Goal: Task Accomplishment & Management: Manage account settings

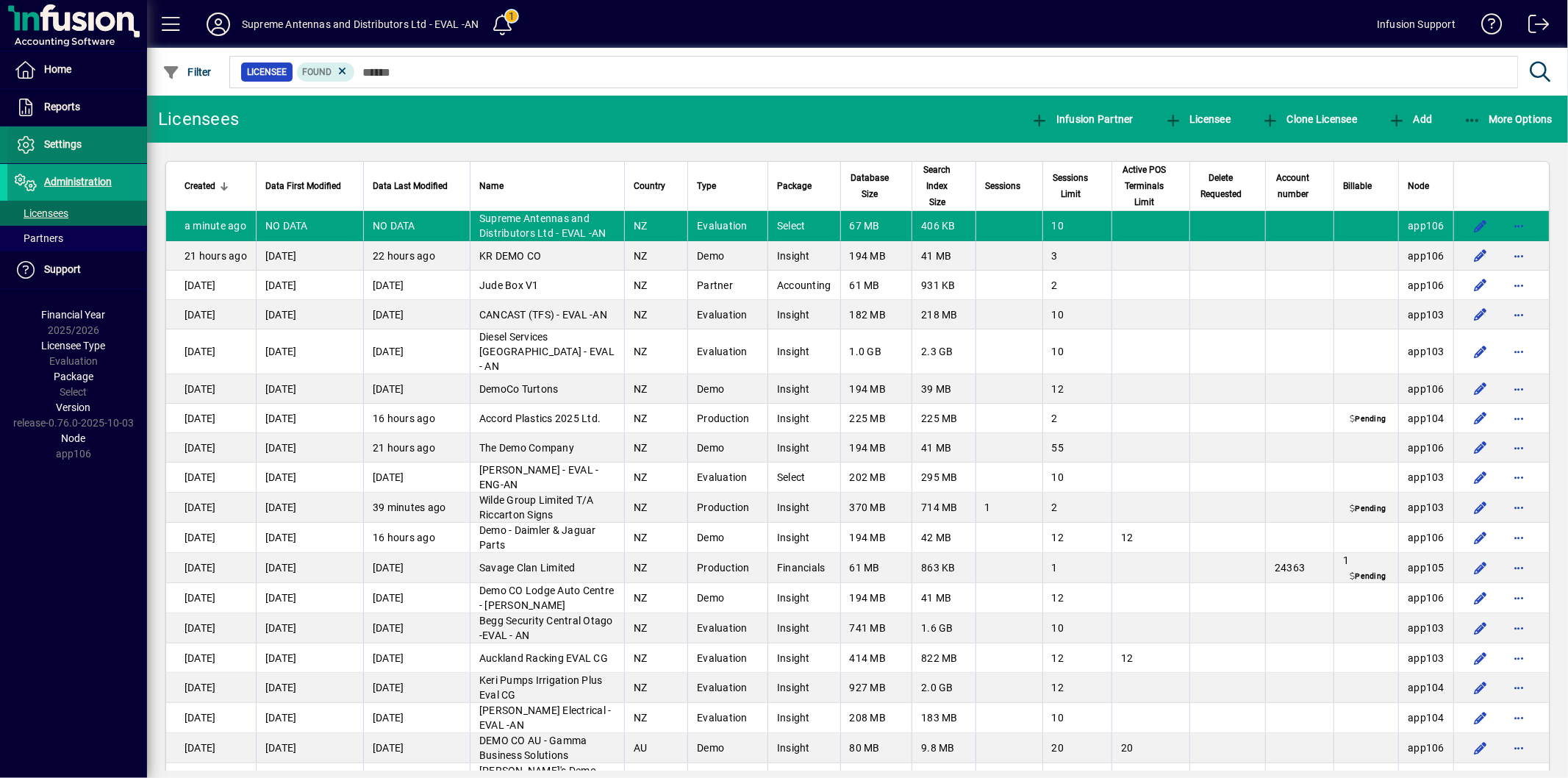
click at [94, 132] on span at bounding box center [77, 145] width 140 height 35
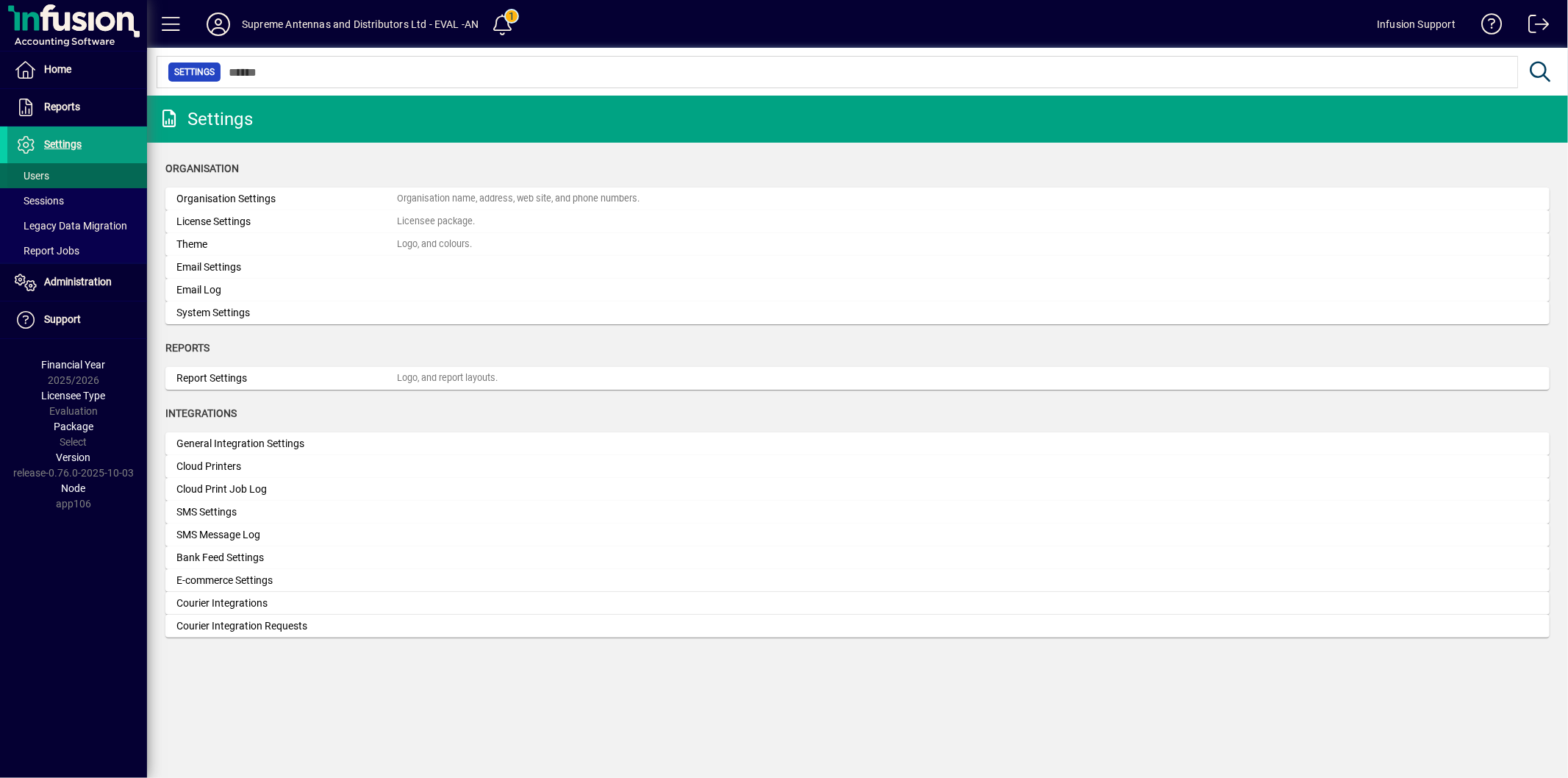
click at [55, 178] on span at bounding box center [77, 176] width 140 height 35
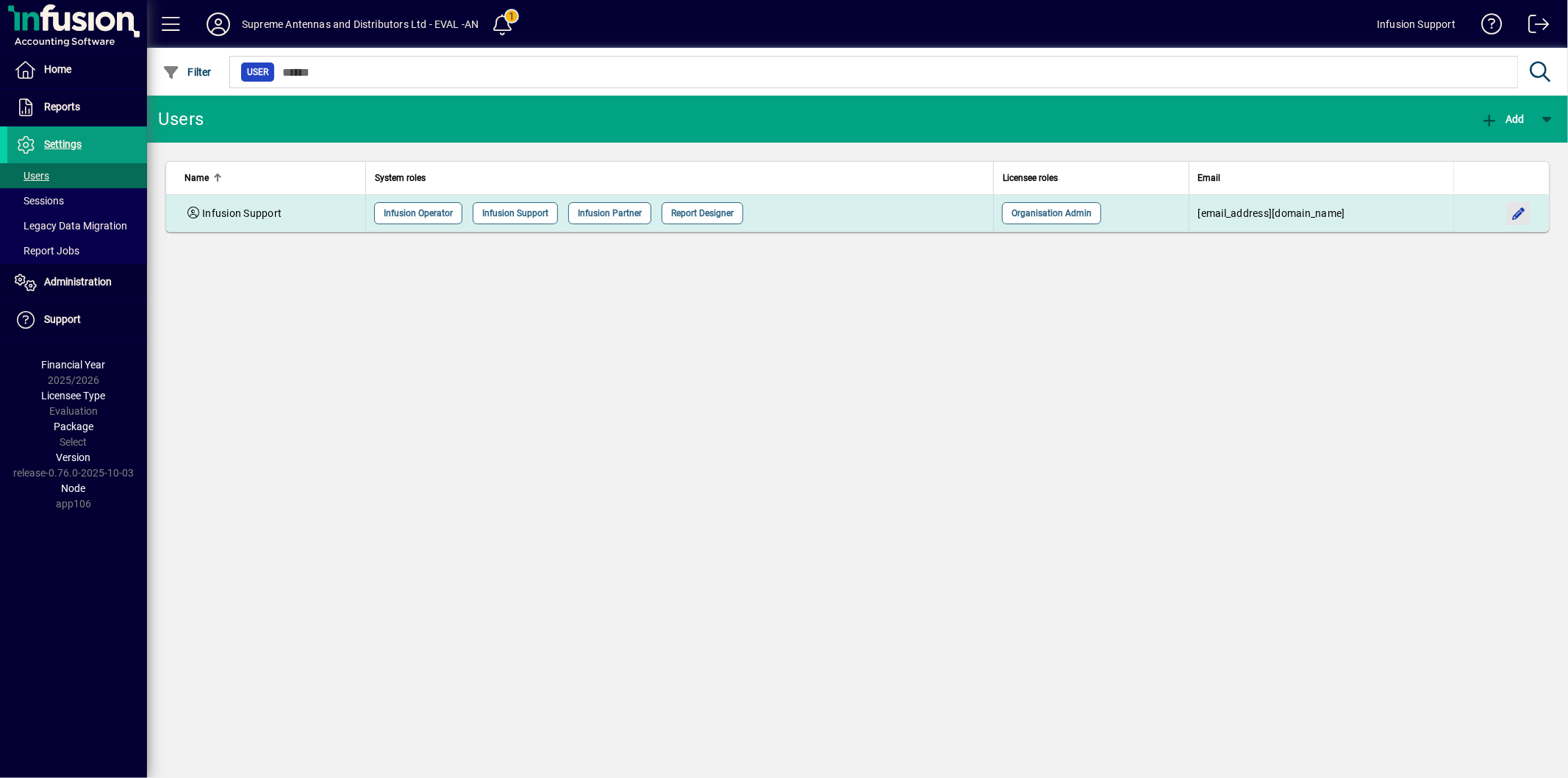
click at [1517, 214] on span "button" at bounding box center [1518, 214] width 35 height 35
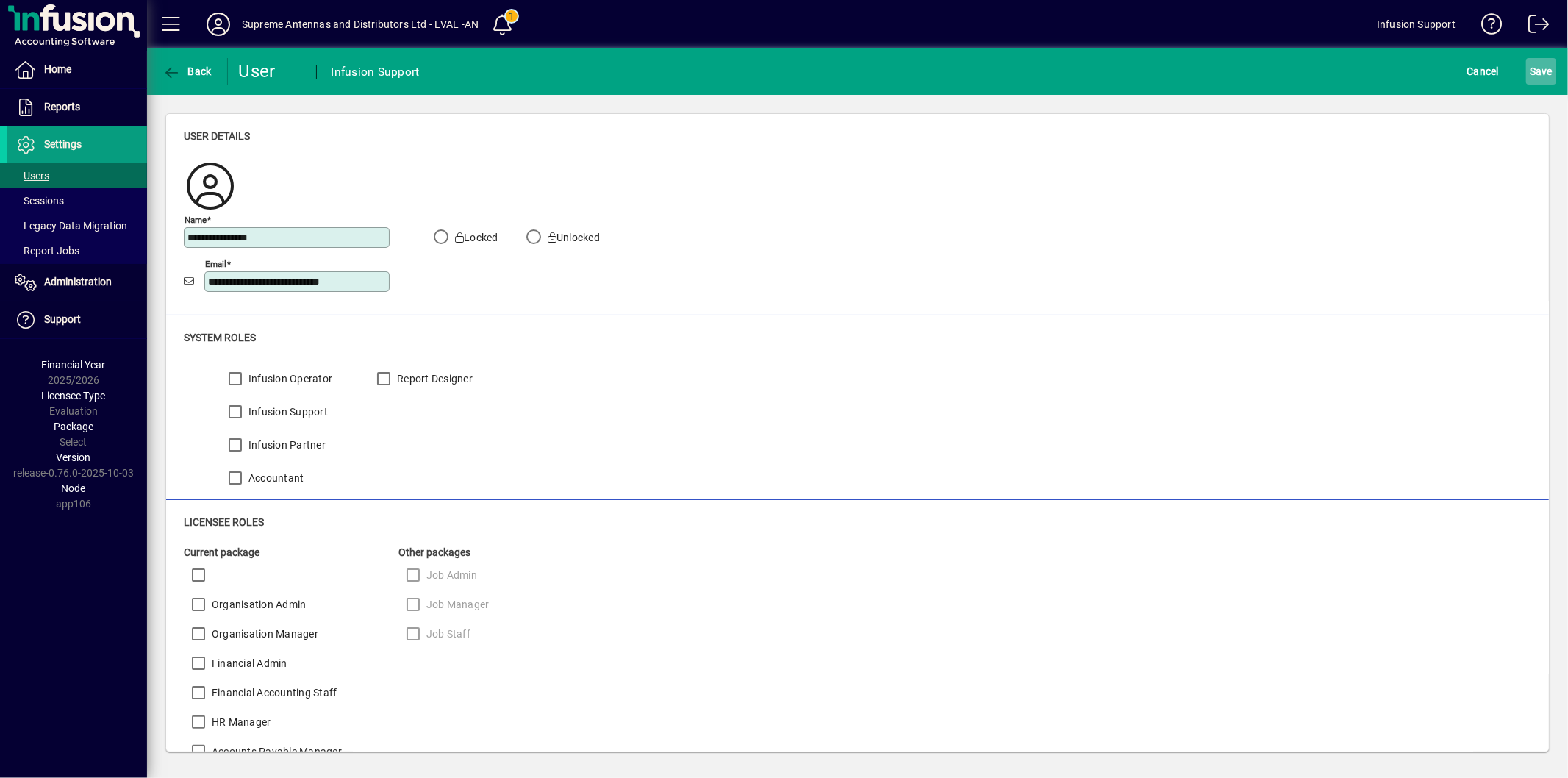
click at [1533, 75] on span "S" at bounding box center [1533, 71] width 6 height 12
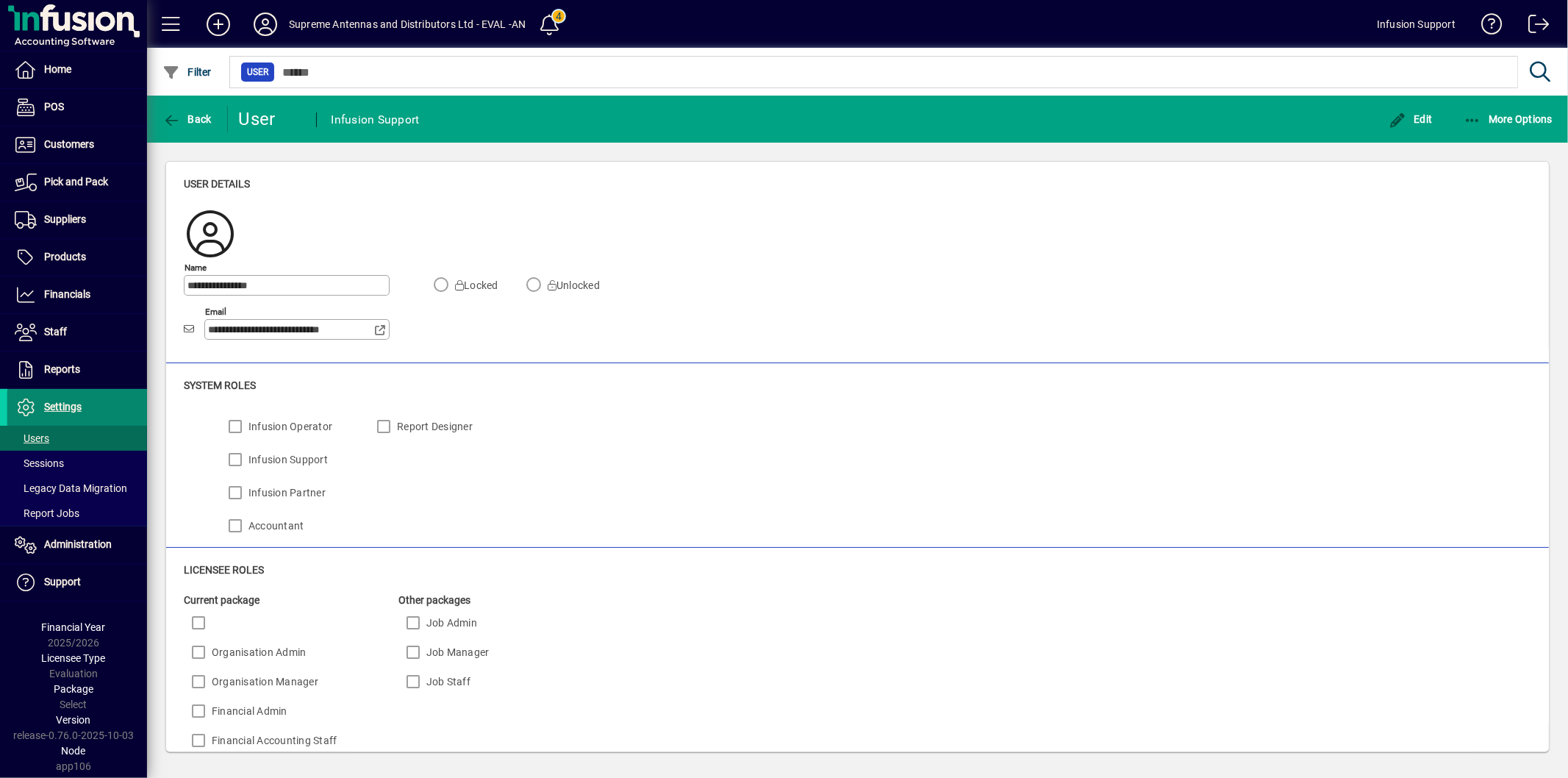
click at [103, 414] on span at bounding box center [77, 407] width 140 height 35
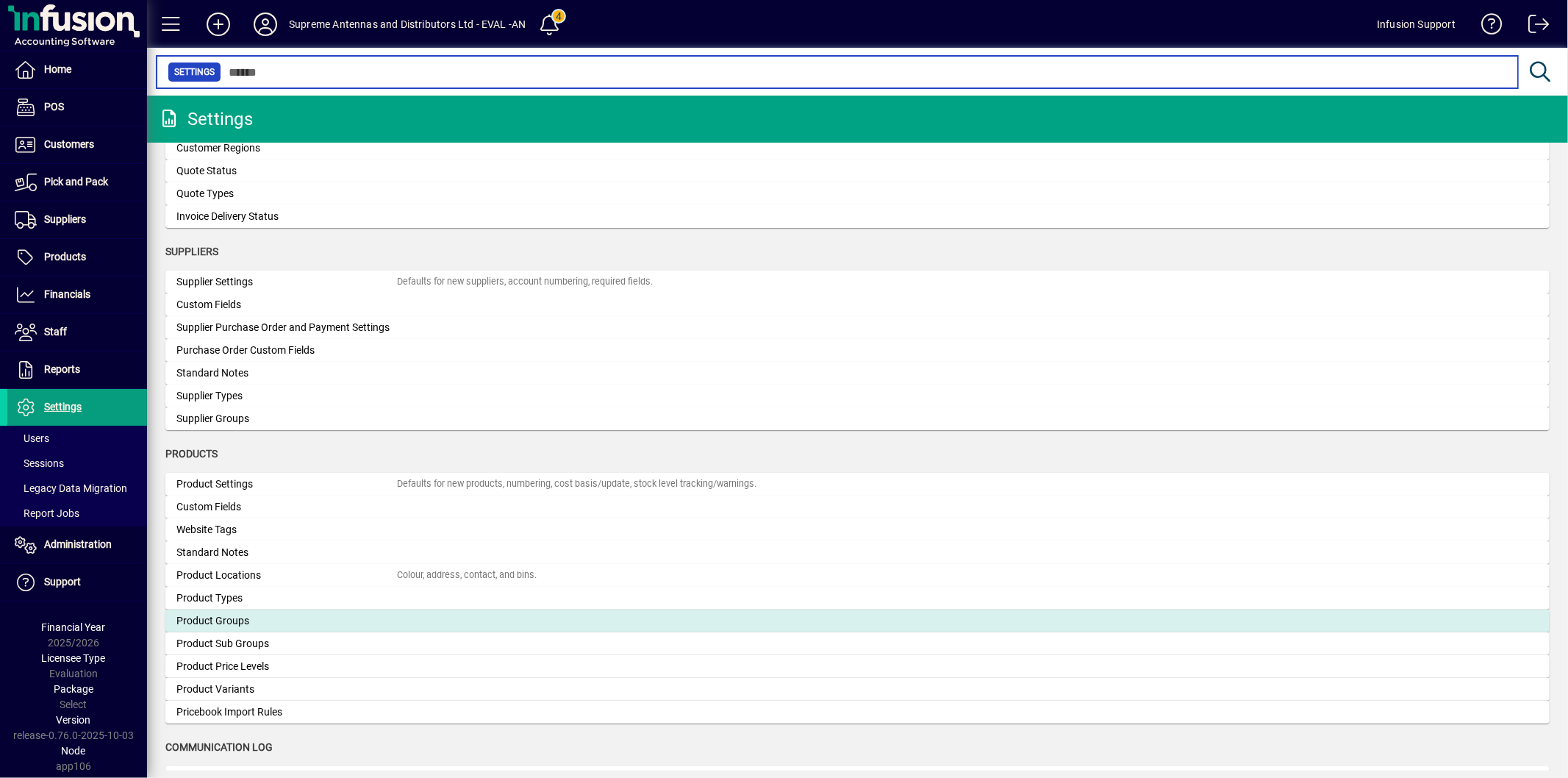
scroll to position [1225, 0]
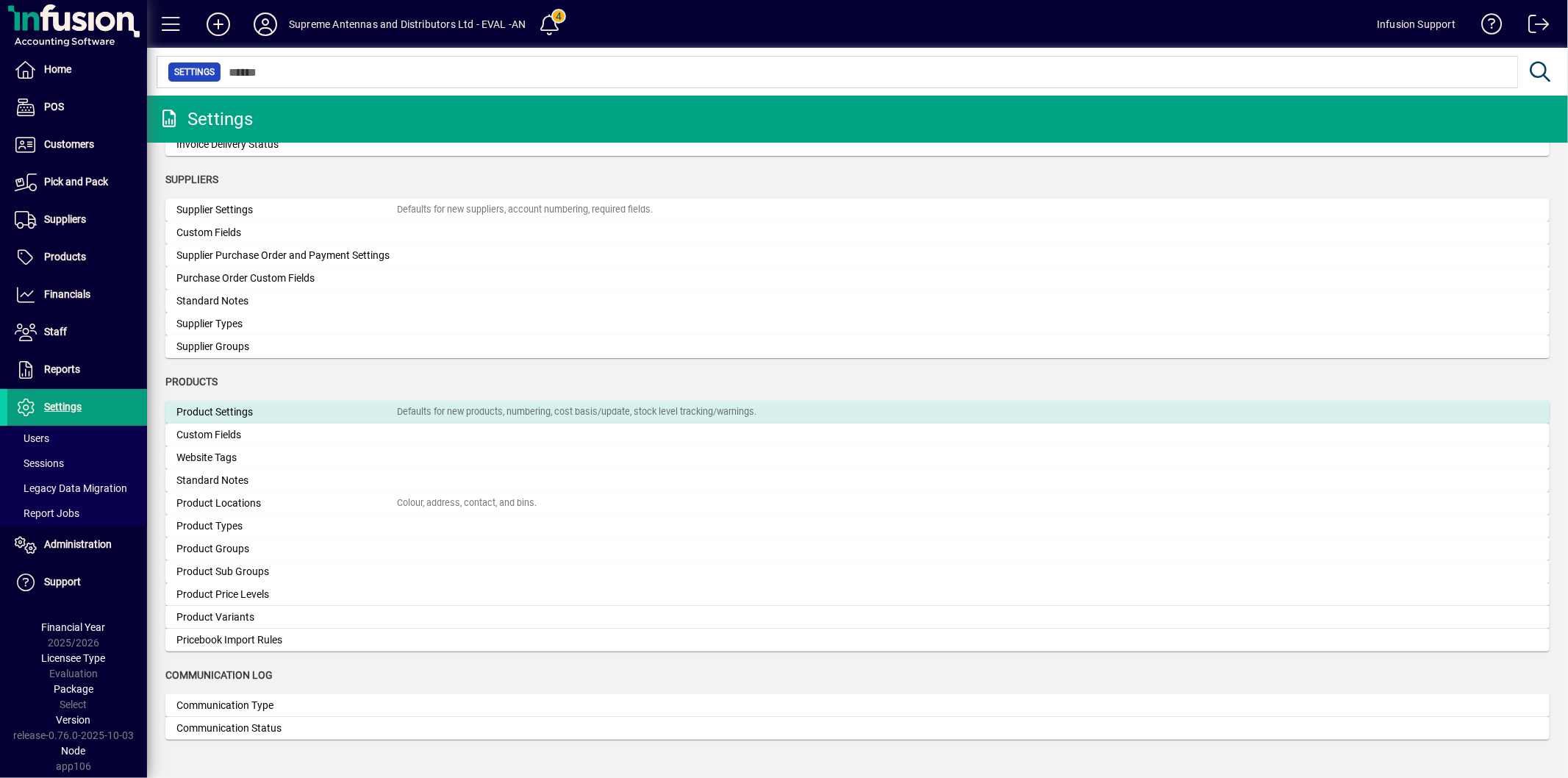
click at [355, 412] on div "Product Settings" at bounding box center [287, 412] width 220 height 15
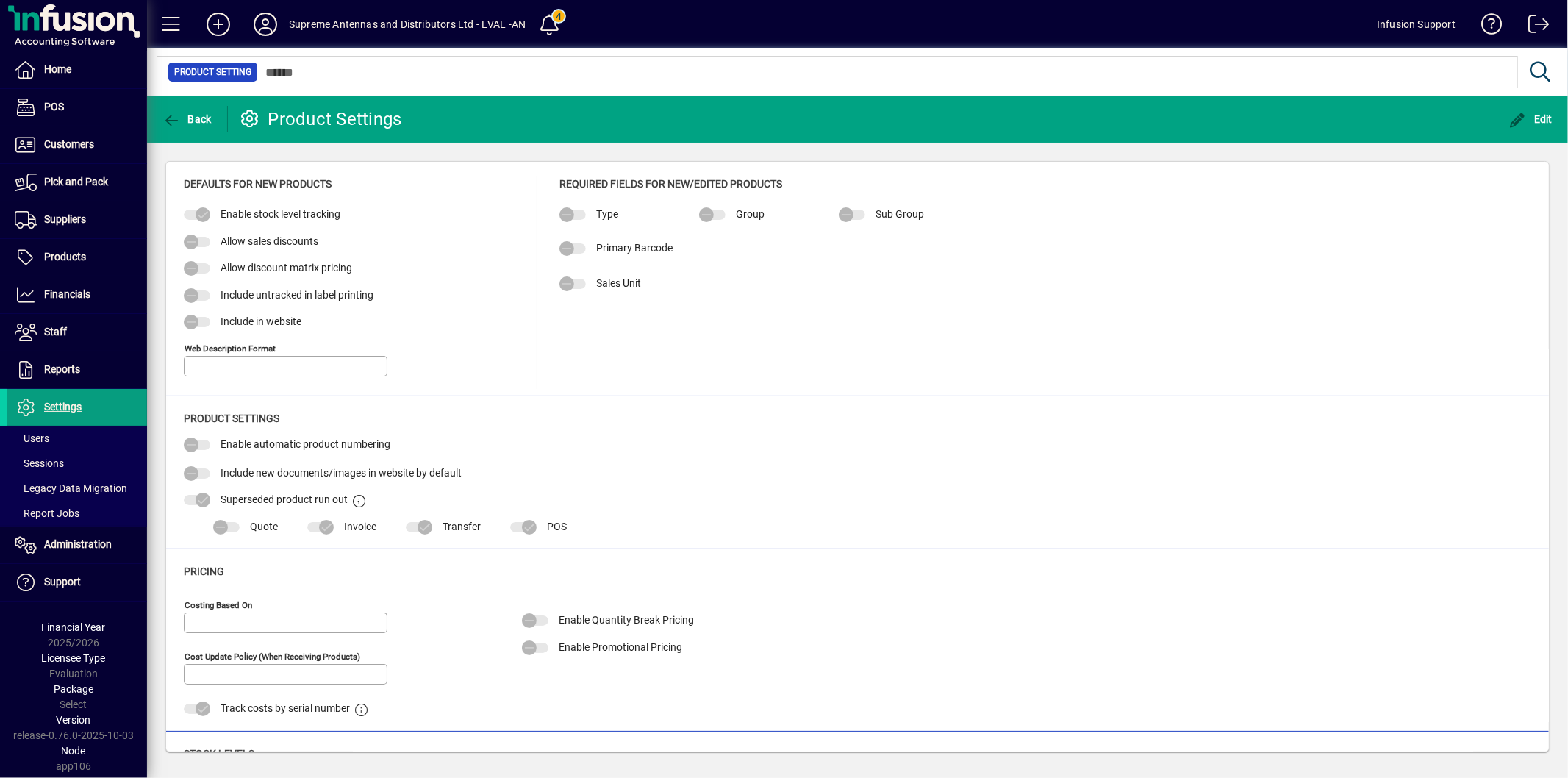
type input "**********"
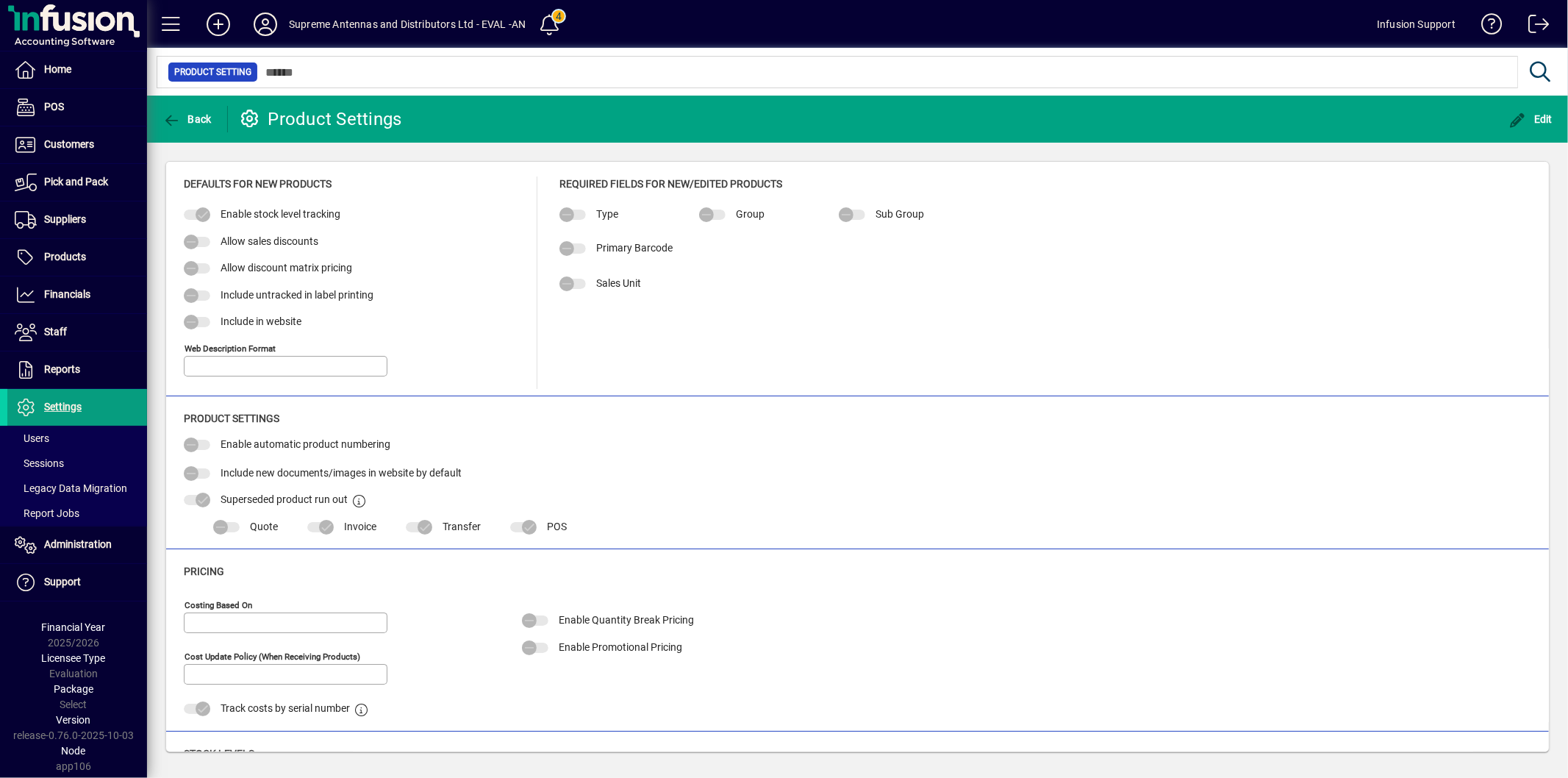
type input "**********"
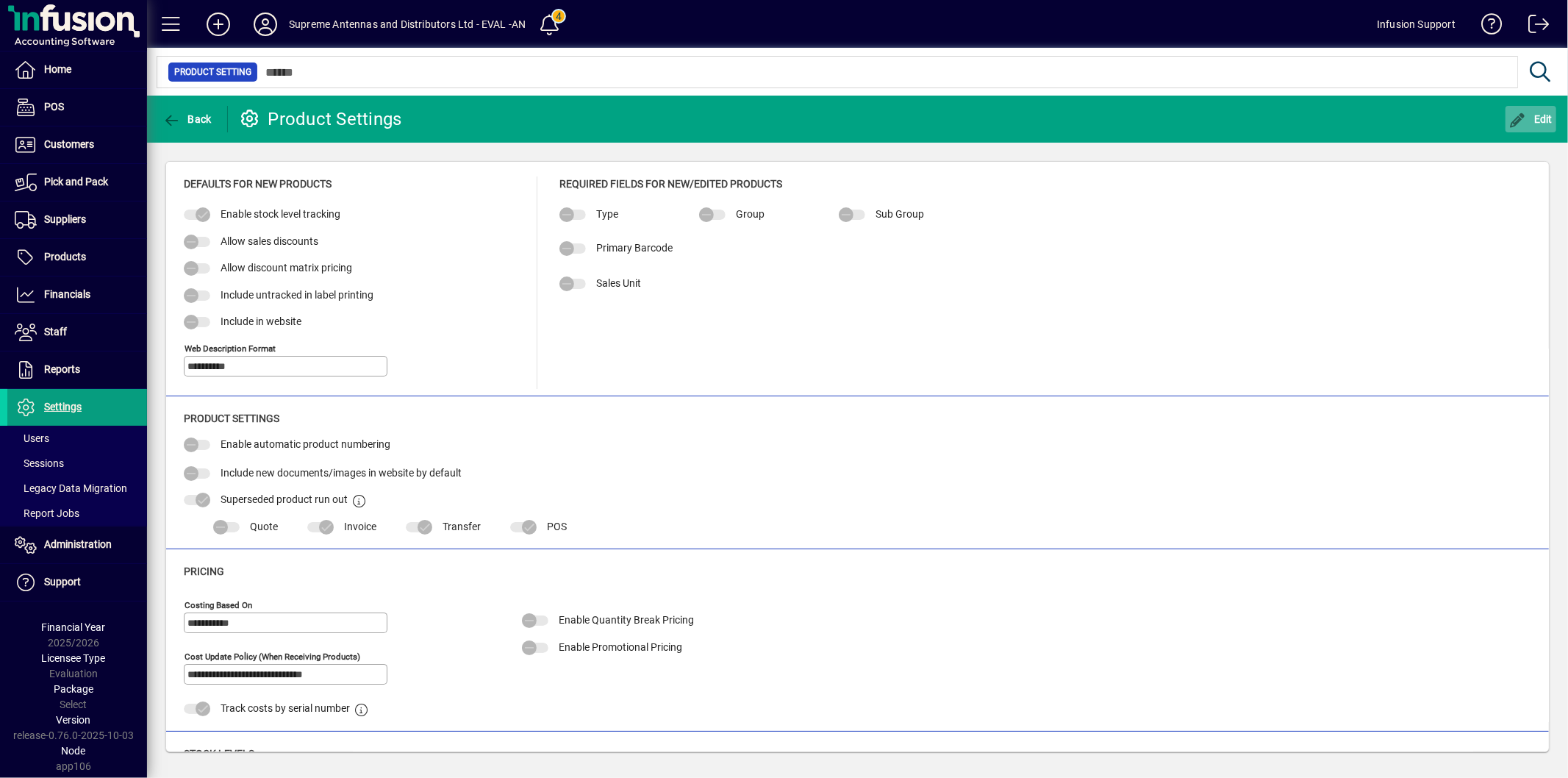
click at [1518, 114] on icon "button" at bounding box center [1518, 120] width 18 height 14
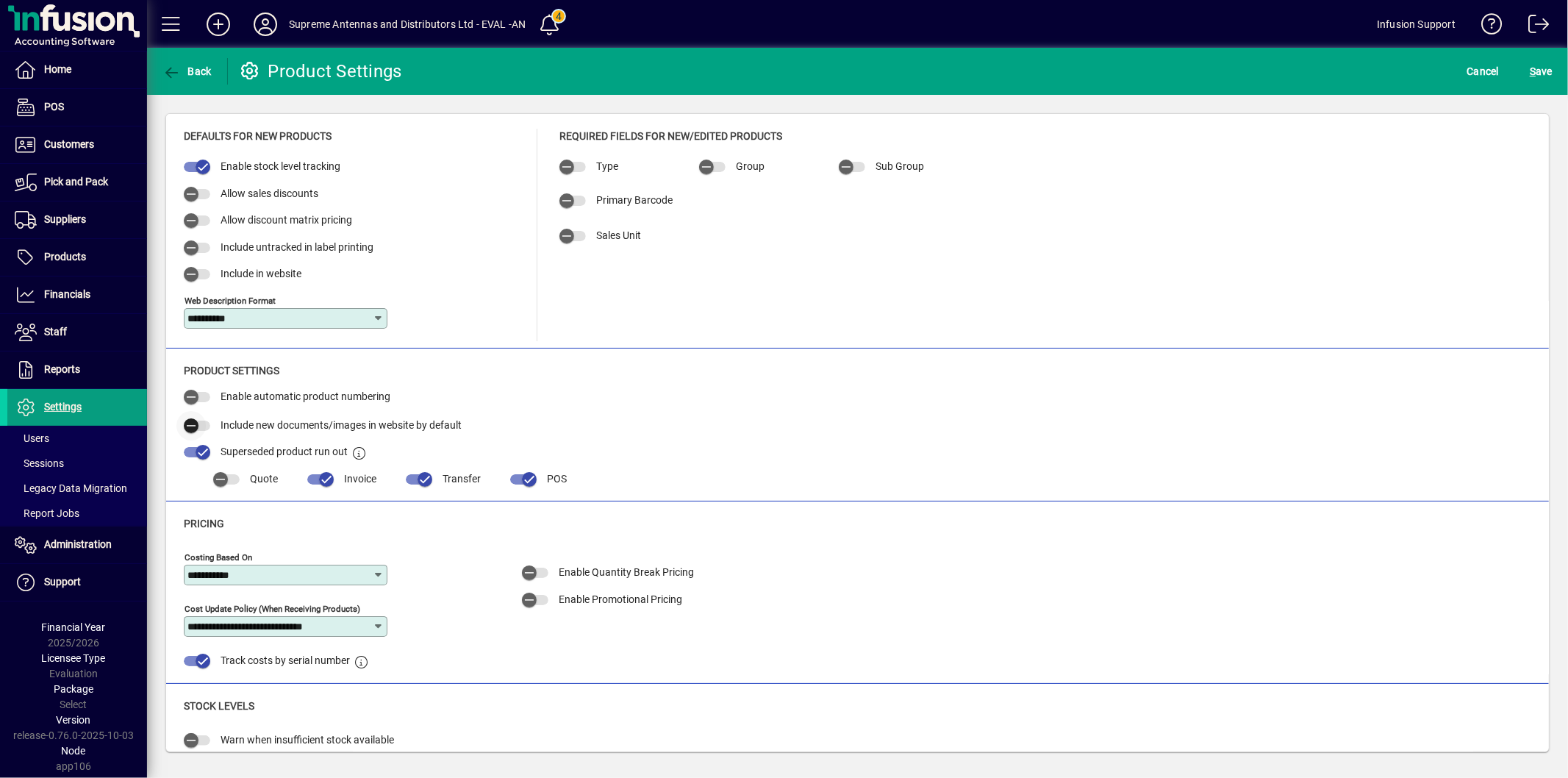
click at [200, 425] on span "button" at bounding box center [191, 426] width 29 height 29
click at [1532, 71] on span "S" at bounding box center [1533, 71] width 6 height 12
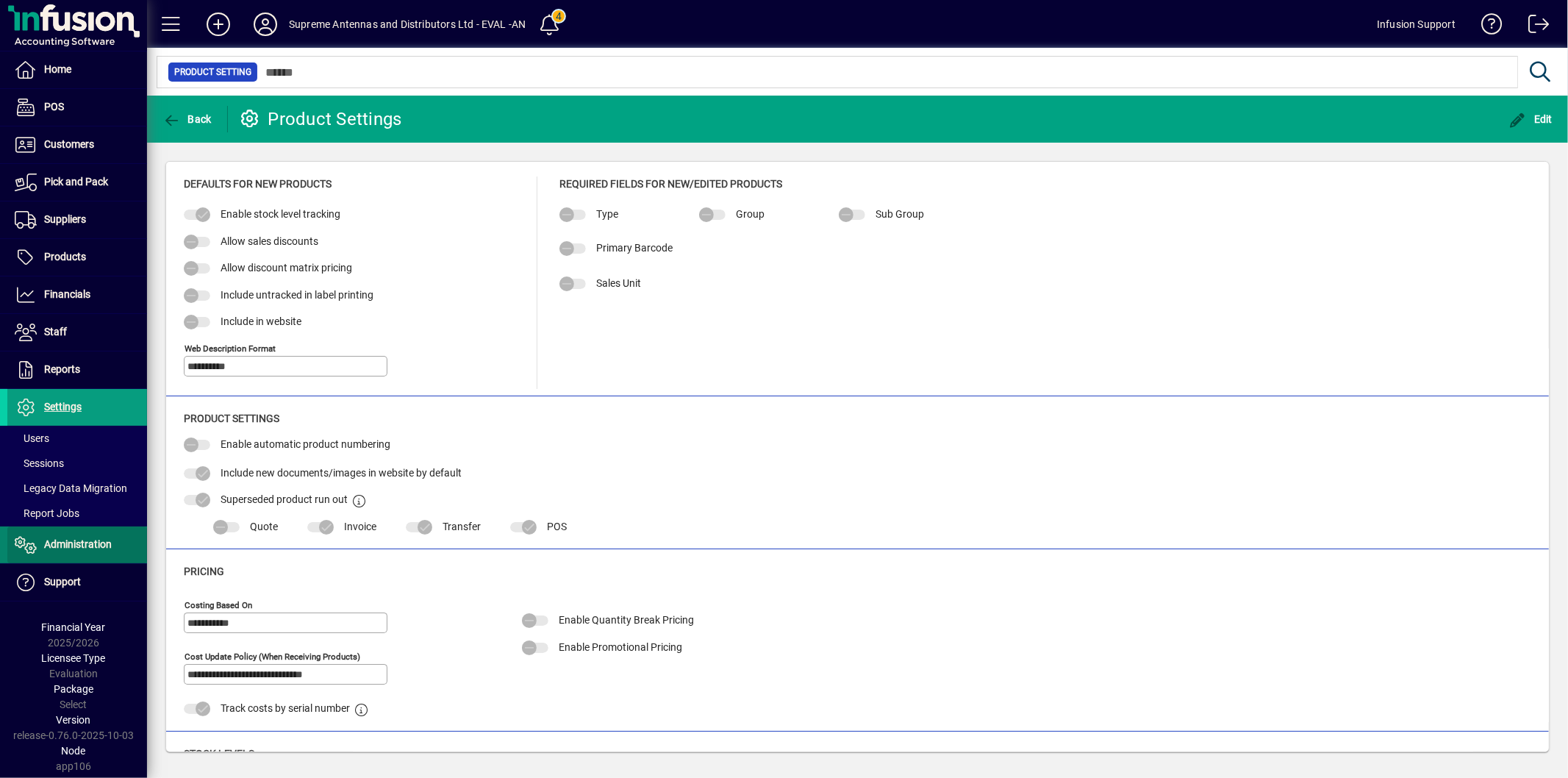
click at [81, 534] on span at bounding box center [77, 545] width 140 height 35
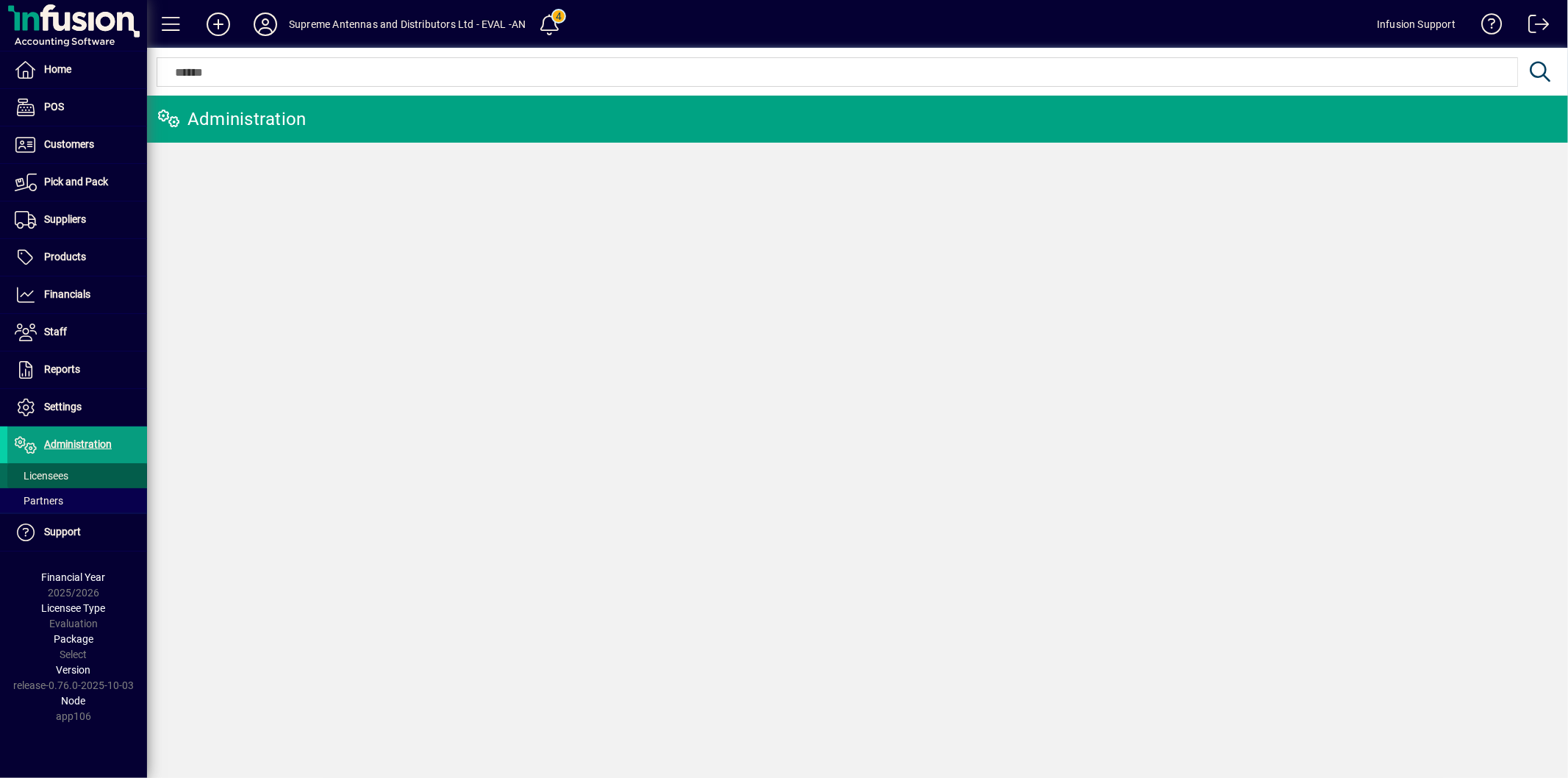
click at [67, 479] on span "Licensees" at bounding box center [41, 476] width 54 height 12
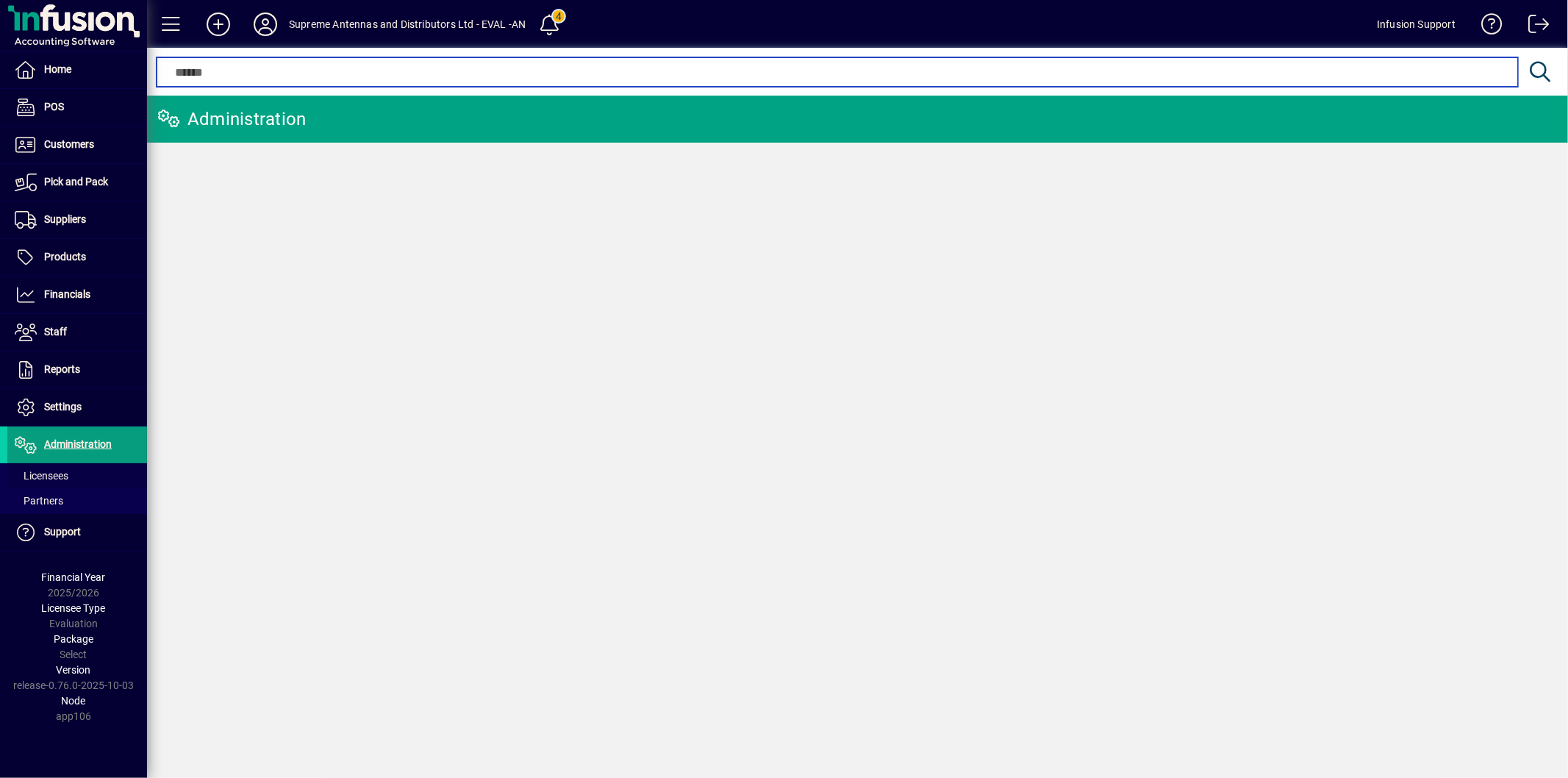
click at [372, 67] on input "text" at bounding box center [837, 71] width 1338 height 18
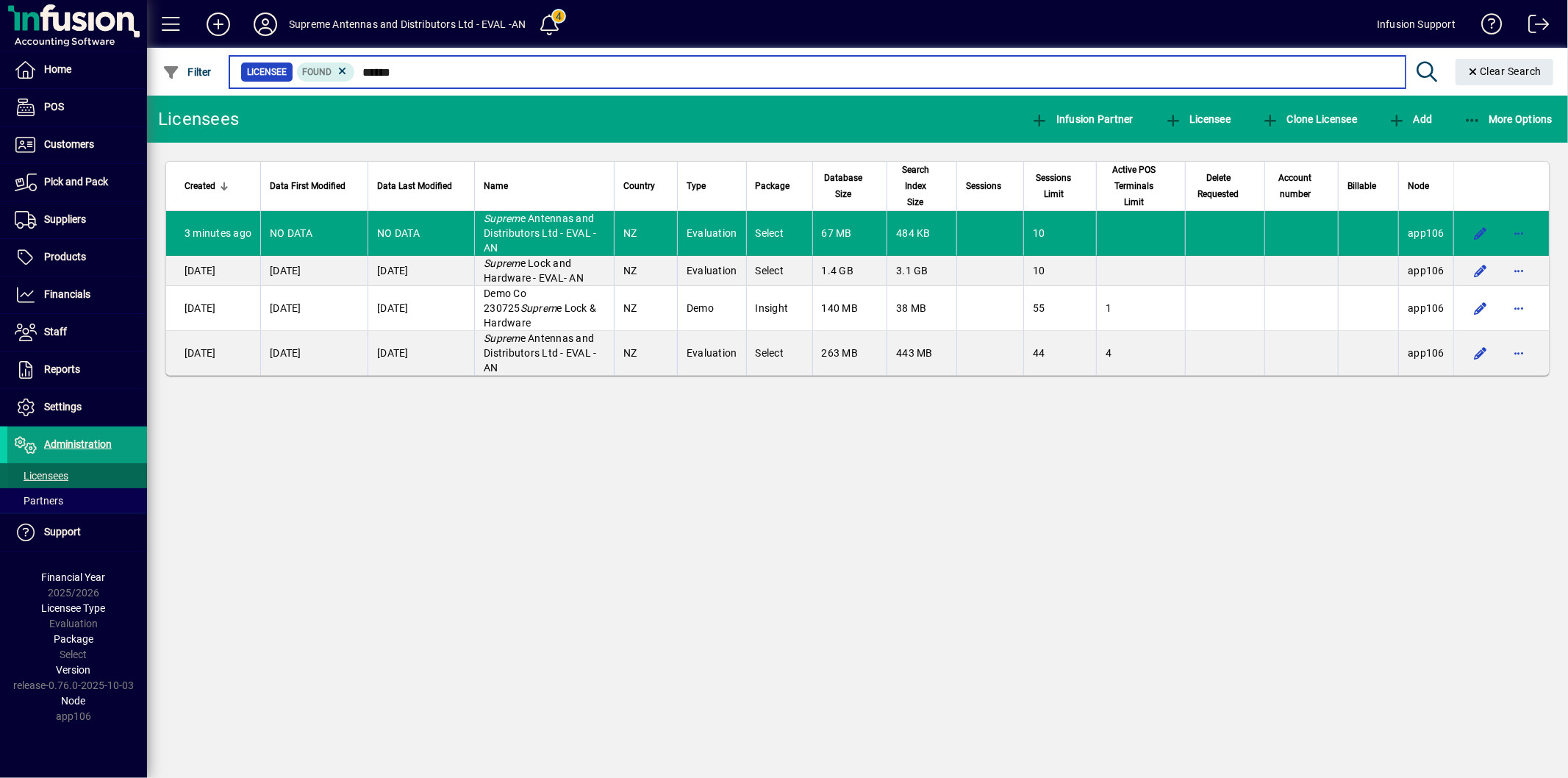
type input "******"
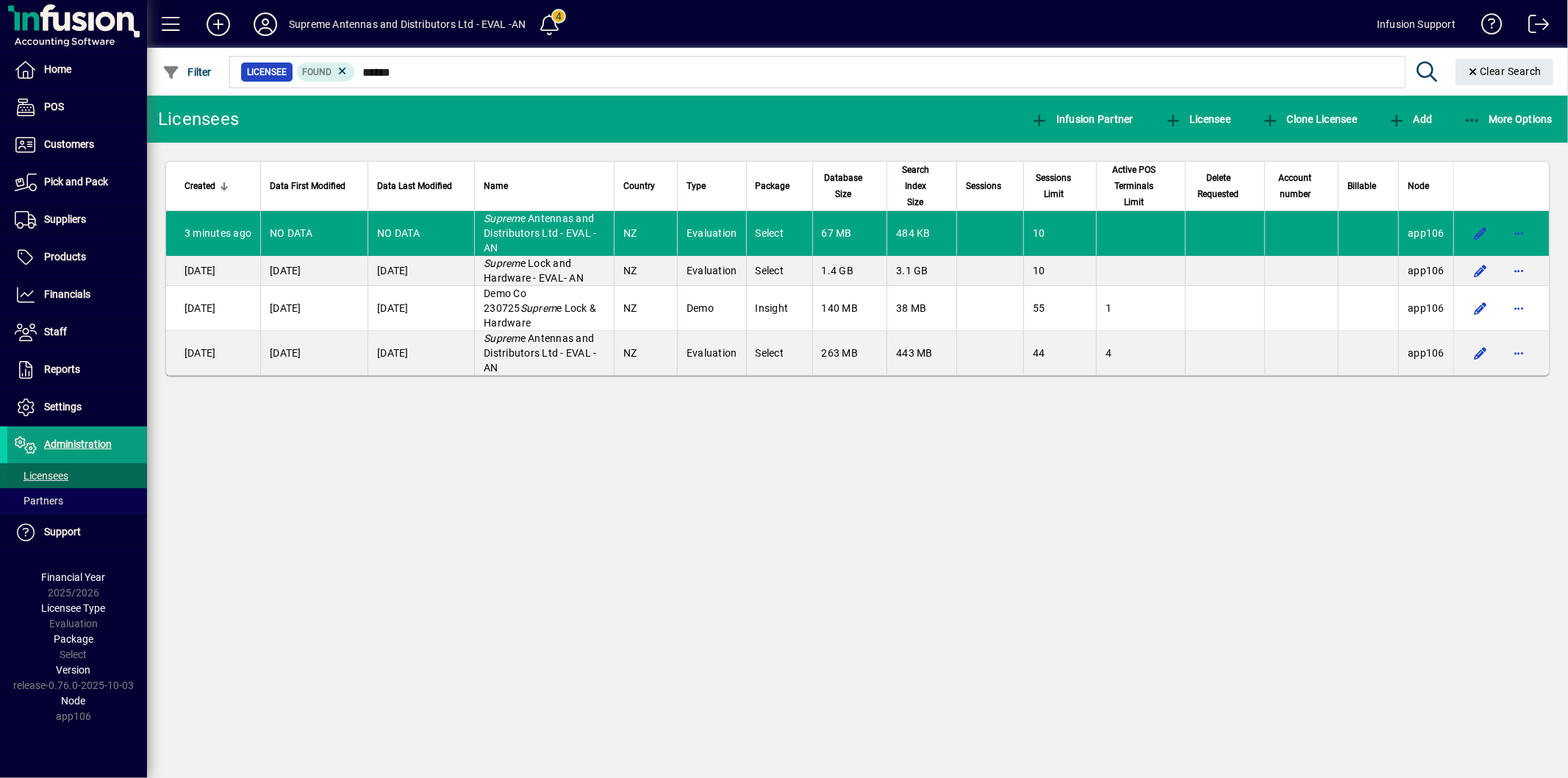
click at [89, 473] on span at bounding box center [77, 476] width 140 height 35
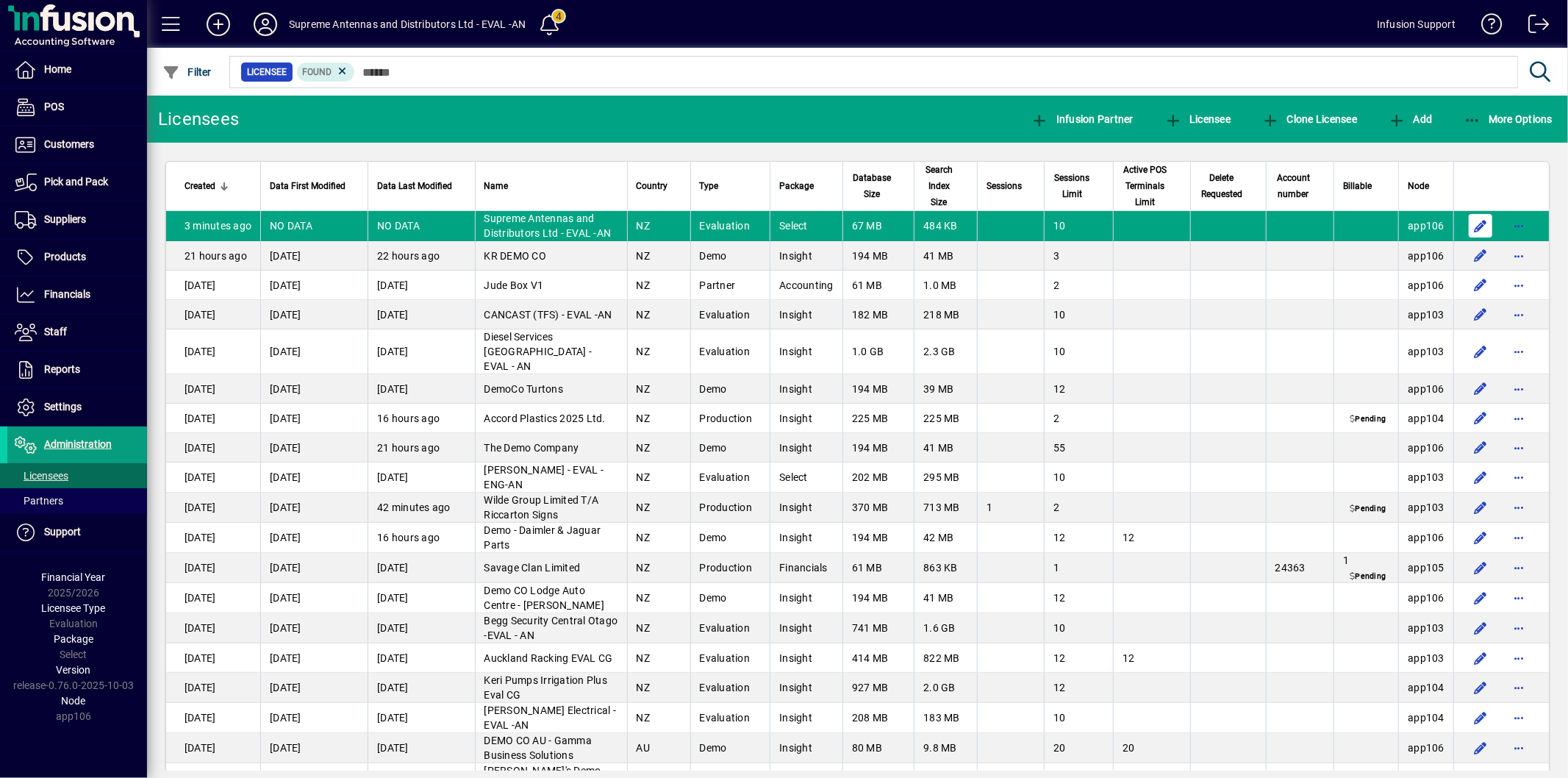
click at [1468, 243] on span "button" at bounding box center [1481, 225] width 35 height 35
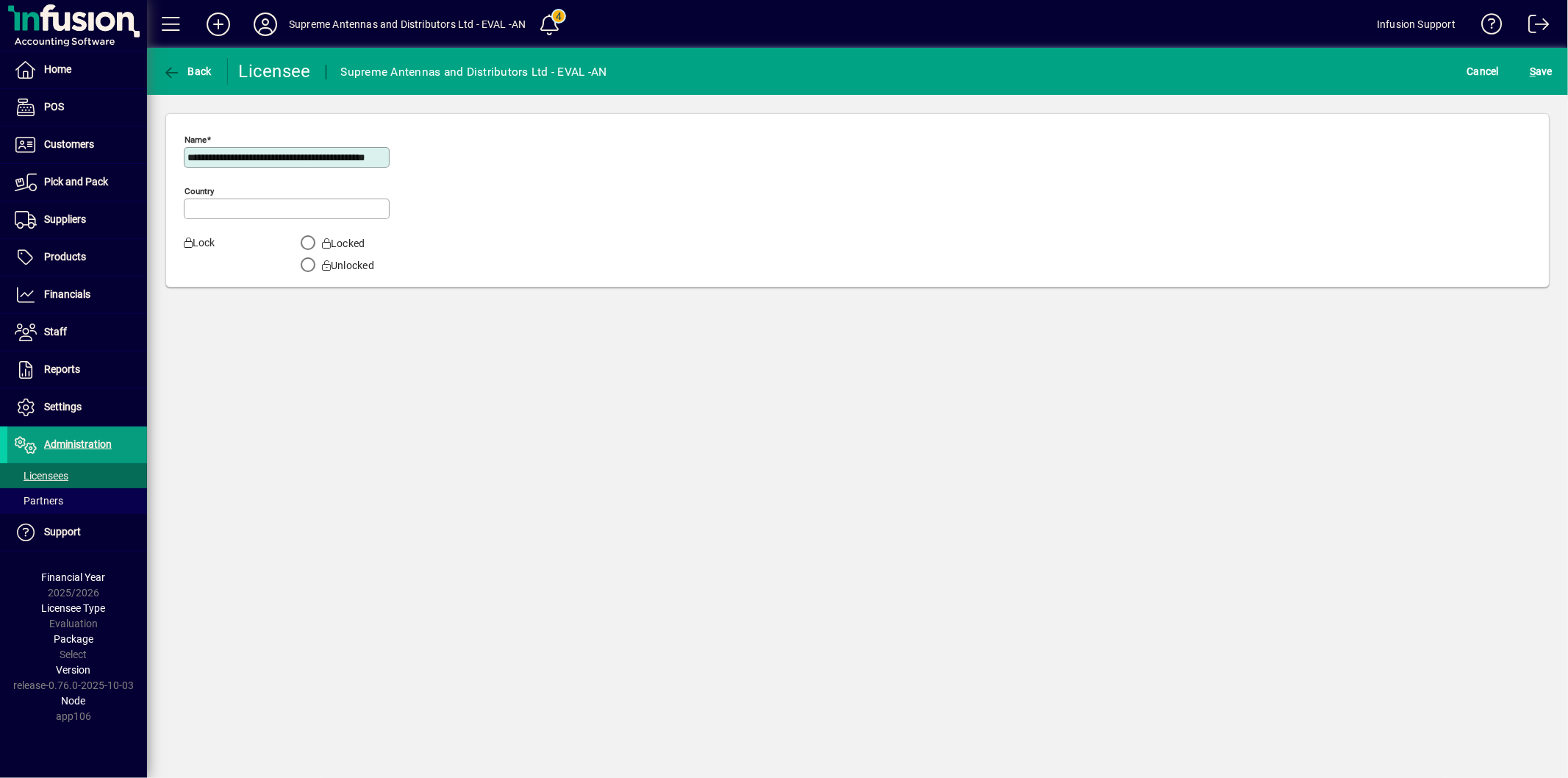
type input "**********"
click at [380, 159] on input "**********" at bounding box center [288, 157] width 202 height 12
click at [369, 160] on input "**********" at bounding box center [288, 157] width 202 height 12
type input "**********"
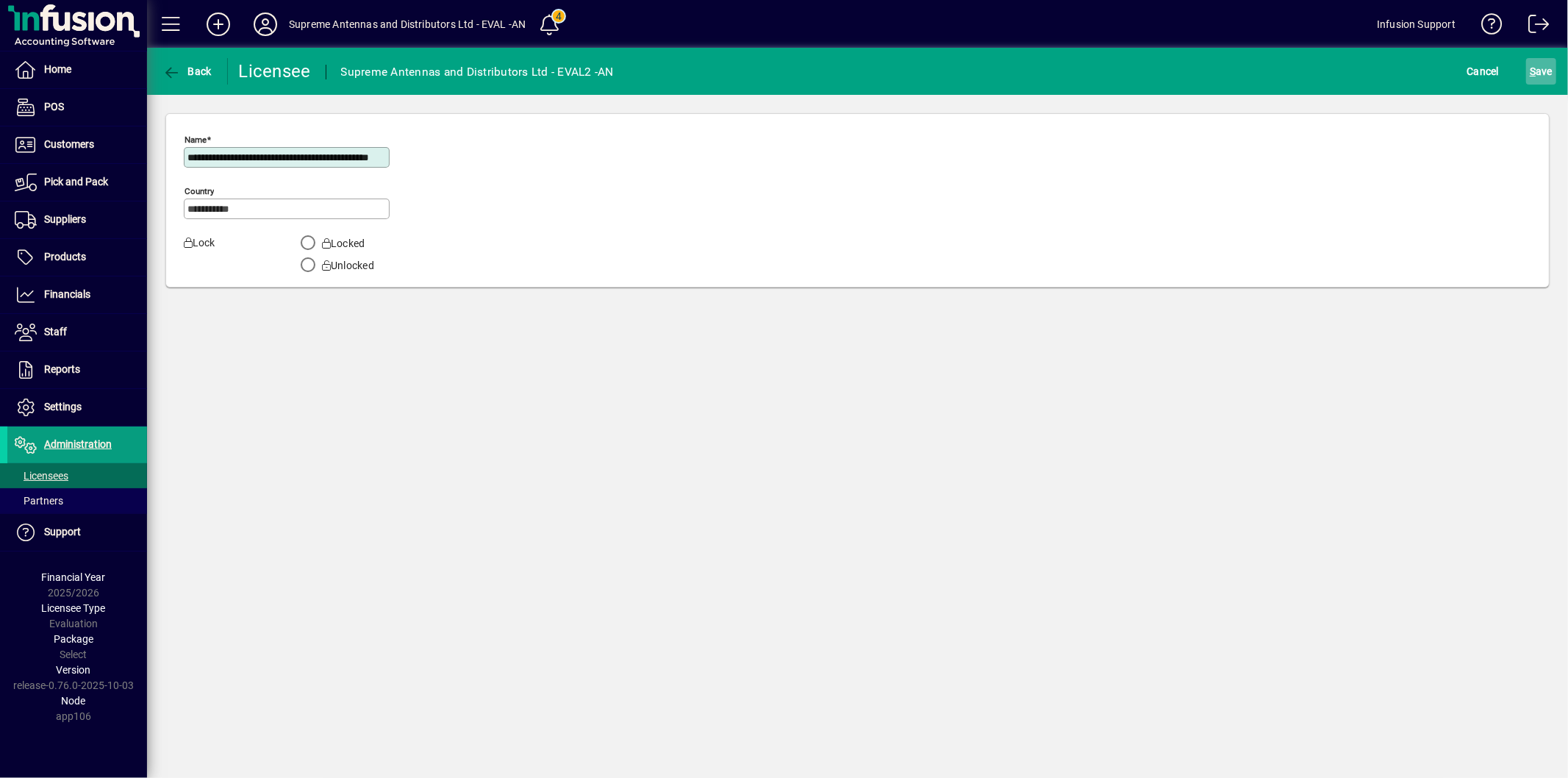
scroll to position [0, 0]
click at [1528, 69] on span "submit" at bounding box center [1541, 71] width 30 height 35
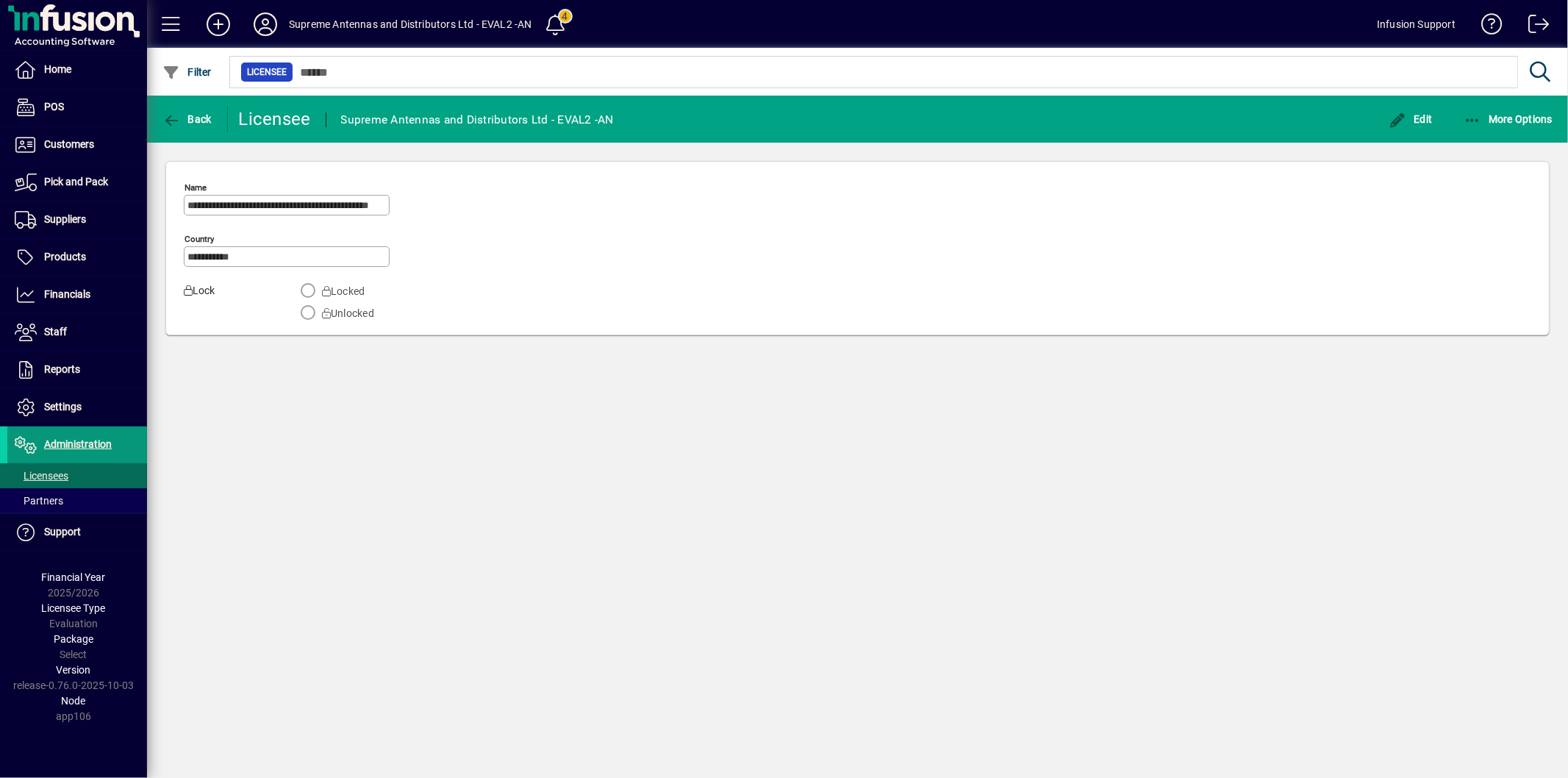
click at [122, 442] on span at bounding box center [77, 445] width 140 height 35
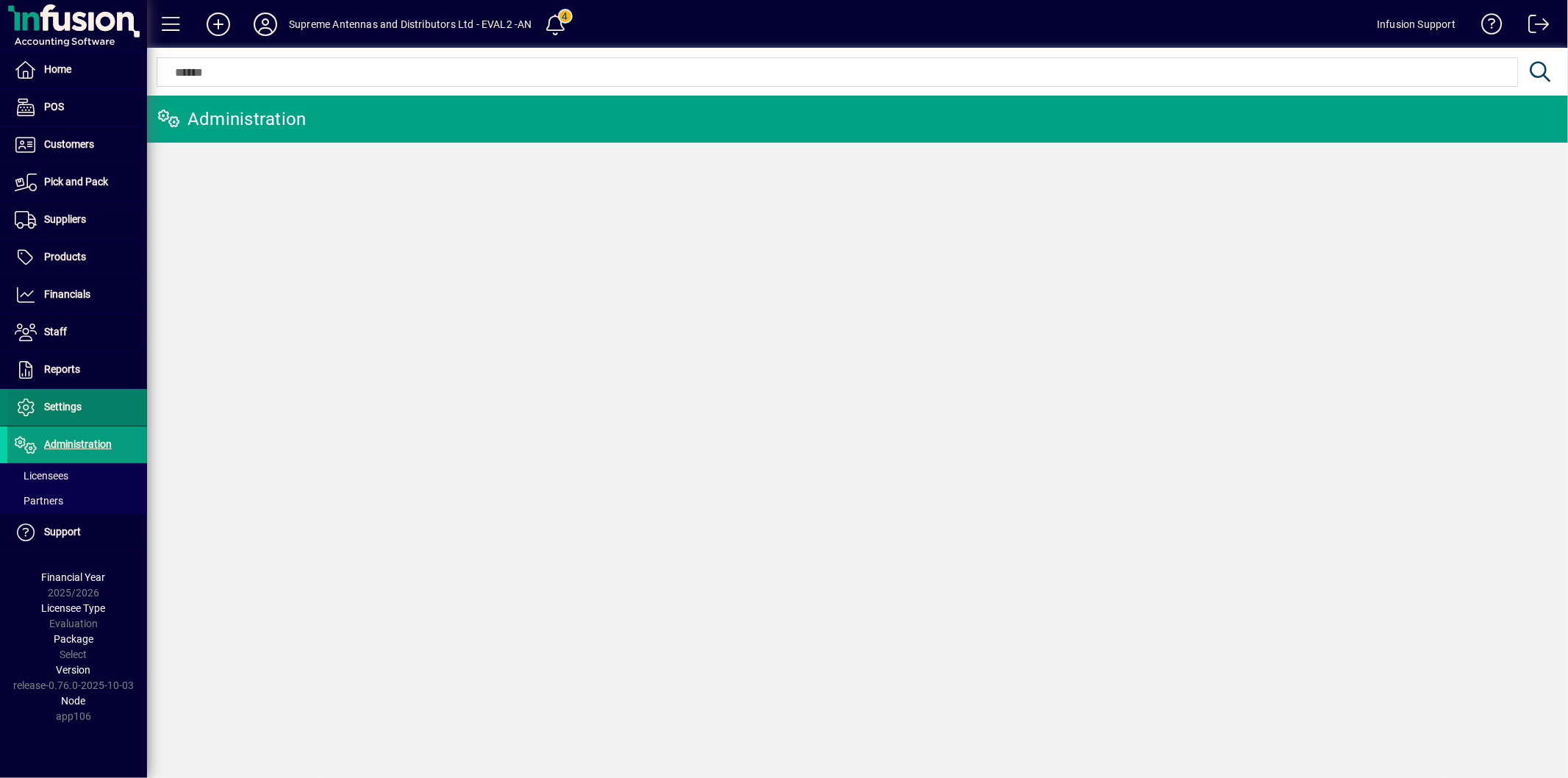
click at [92, 409] on span at bounding box center [77, 407] width 140 height 35
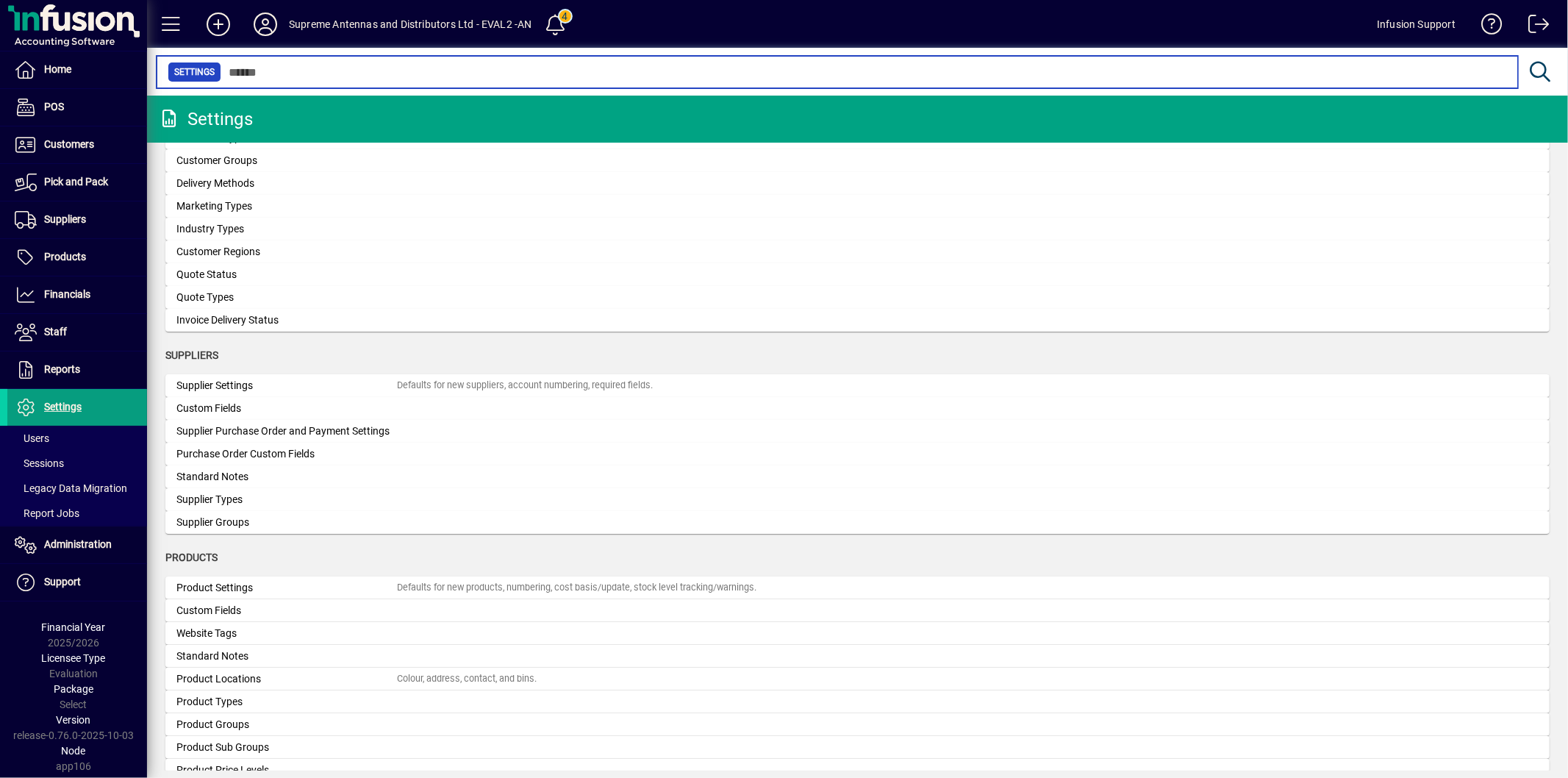
scroll to position [1144, 0]
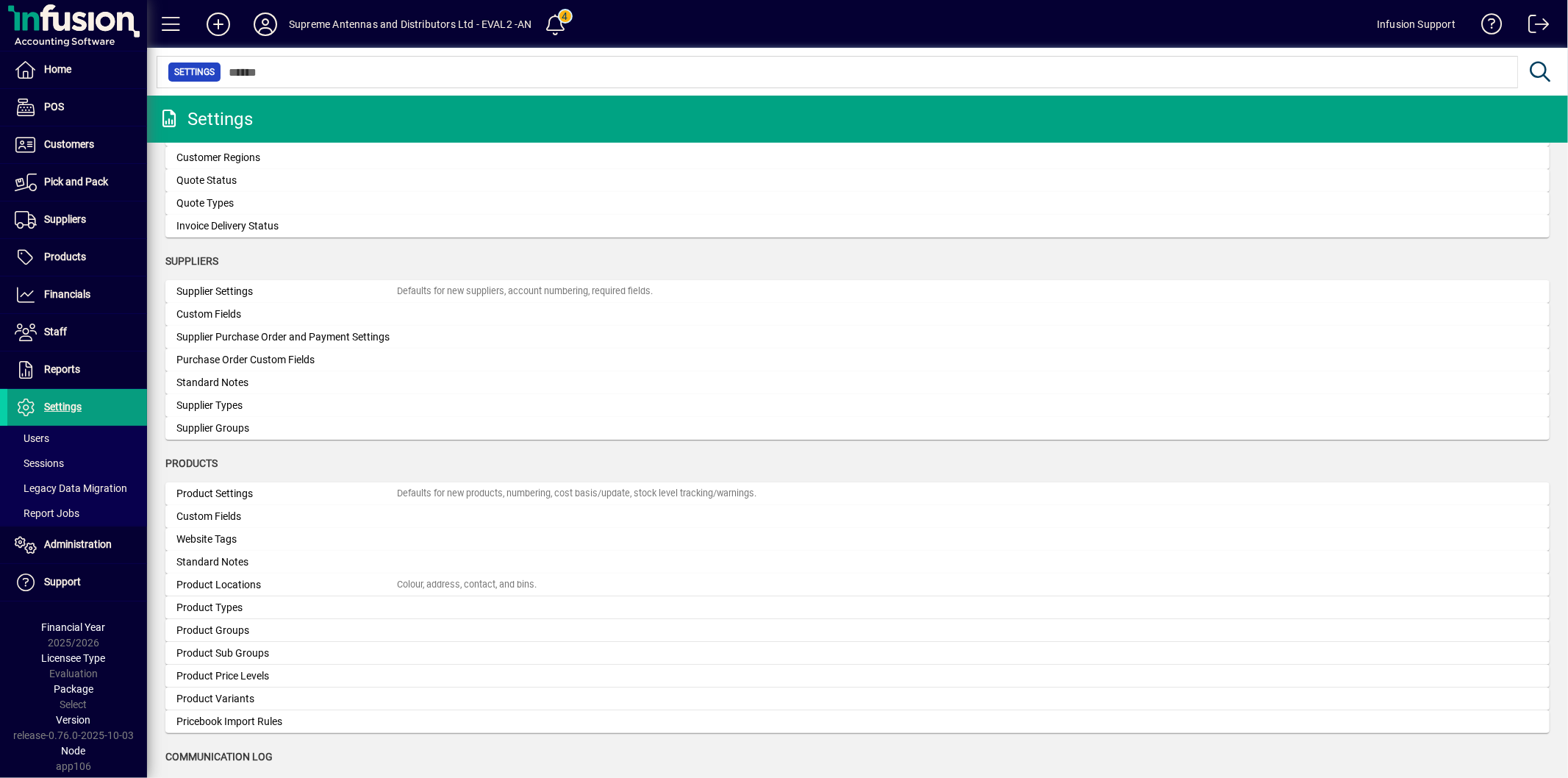
click at [254, 473] on app-category-group "Products Product Settings Defaults for new products, numbering, cost basis/upda…" at bounding box center [858, 602] width 1384 height 294
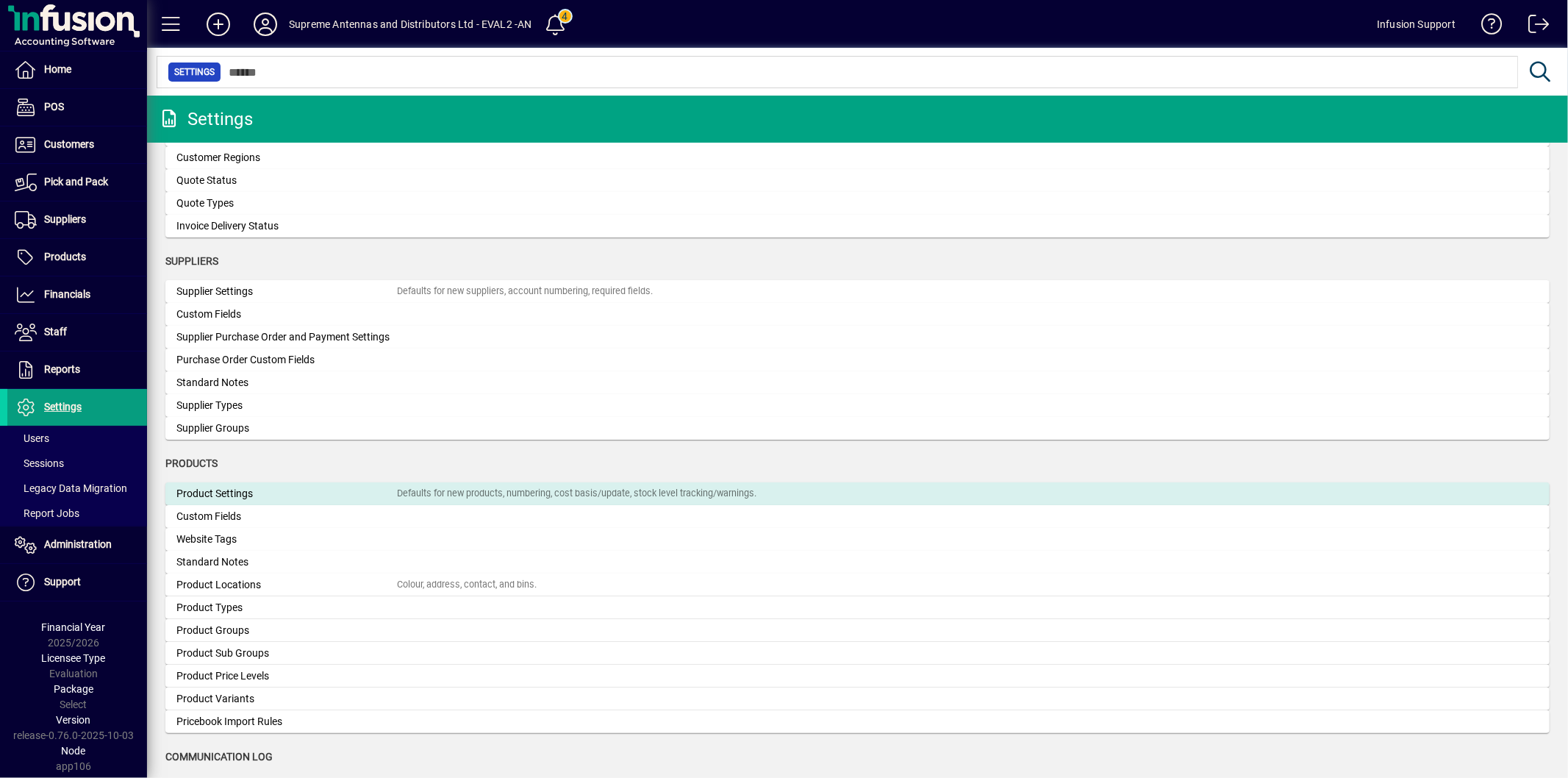
click at [248, 491] on div "Product Settings" at bounding box center [287, 494] width 220 height 15
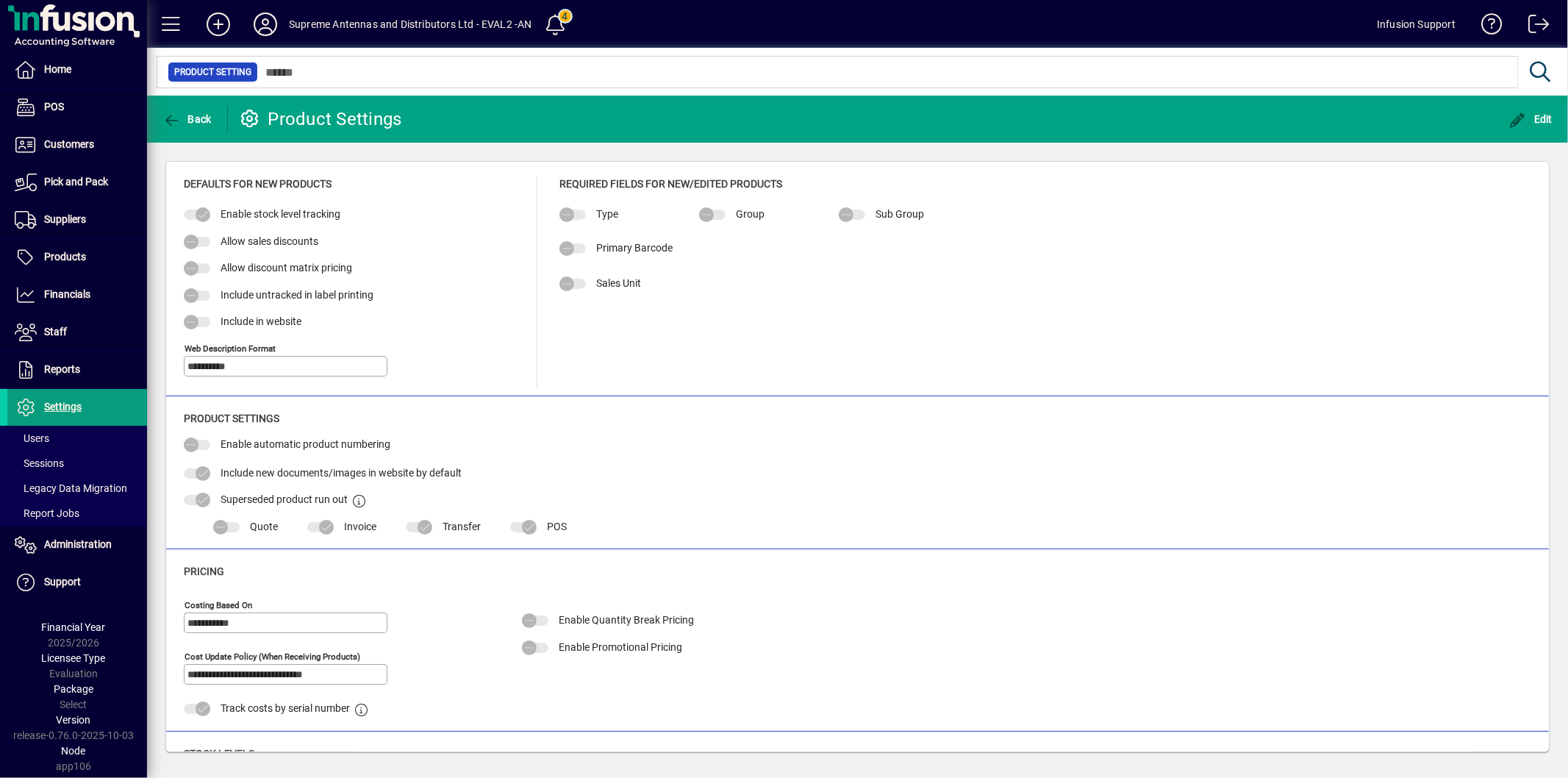
type input "**********"
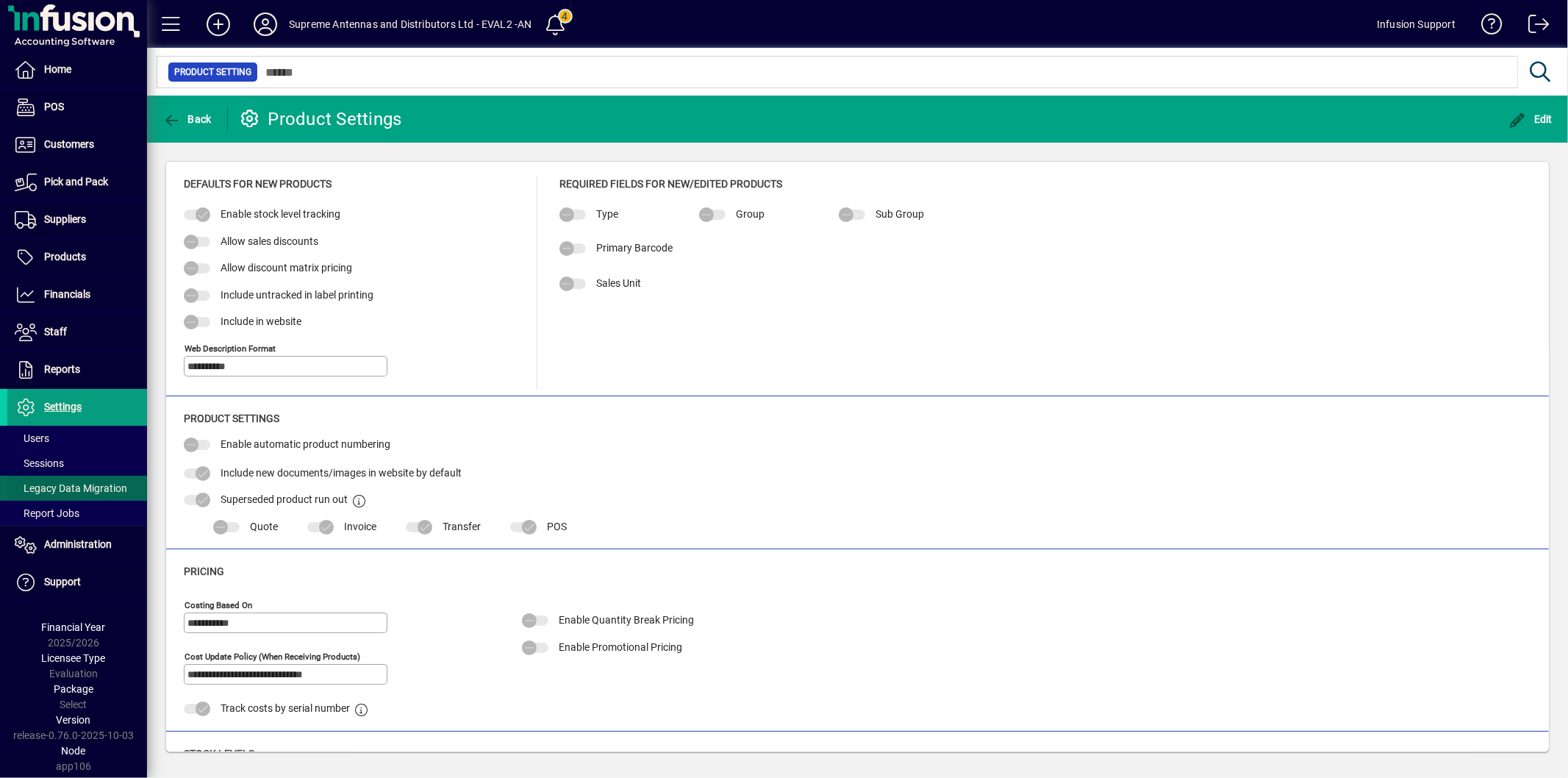
click at [103, 478] on span at bounding box center [77, 489] width 140 height 35
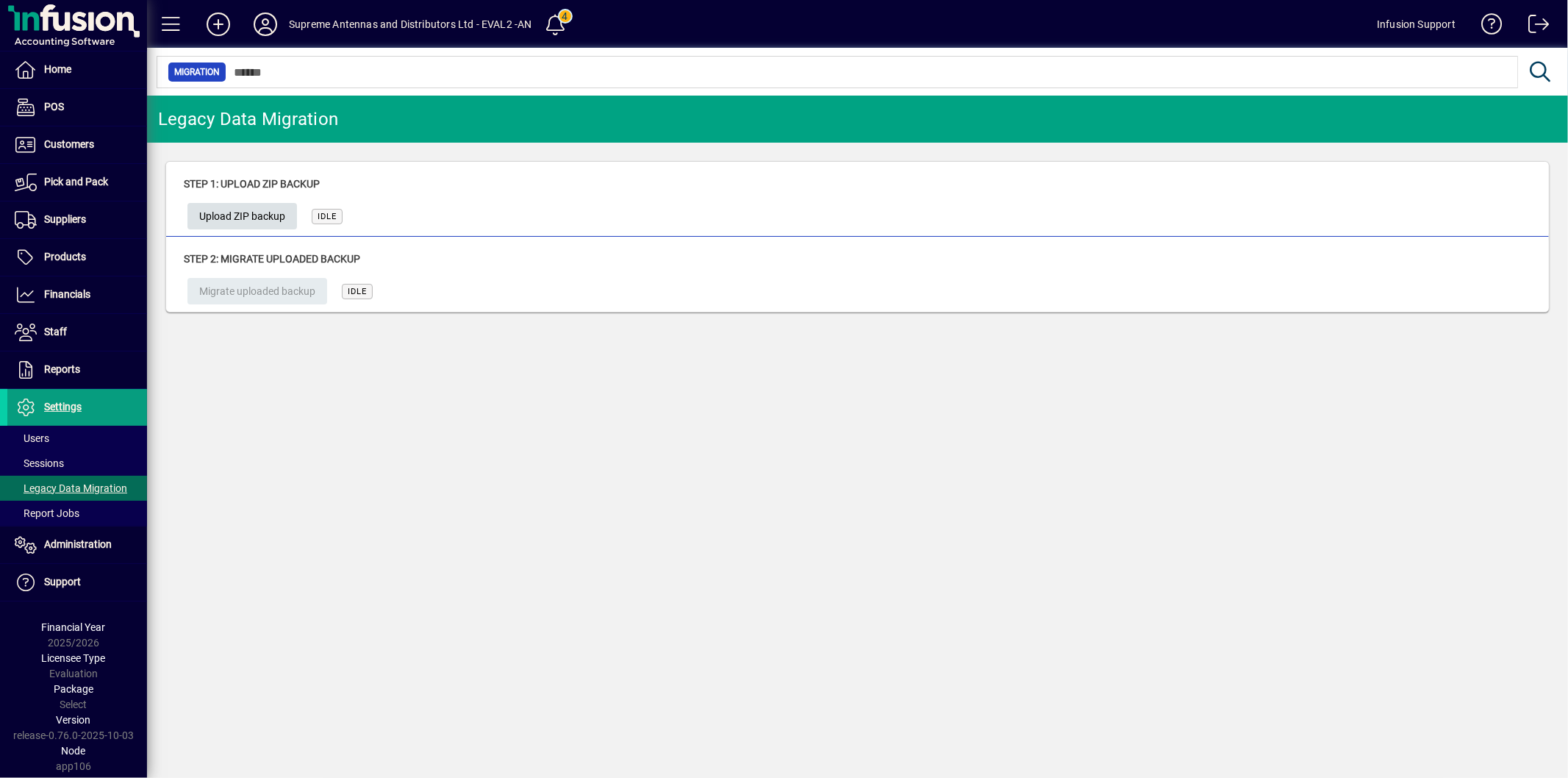
click at [245, 214] on span "Upload ZIP backup" at bounding box center [242, 216] width 86 height 24
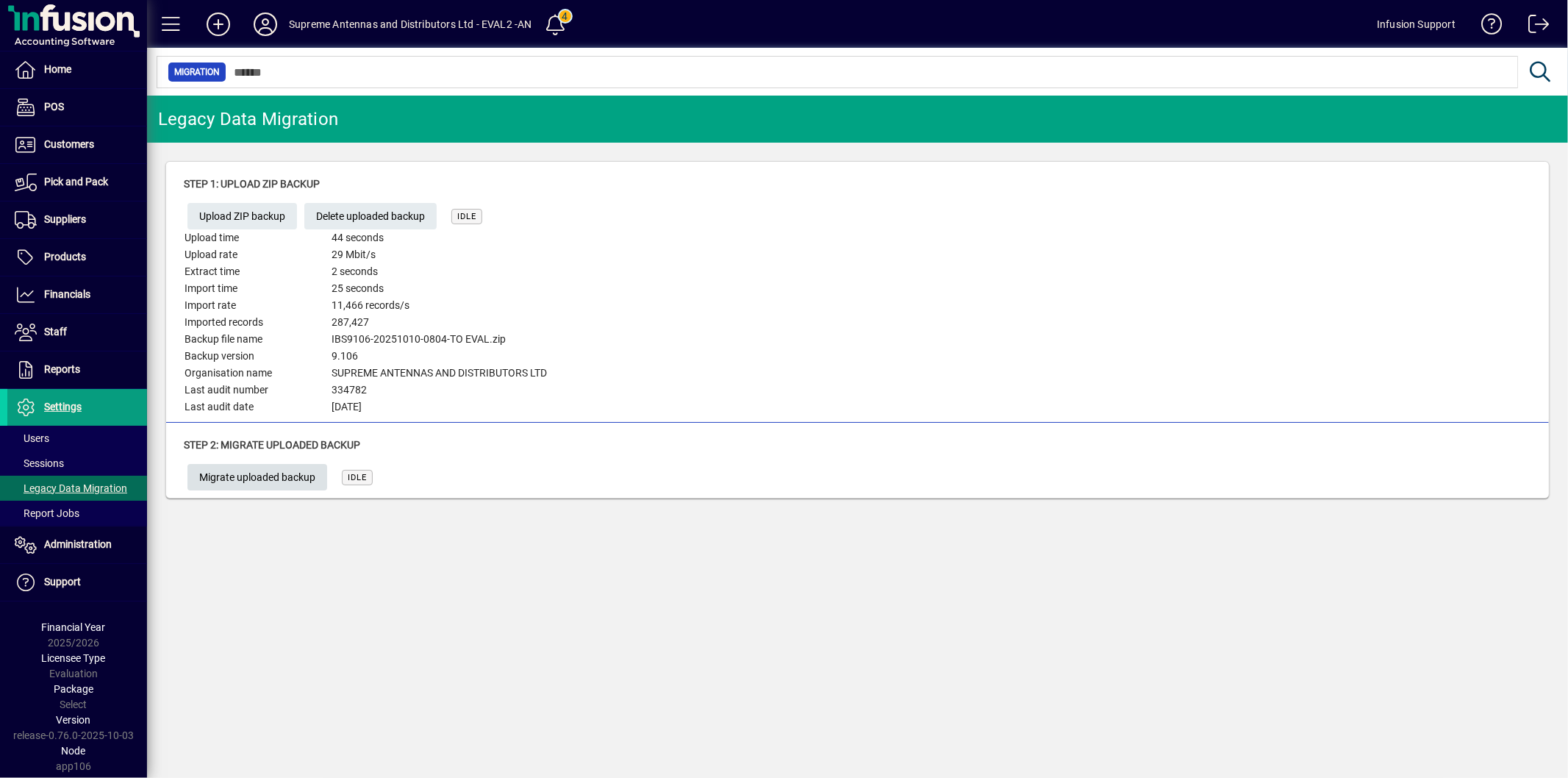
click at [272, 474] on span "Migrate uploaded backup" at bounding box center [257, 477] width 116 height 24
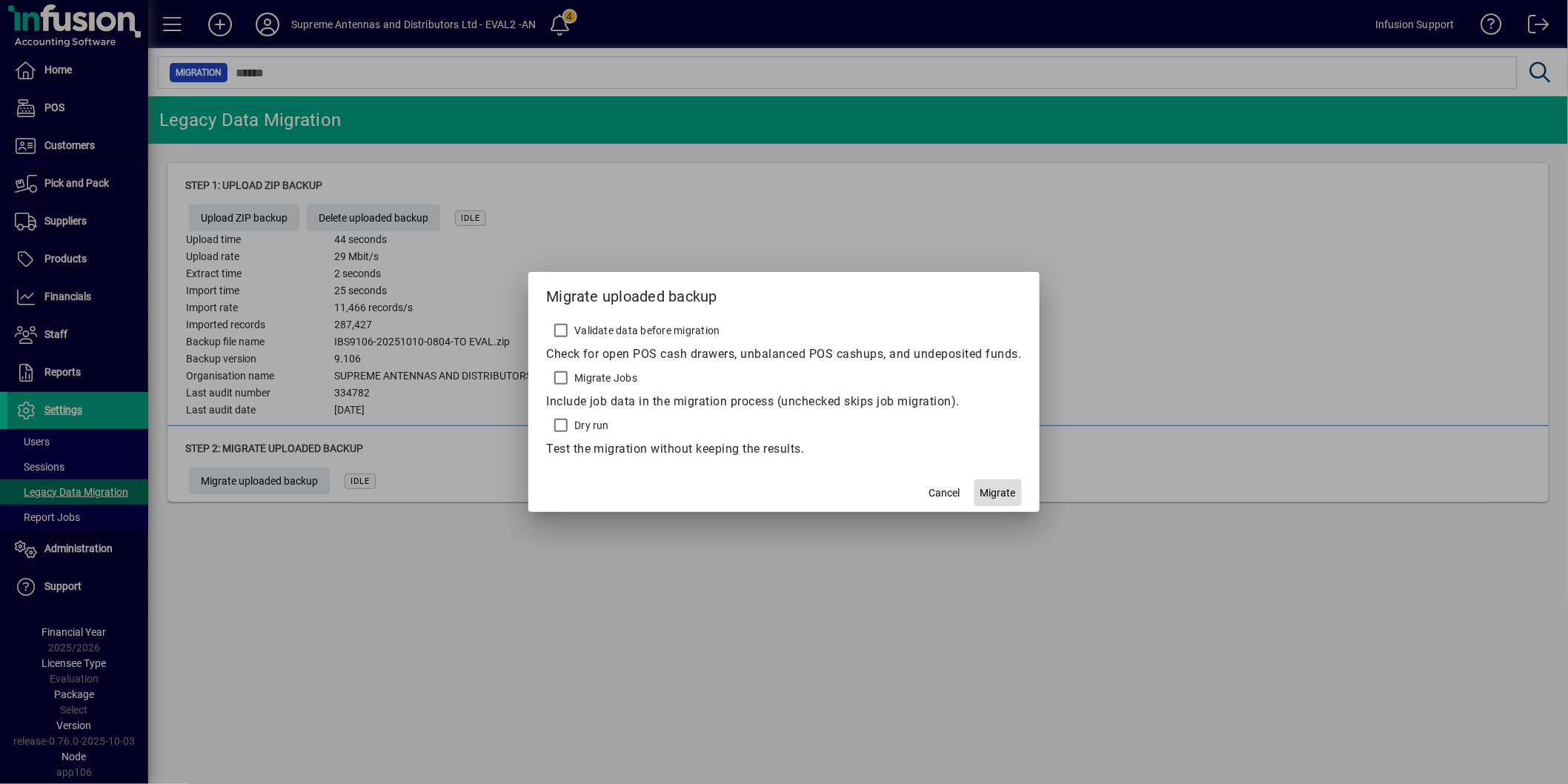
click at [1001, 487] on span "Migrate" at bounding box center [998, 493] width 36 height 15
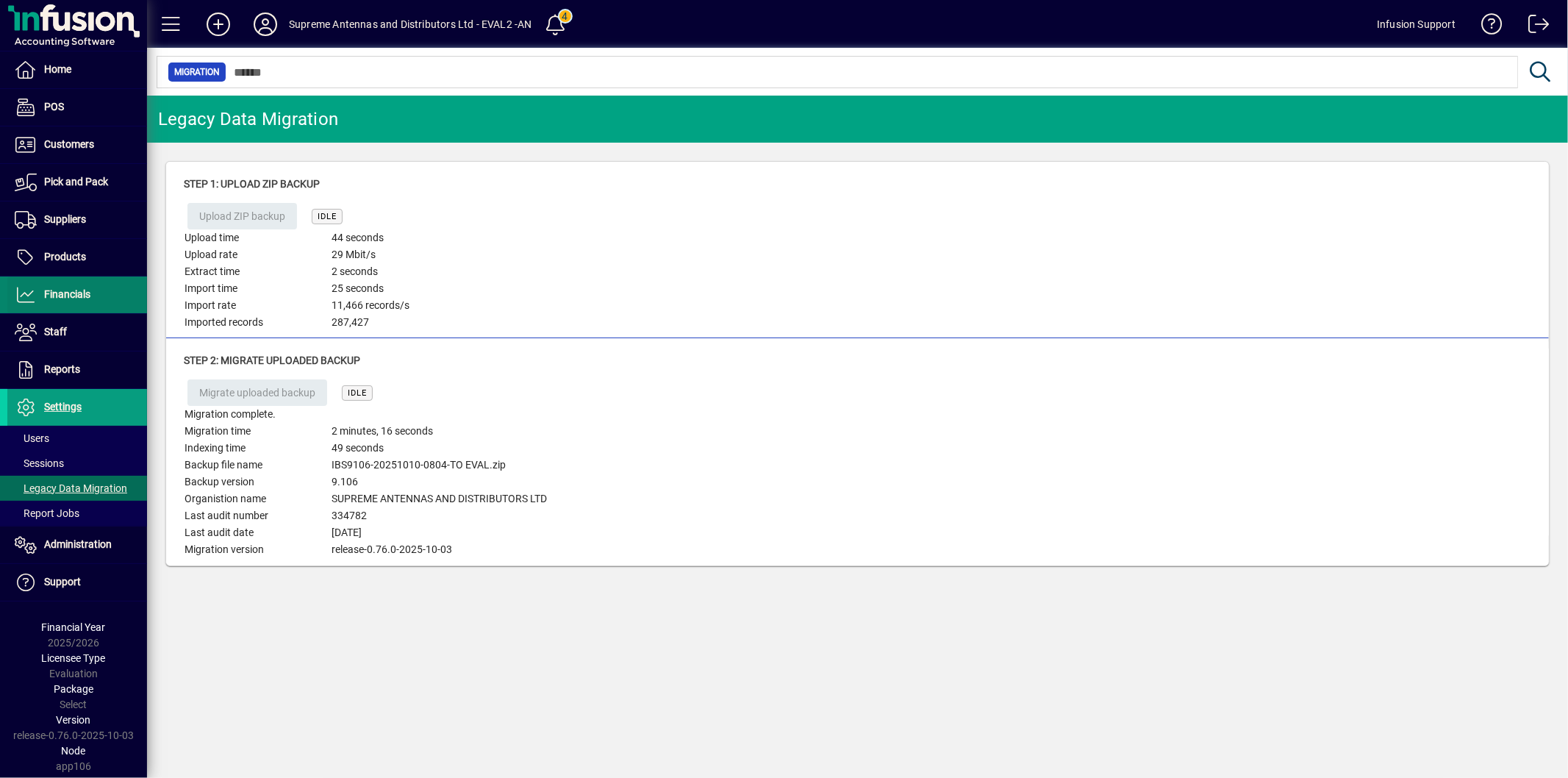
click at [65, 295] on span "Financials" at bounding box center [66, 294] width 46 height 12
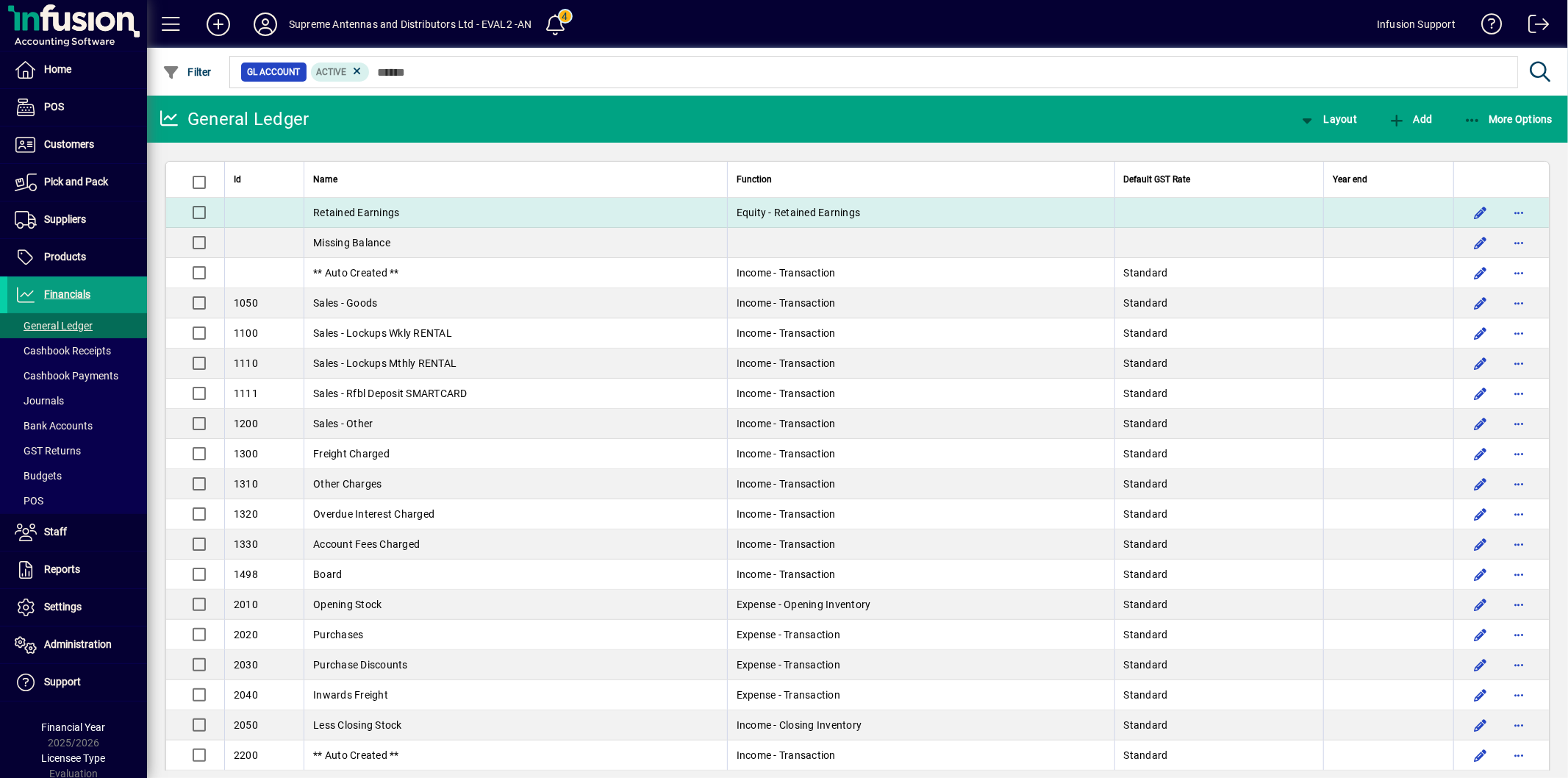
click at [362, 209] on span "Retained Earnings" at bounding box center [356, 213] width 86 height 12
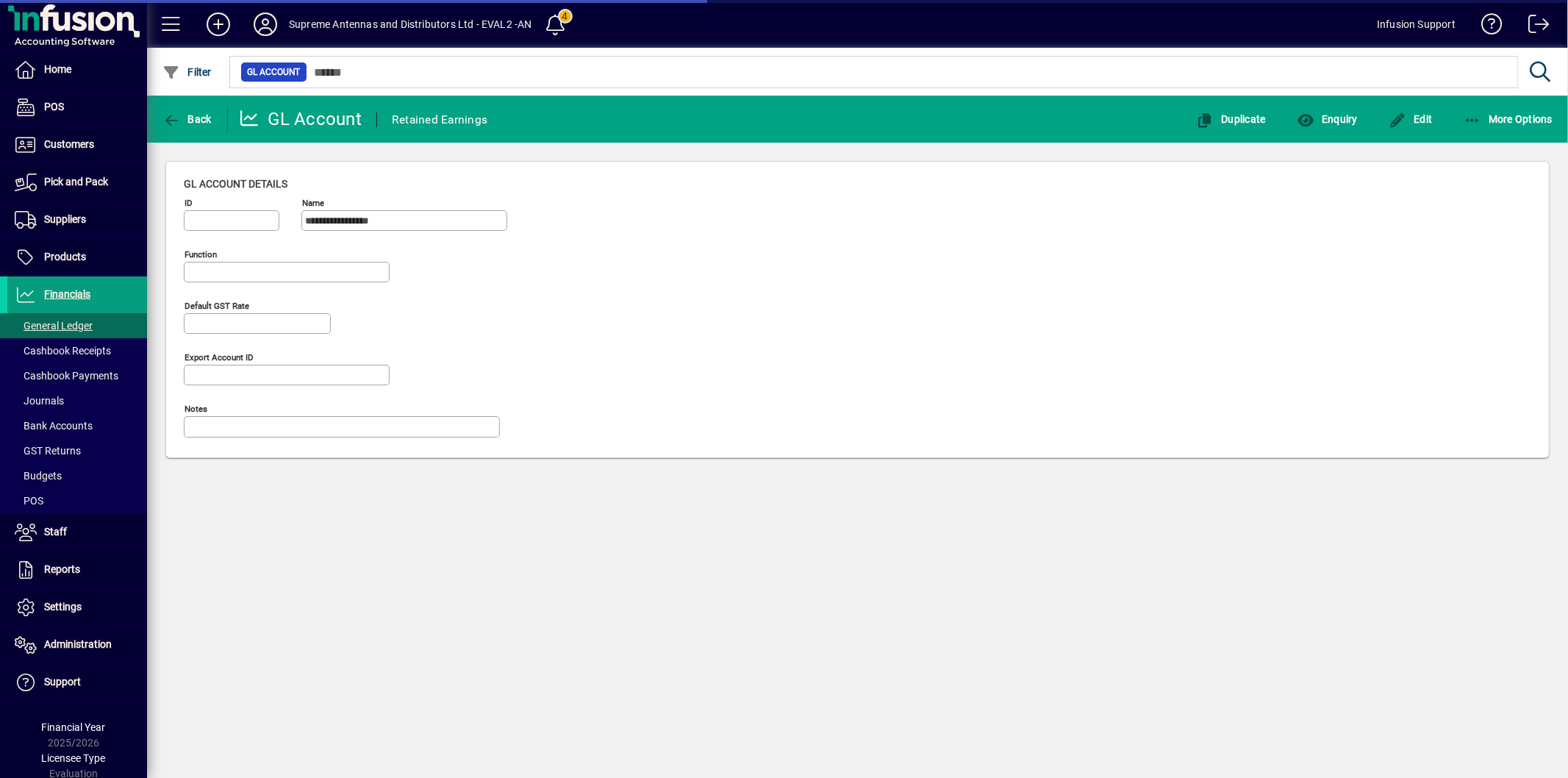
type input "**********"
click at [1412, 119] on span "Edit" at bounding box center [1411, 119] width 44 height 12
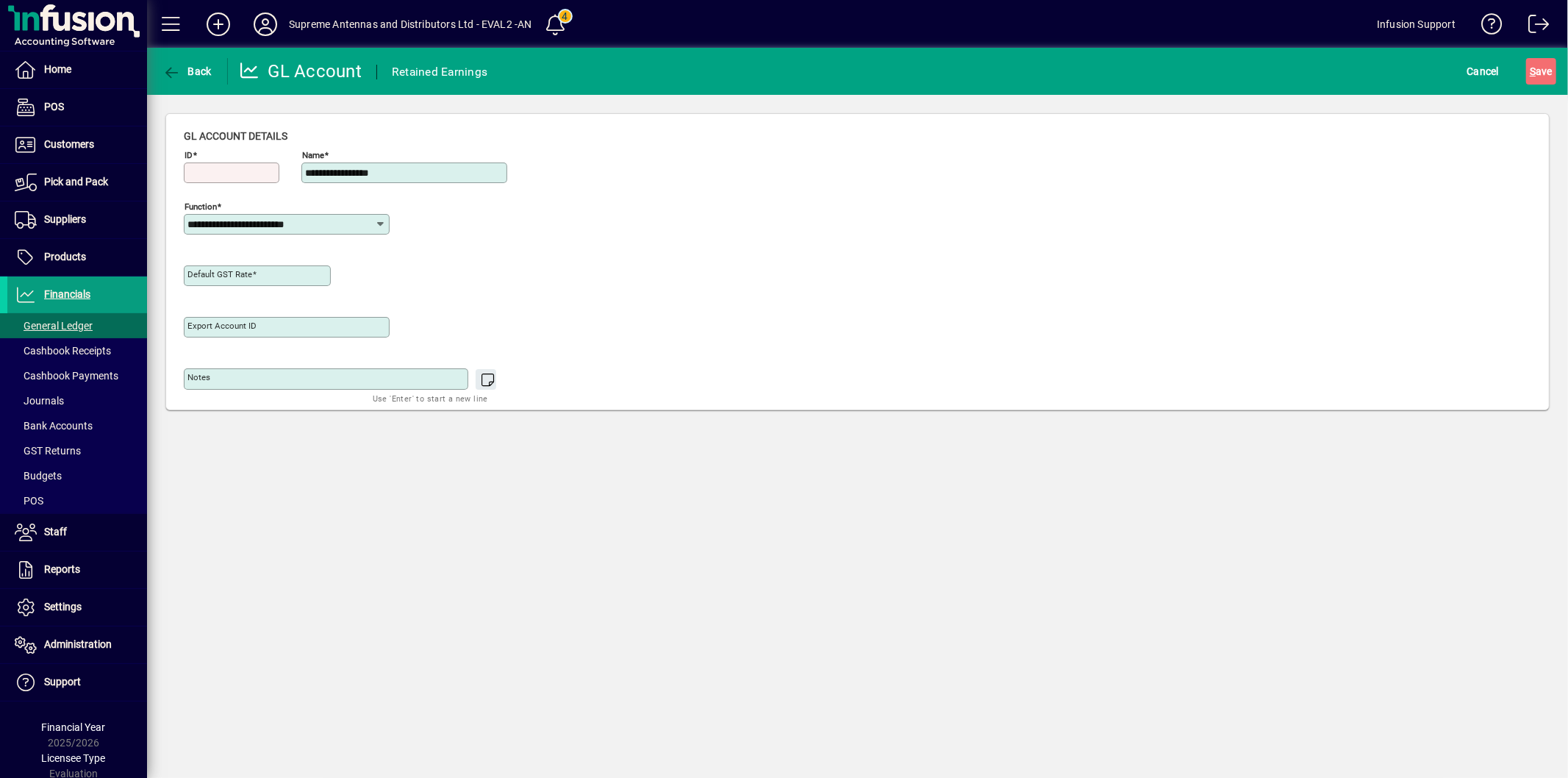
drag, startPoint x: 207, startPoint y: 167, endPoint x: 220, endPoint y: 178, distance: 17.0
click at [207, 167] on input "ID" at bounding box center [233, 172] width 91 height 12
type input "***"
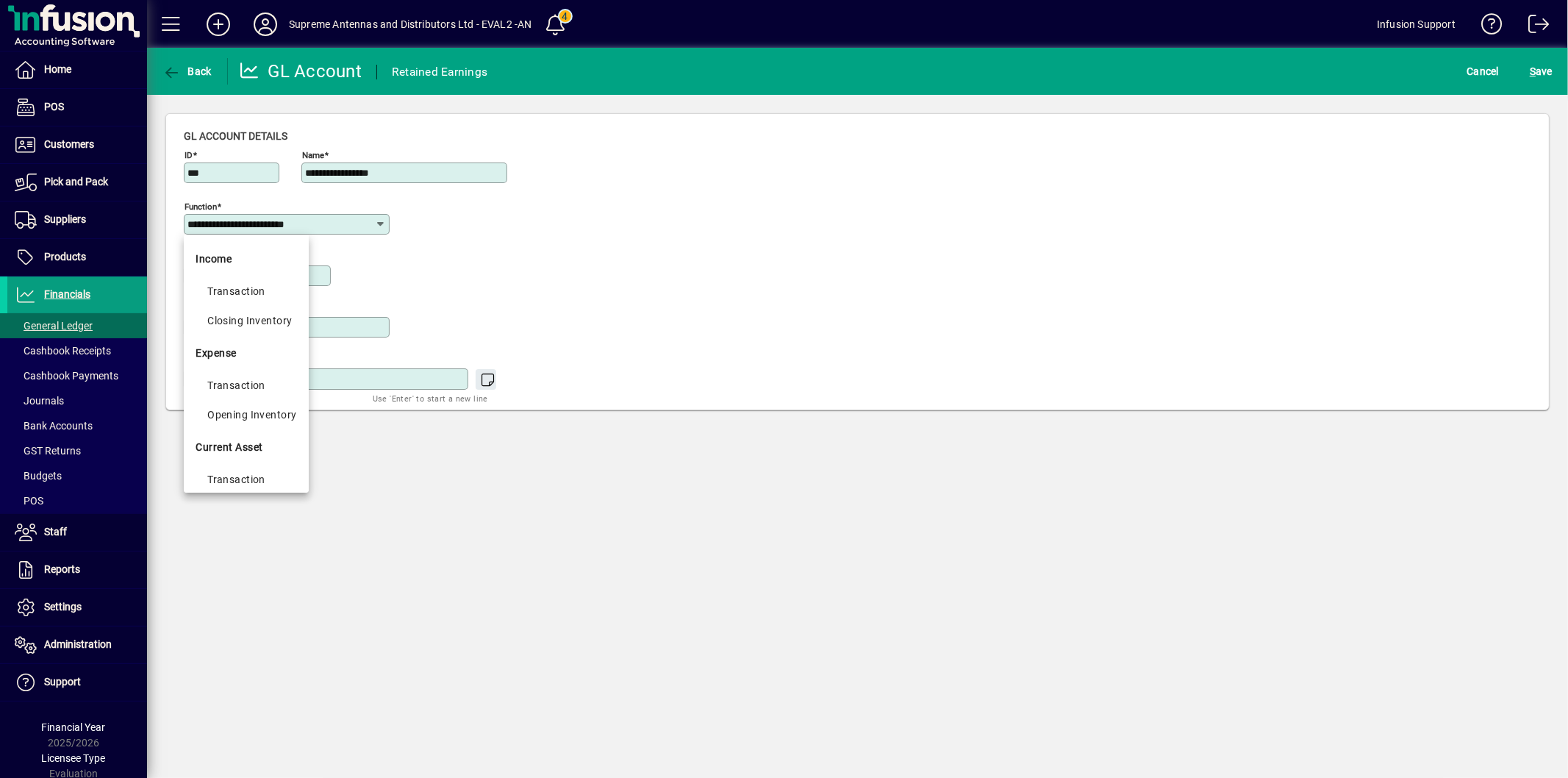
click at [240, 221] on input "**********" at bounding box center [281, 225] width 187 height 12
drag, startPoint x: 223, startPoint y: 283, endPoint x: 231, endPoint y: 270, distance: 15.3
click at [223, 284] on div "Transaction" at bounding box center [252, 291] width 89 height 18
type input "**********"
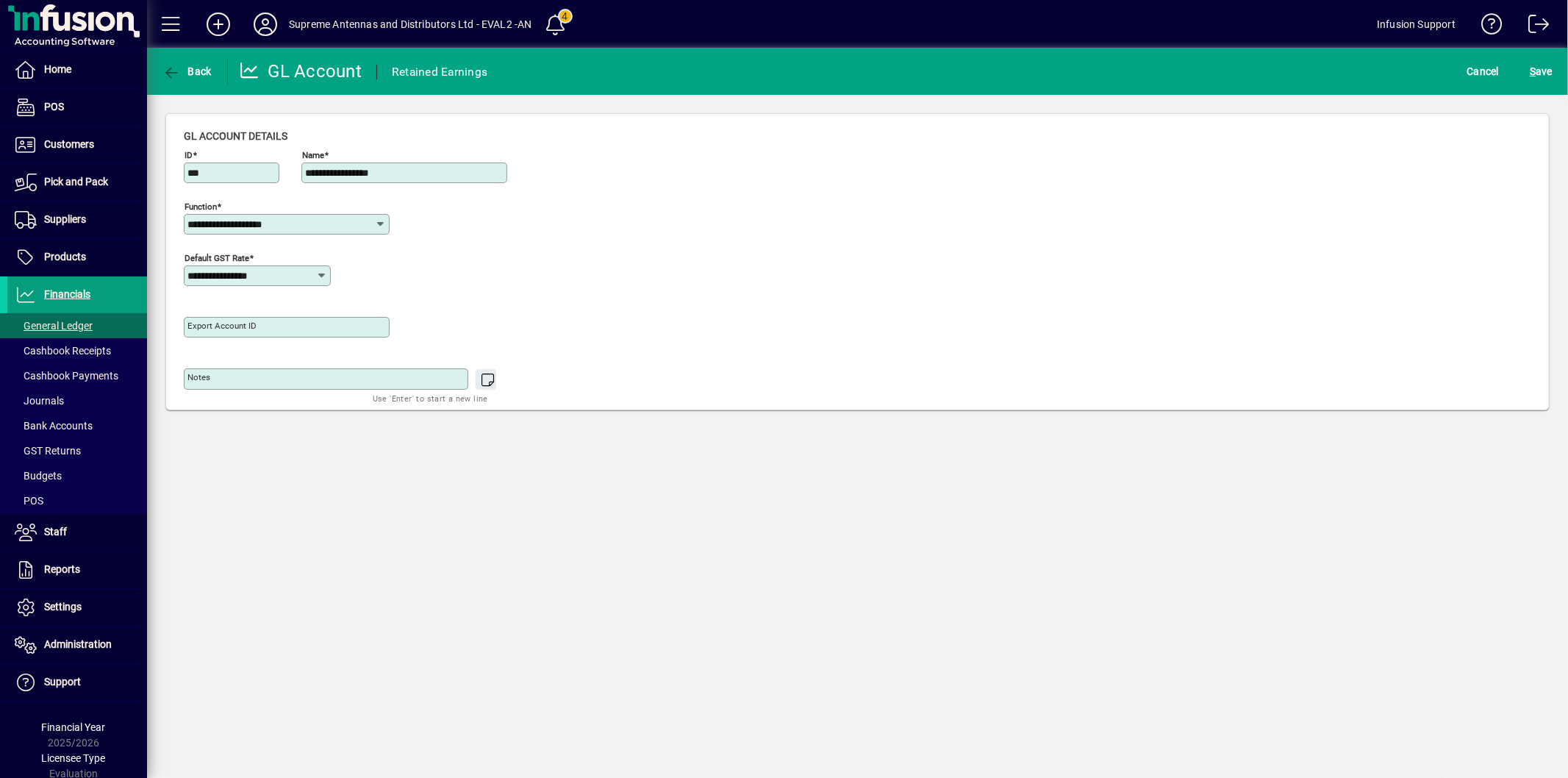
click at [267, 225] on input "**********" at bounding box center [281, 225] width 187 height 12
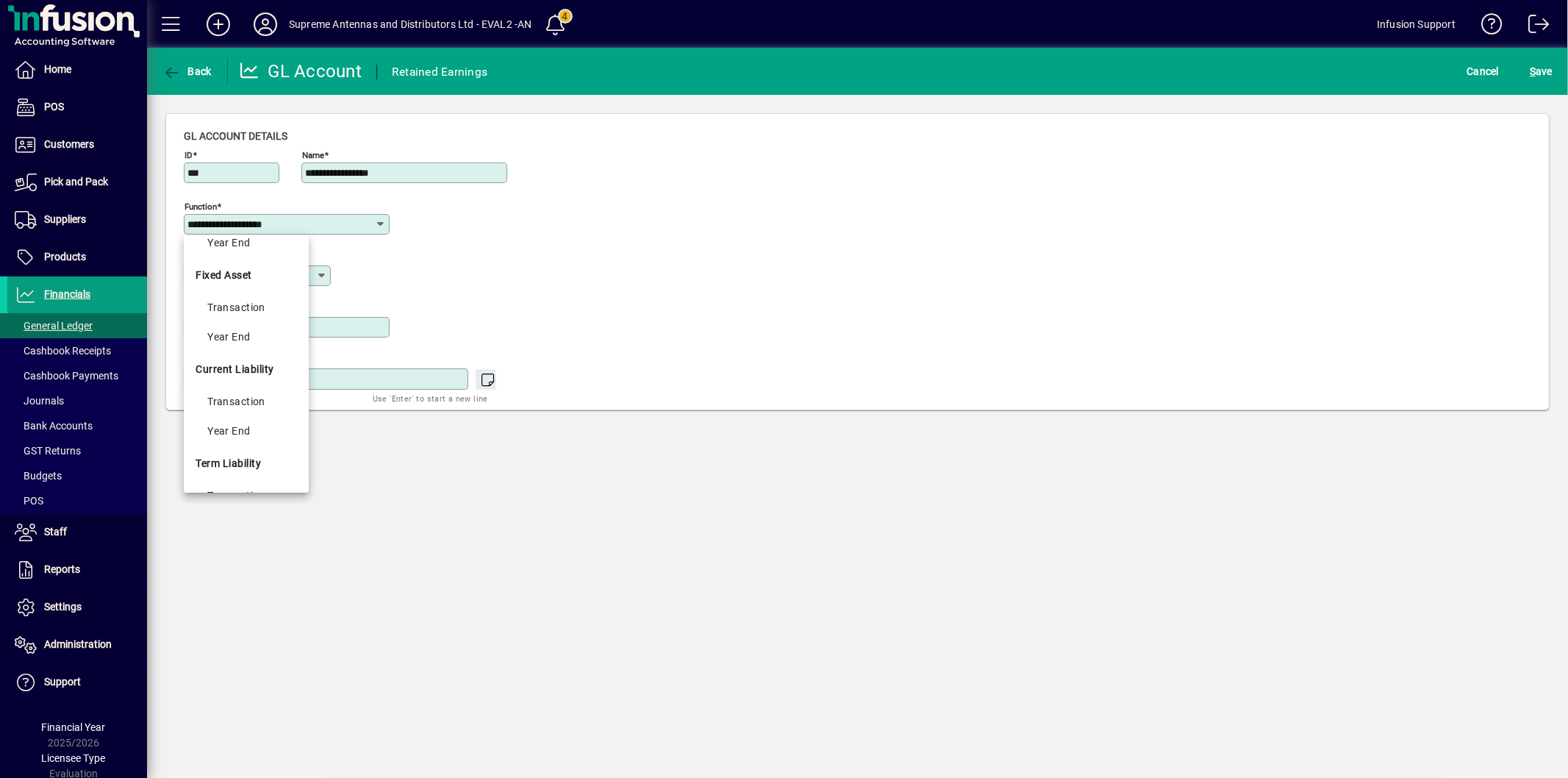
scroll to position [565, 0]
click at [263, 443] on div "Retained Earnings" at bounding box center [252, 444] width 89 height 18
type input "**********"
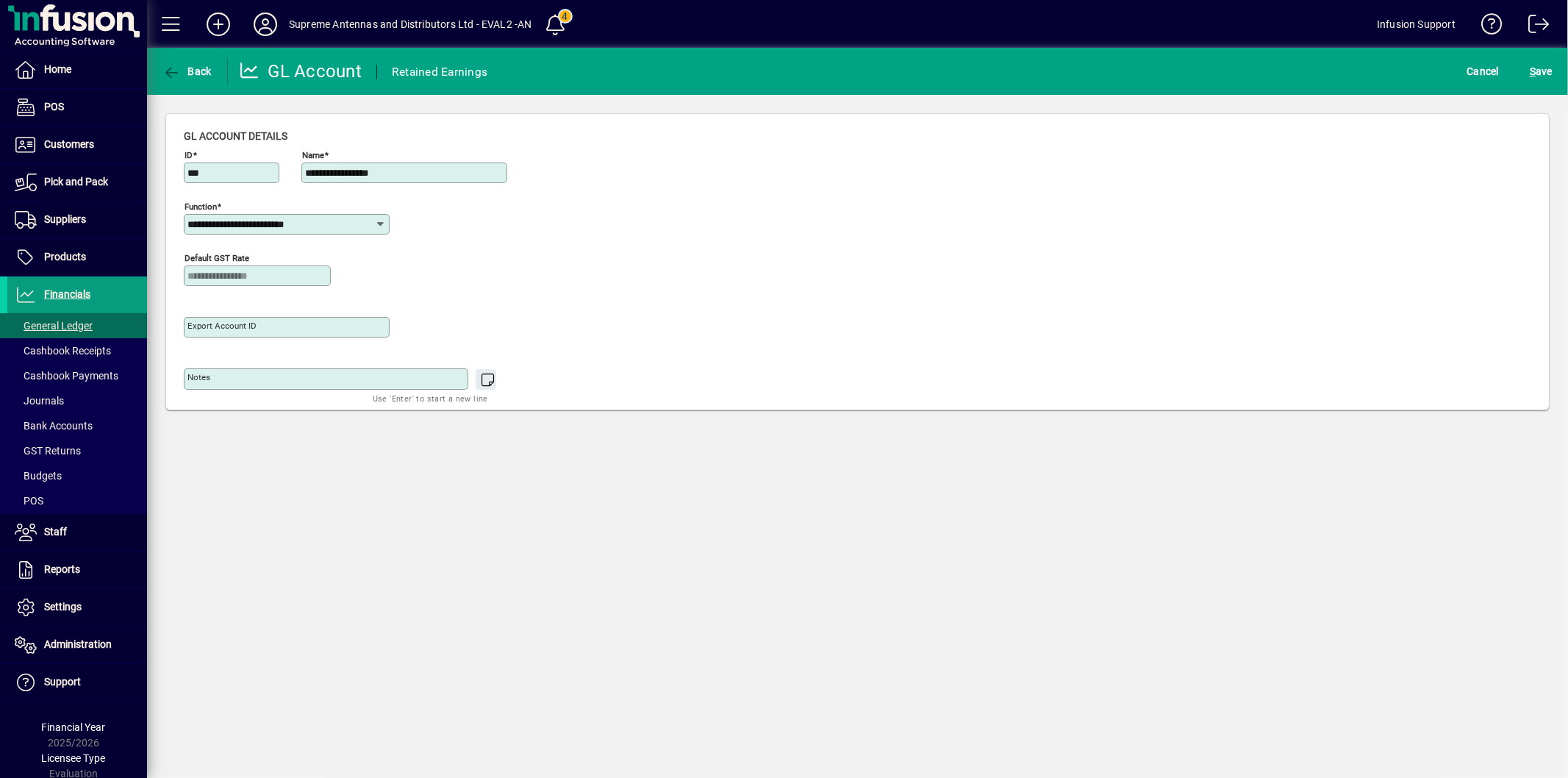
type input "**********"
click at [1534, 70] on span "S" at bounding box center [1533, 71] width 6 height 12
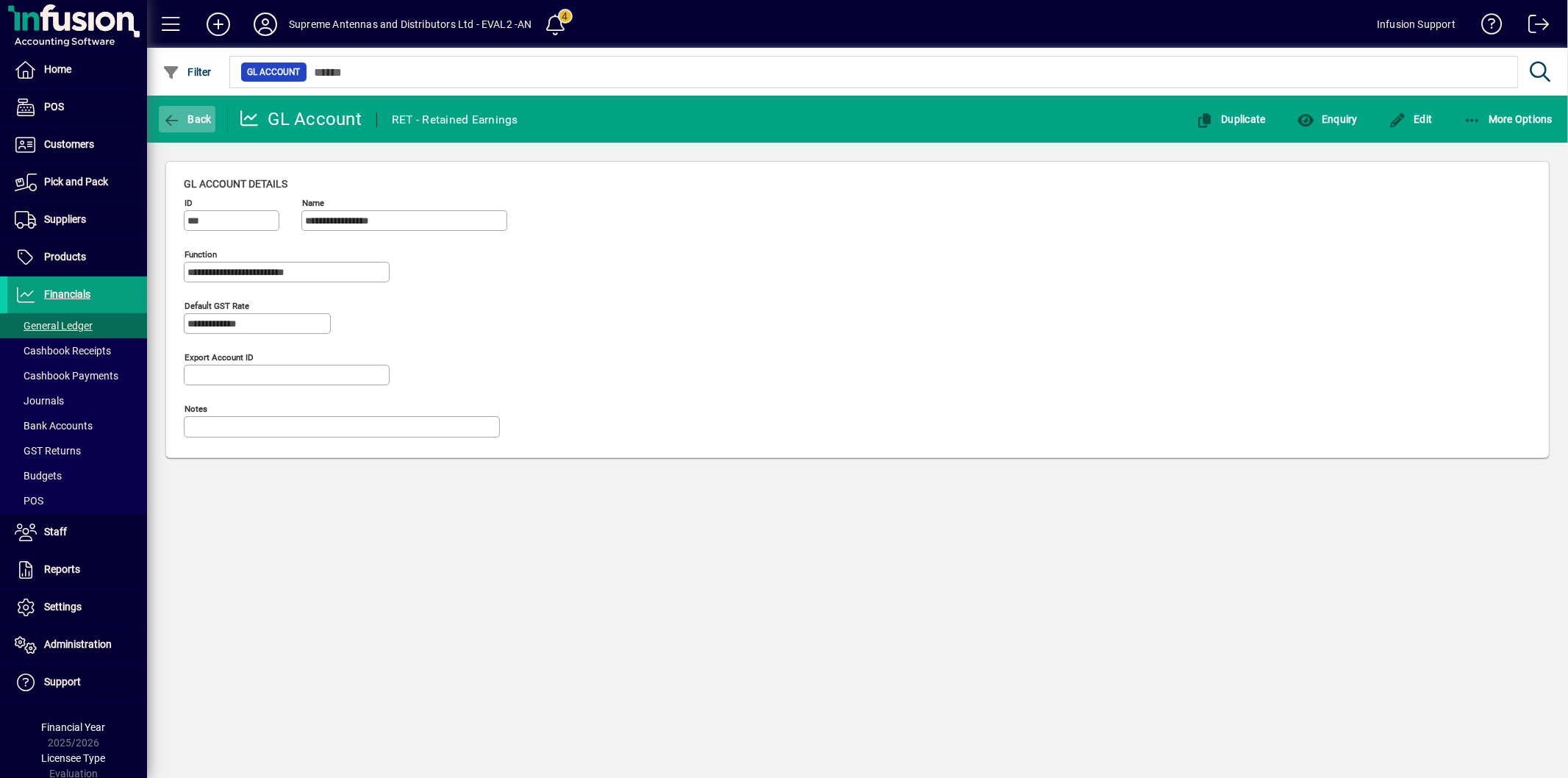
click at [181, 115] on span "Back" at bounding box center [187, 119] width 50 height 12
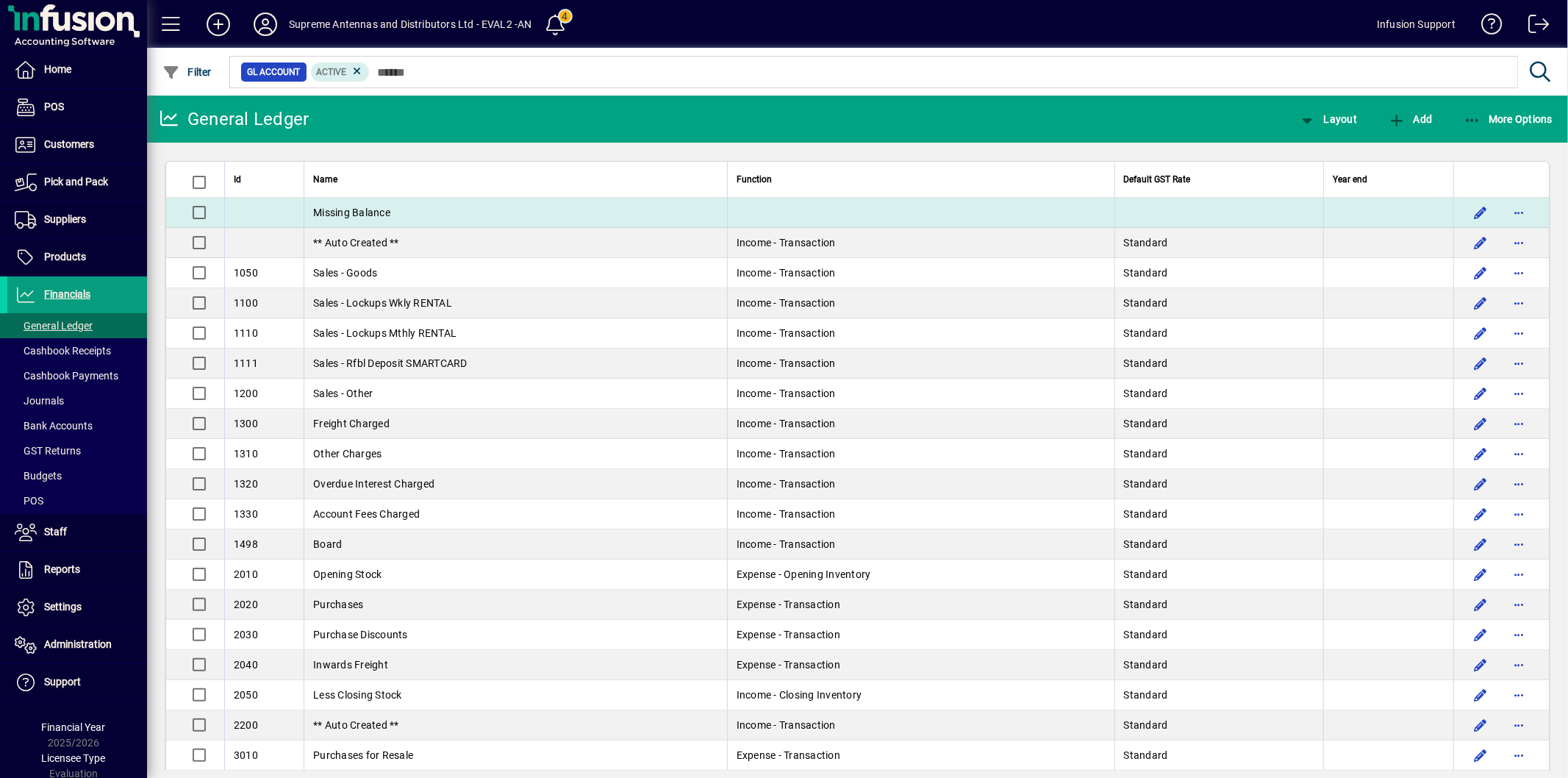
click at [423, 209] on td "Missing Balance" at bounding box center [515, 213] width 423 height 30
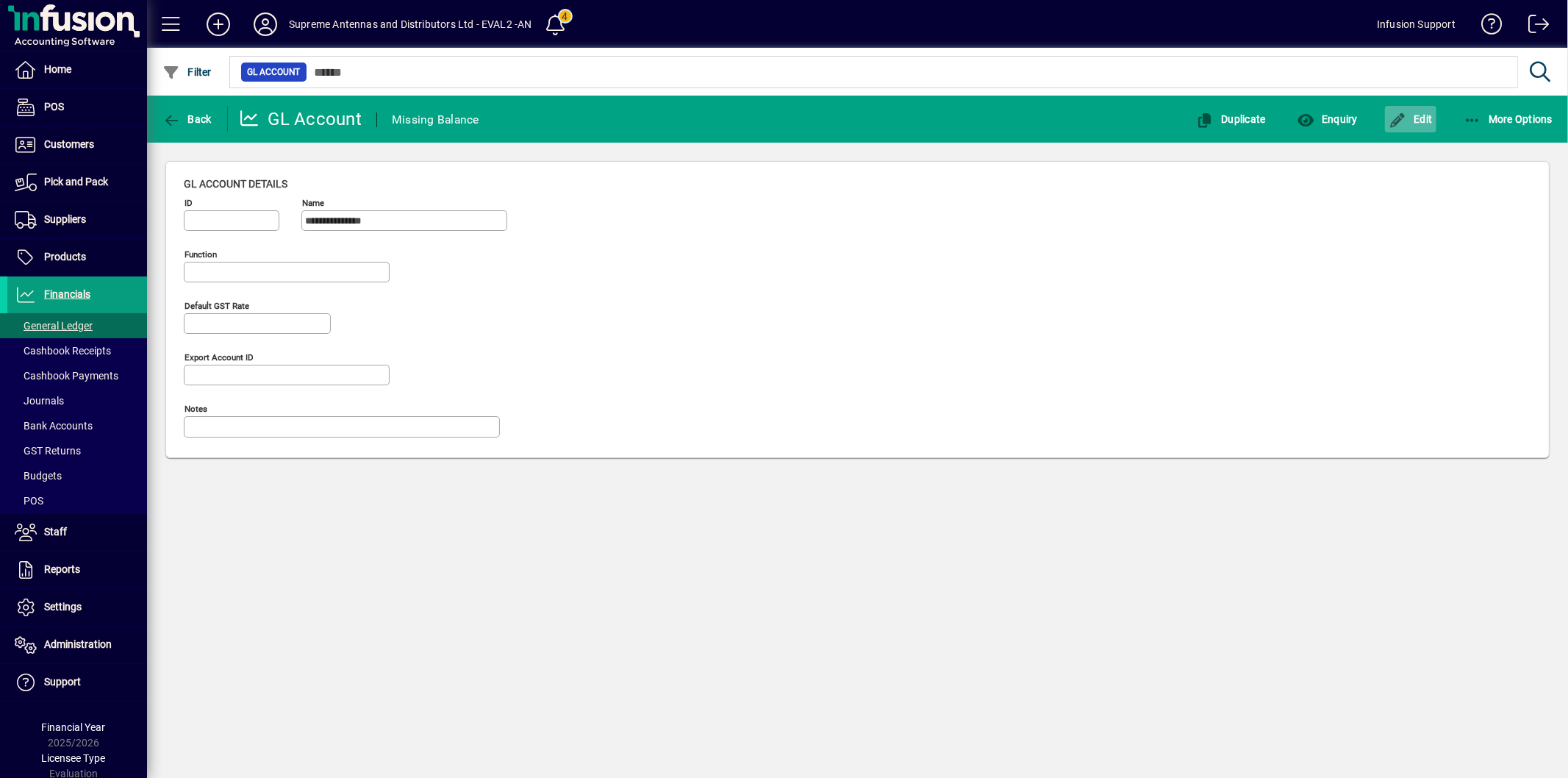
click at [1401, 114] on icon "button" at bounding box center [1398, 120] width 18 height 14
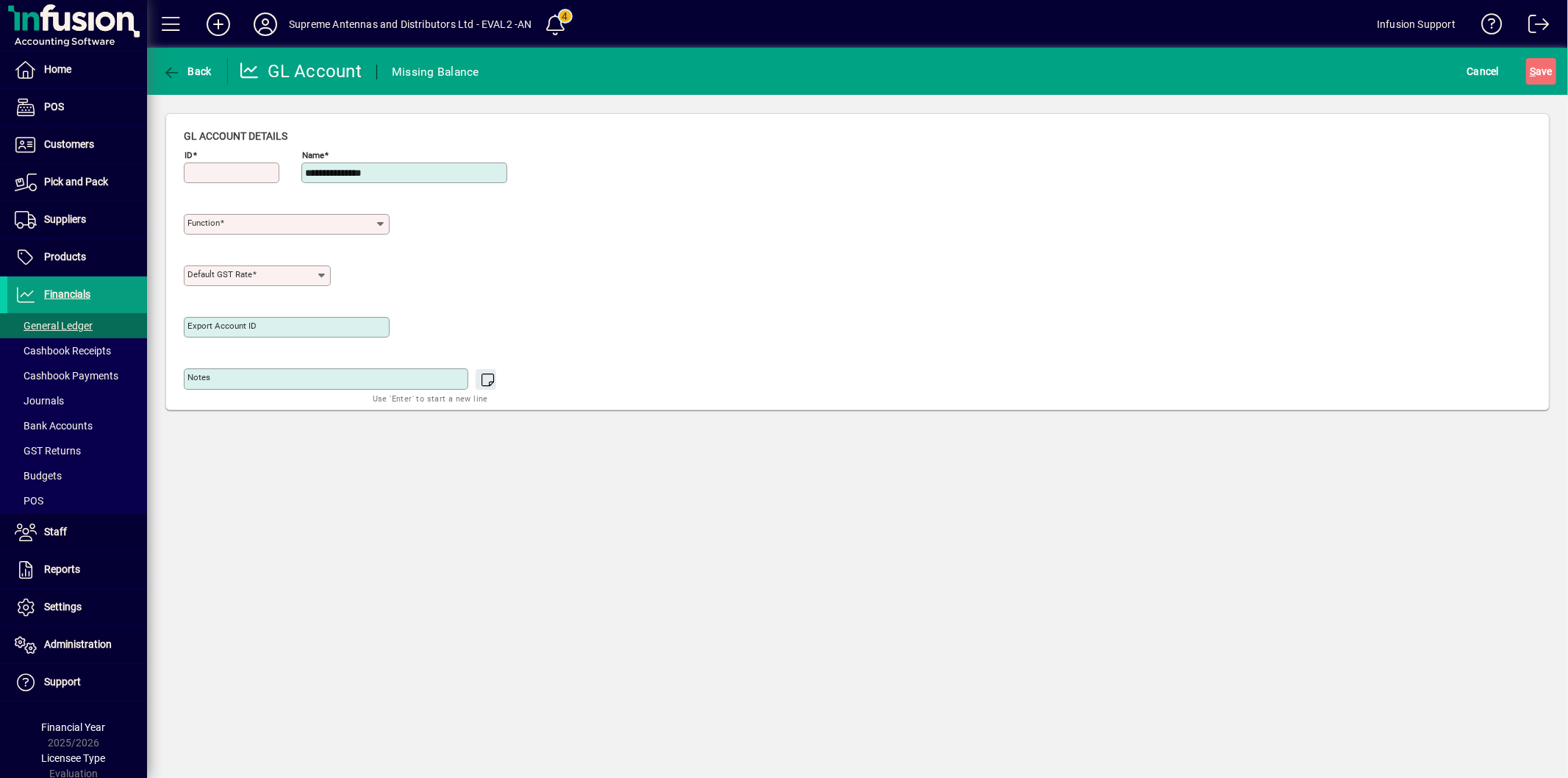
click at [243, 172] on input "ID" at bounding box center [233, 172] width 91 height 12
type input "****"
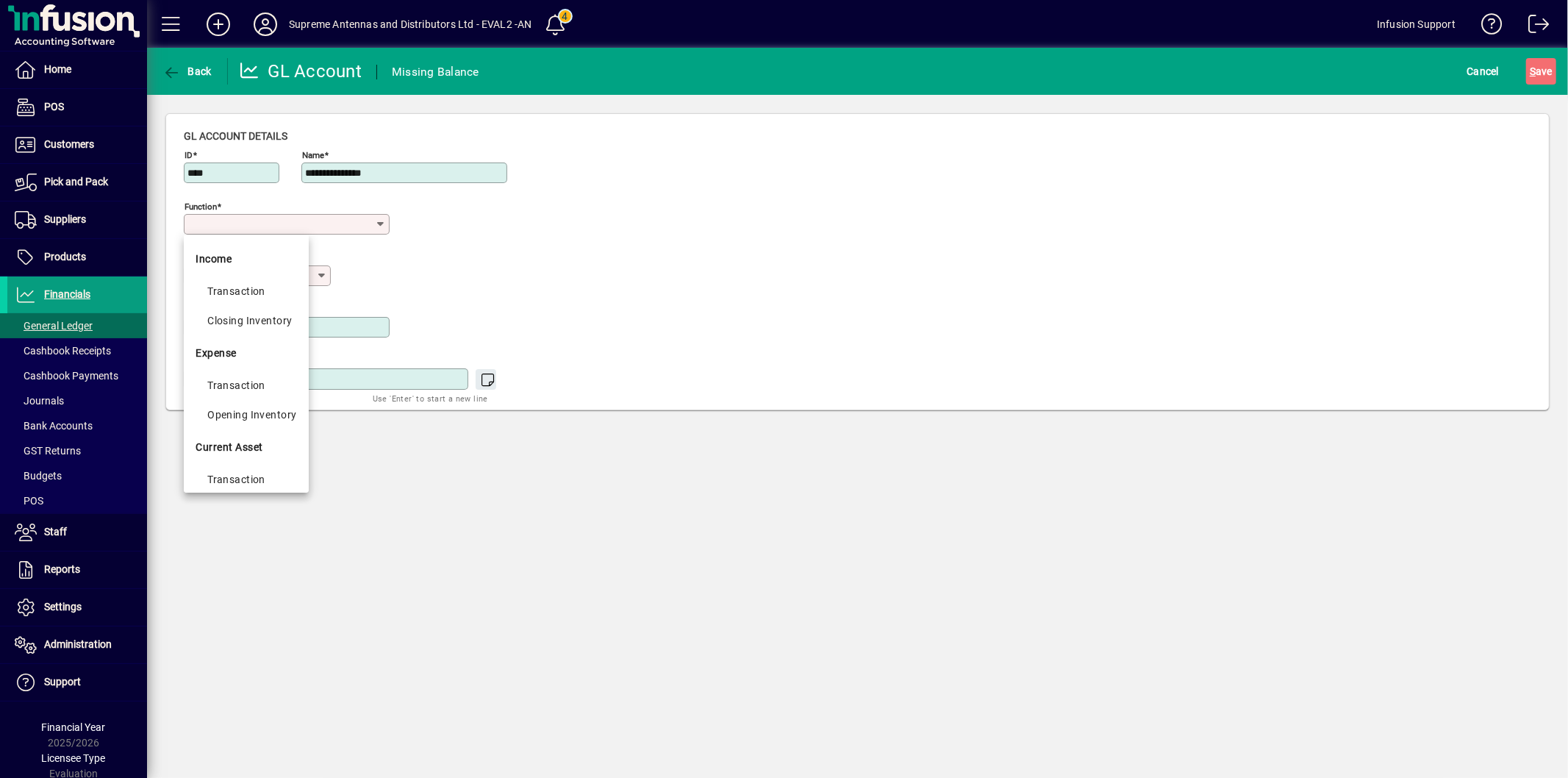
click at [255, 220] on input "Function" at bounding box center [281, 225] width 187 height 12
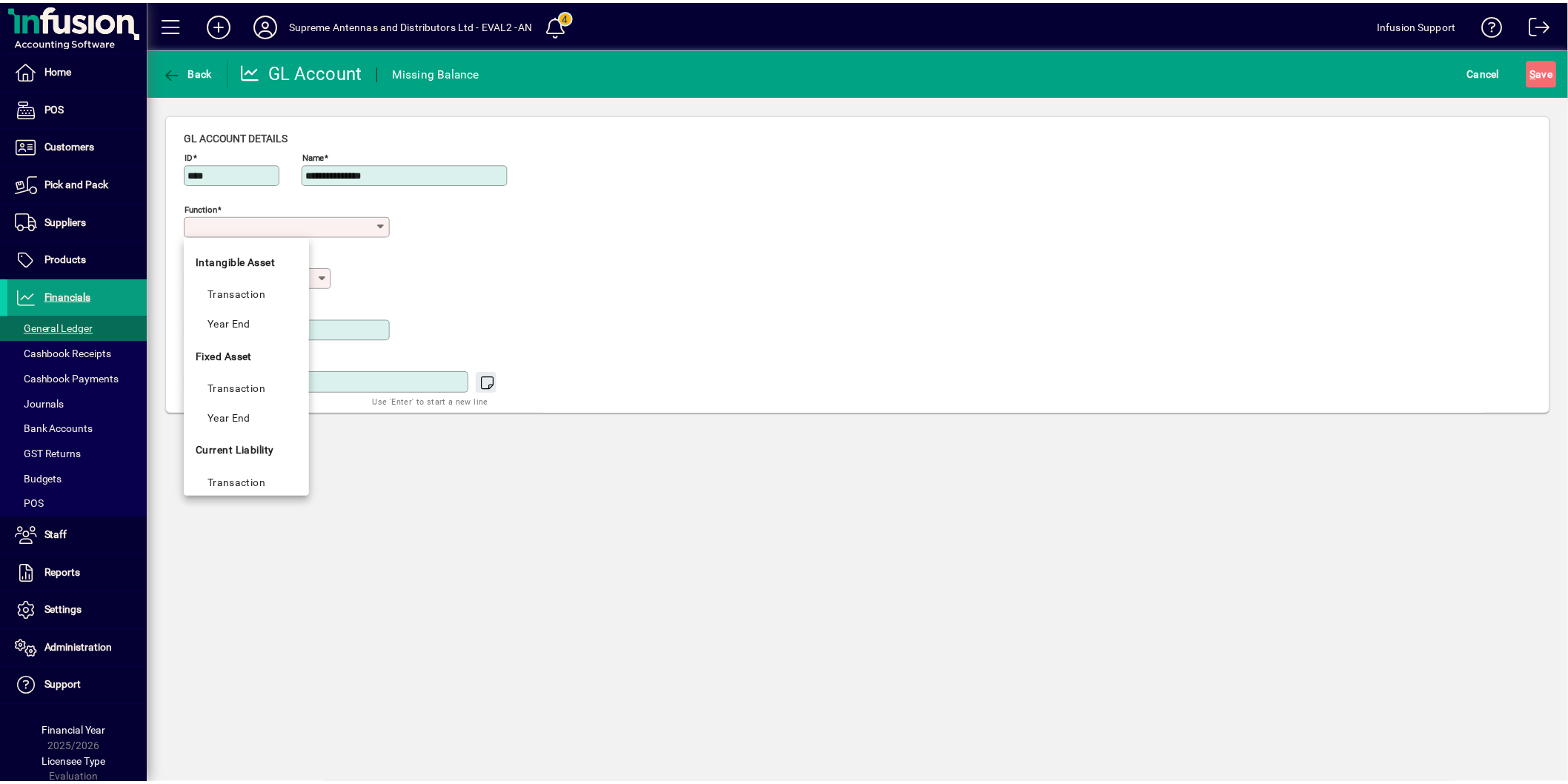
scroll to position [570, 0]
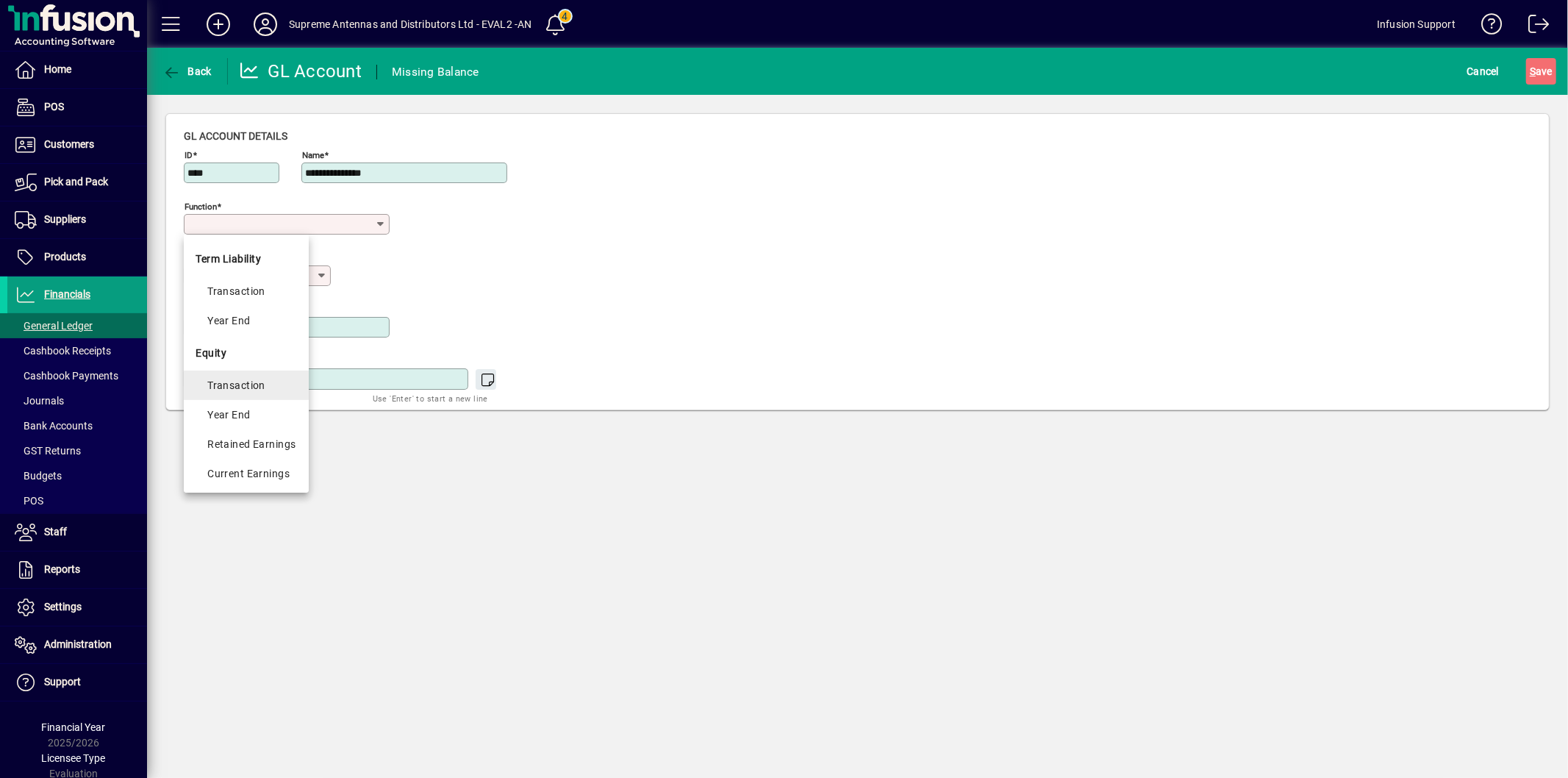
click at [248, 394] on mat-option "Transaction" at bounding box center [246, 385] width 124 height 29
type input "**********"
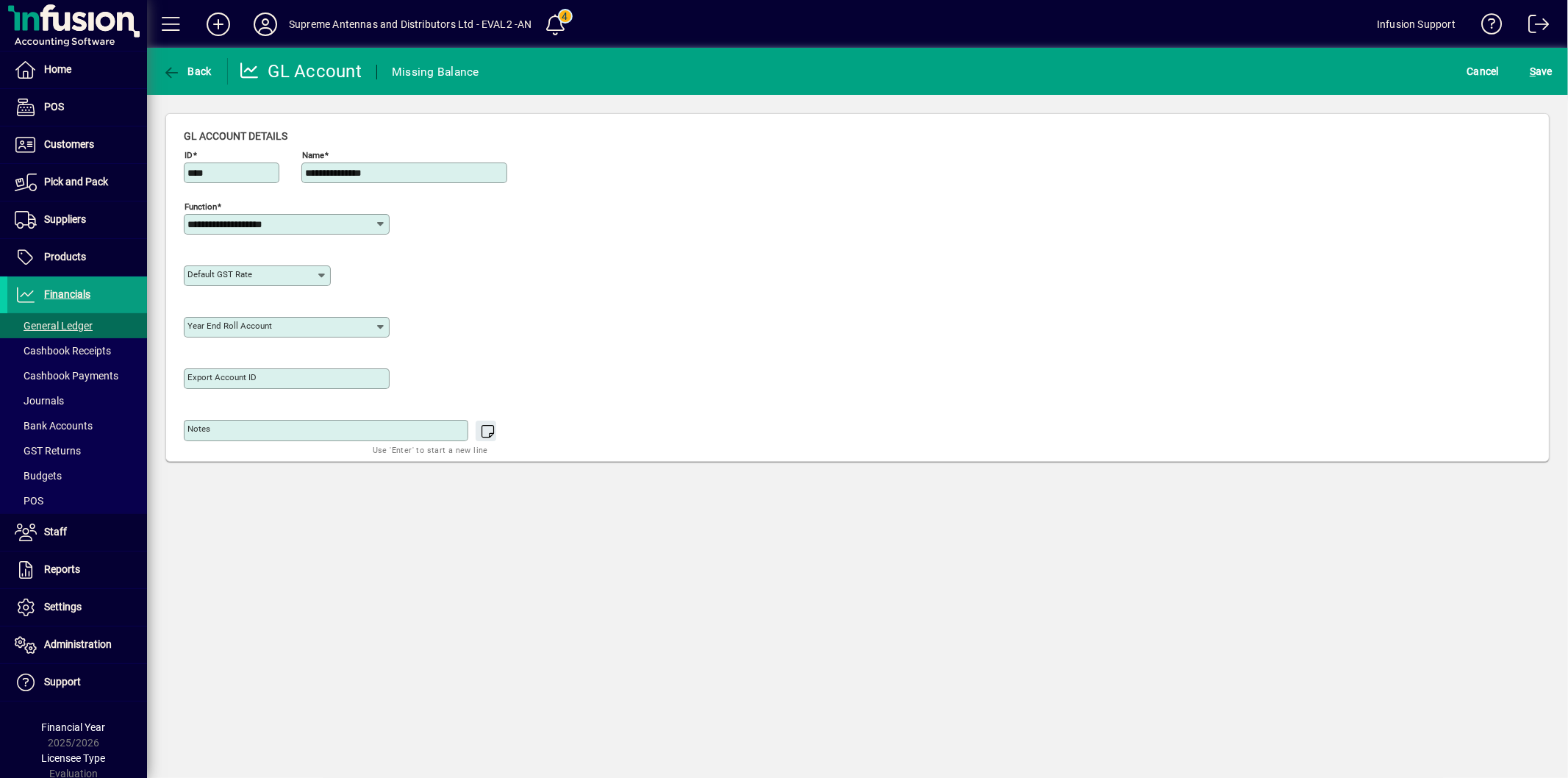
type input "**********"
click at [1534, 66] on span "S" at bounding box center [1533, 71] width 6 height 12
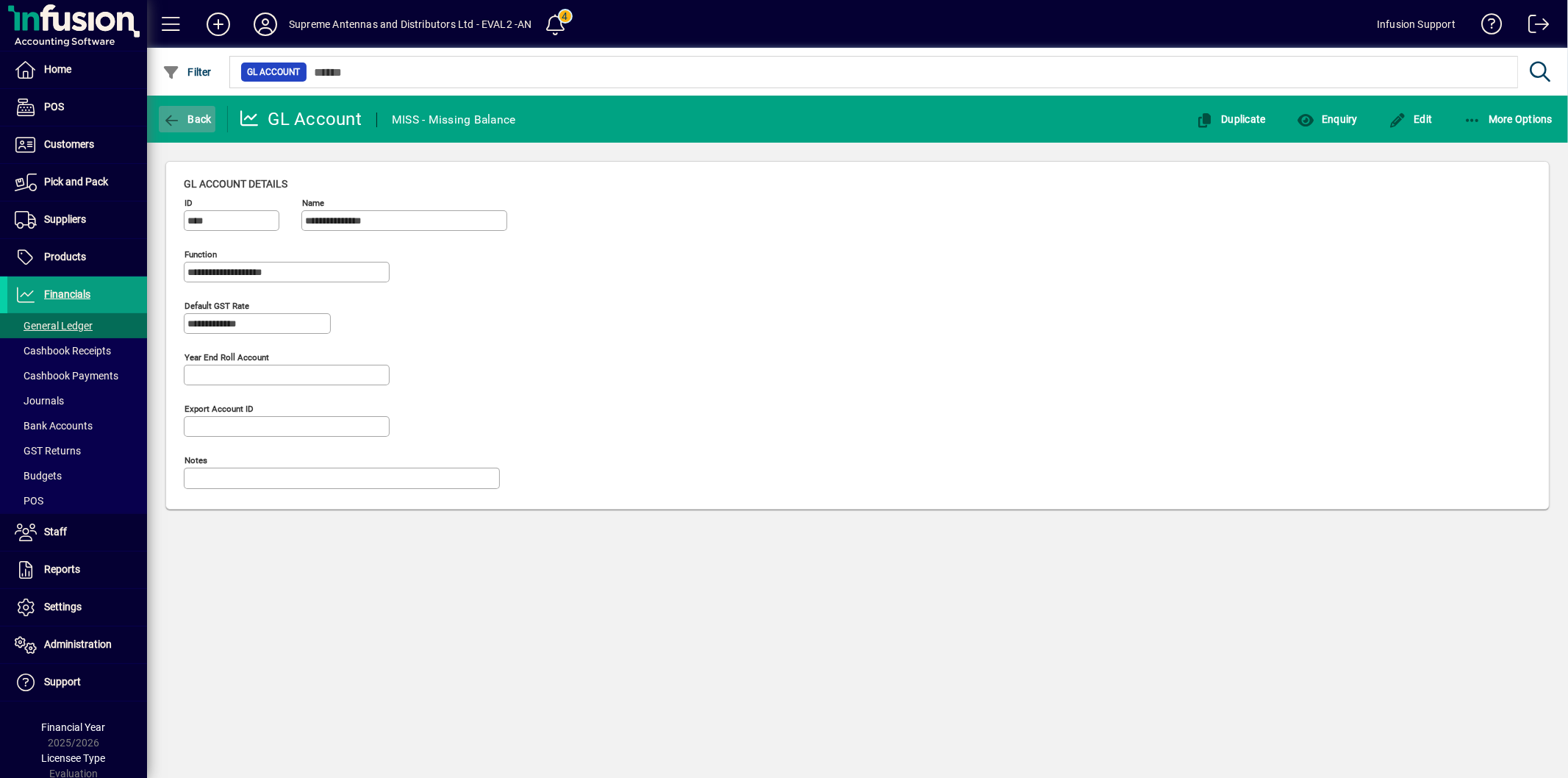
click at [174, 114] on icon "button" at bounding box center [172, 120] width 18 height 14
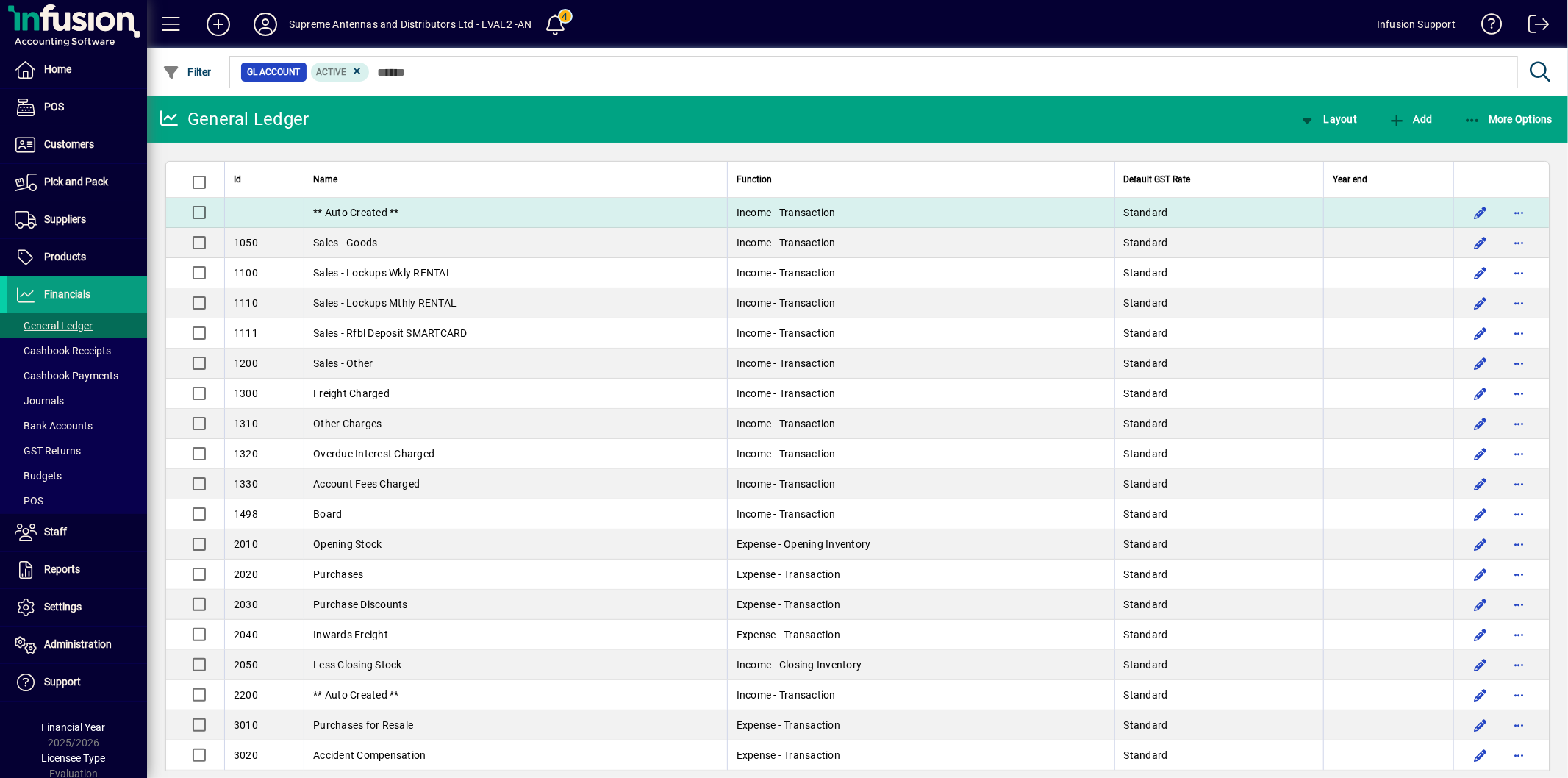
click at [369, 209] on span "** Auto Created **" at bounding box center [356, 213] width 86 height 12
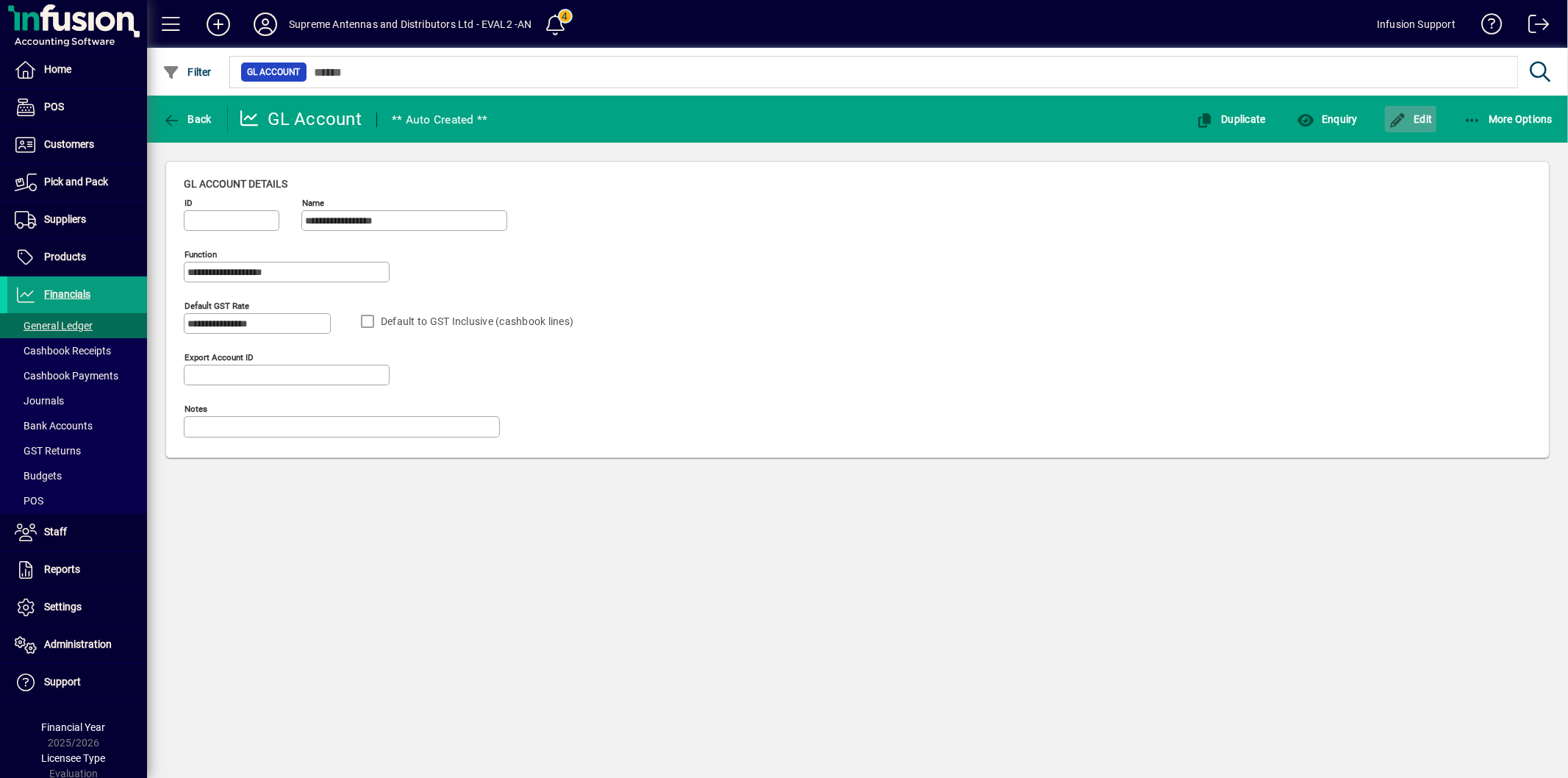
click at [1396, 129] on span "button" at bounding box center [1410, 119] width 51 height 35
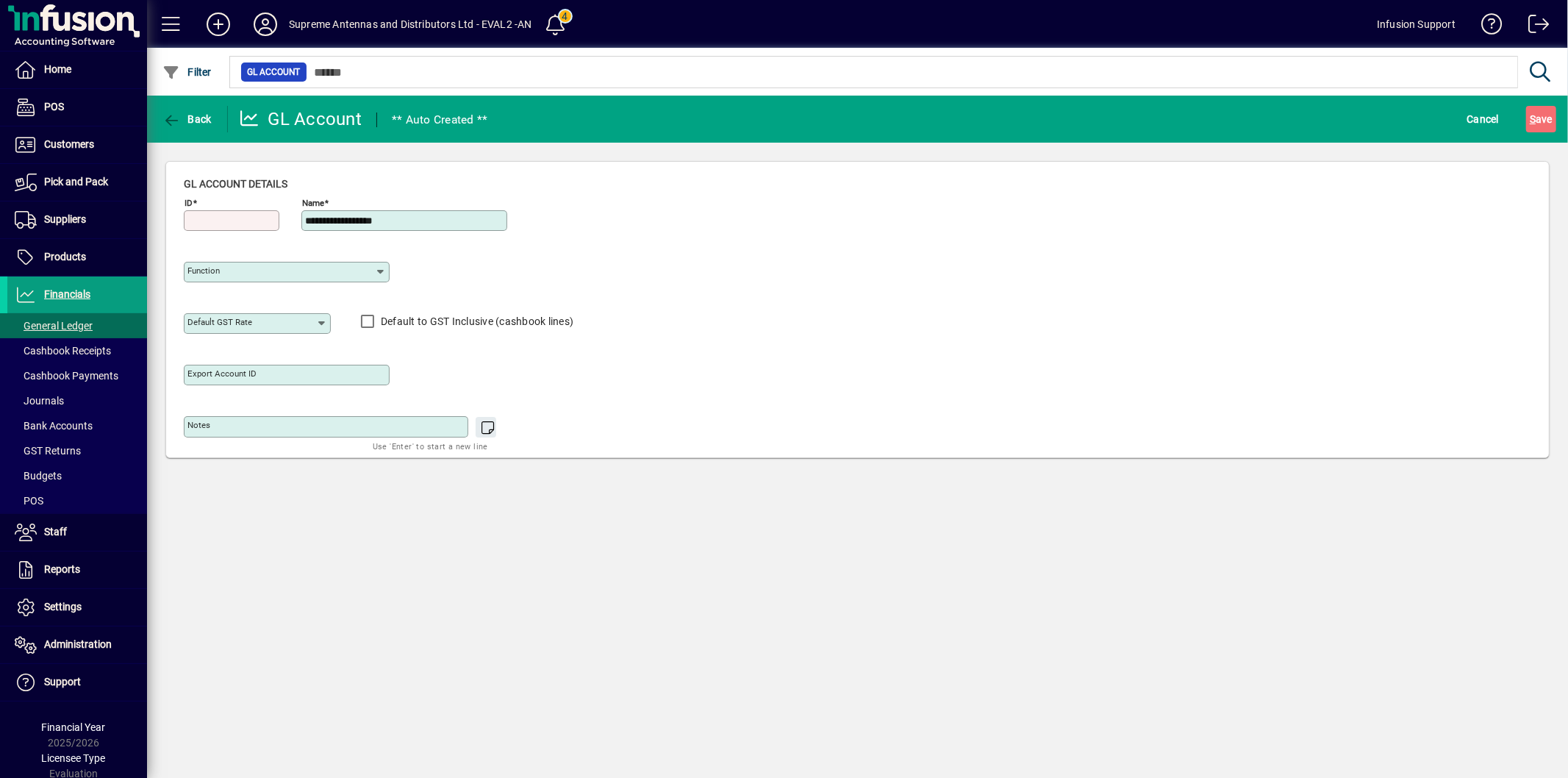
type input "**********"
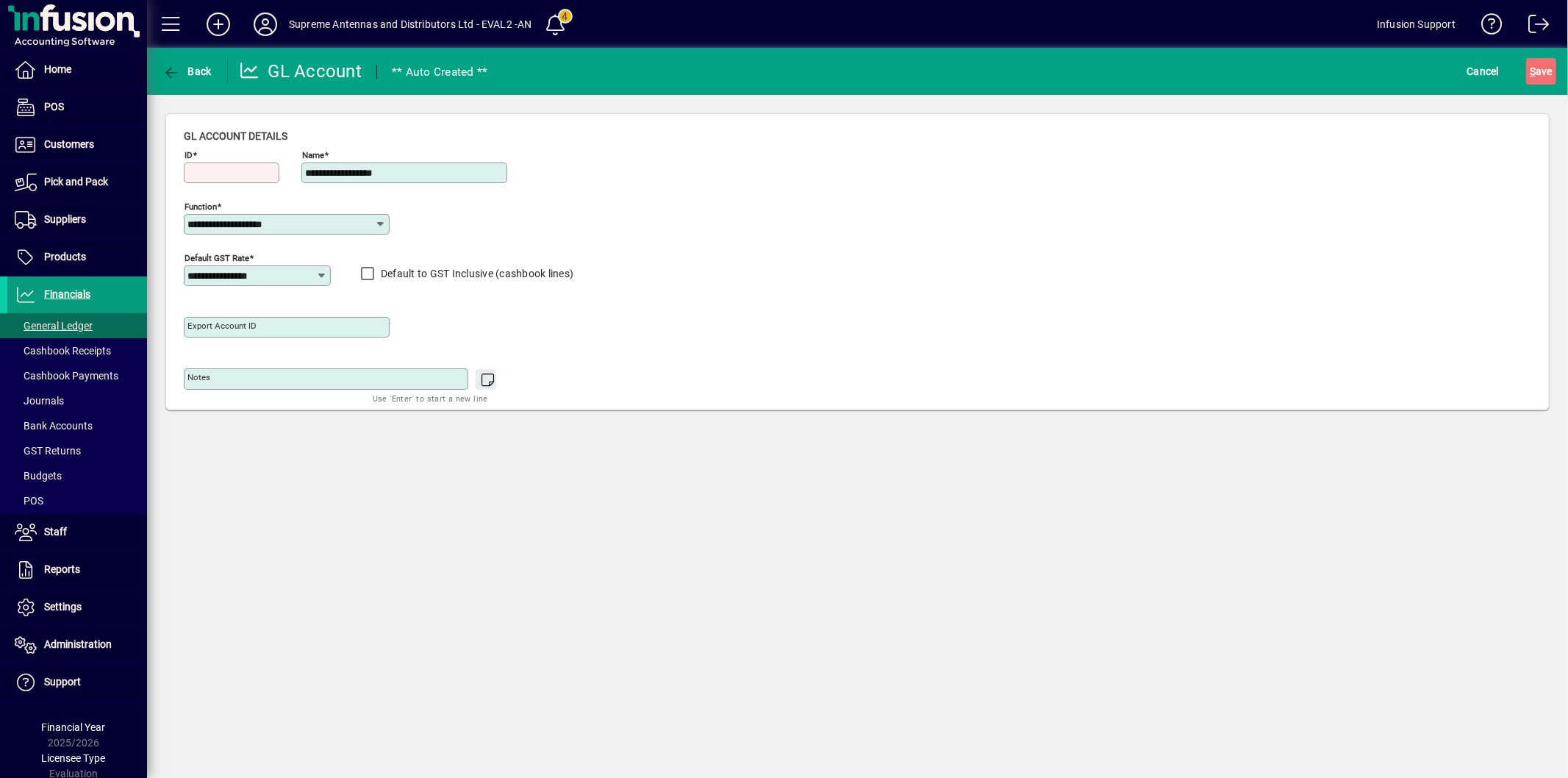
click at [243, 169] on input "ID" at bounding box center [233, 172] width 91 height 12
type input "*"
click at [1540, 69] on span "S ave" at bounding box center [1541, 71] width 23 height 24
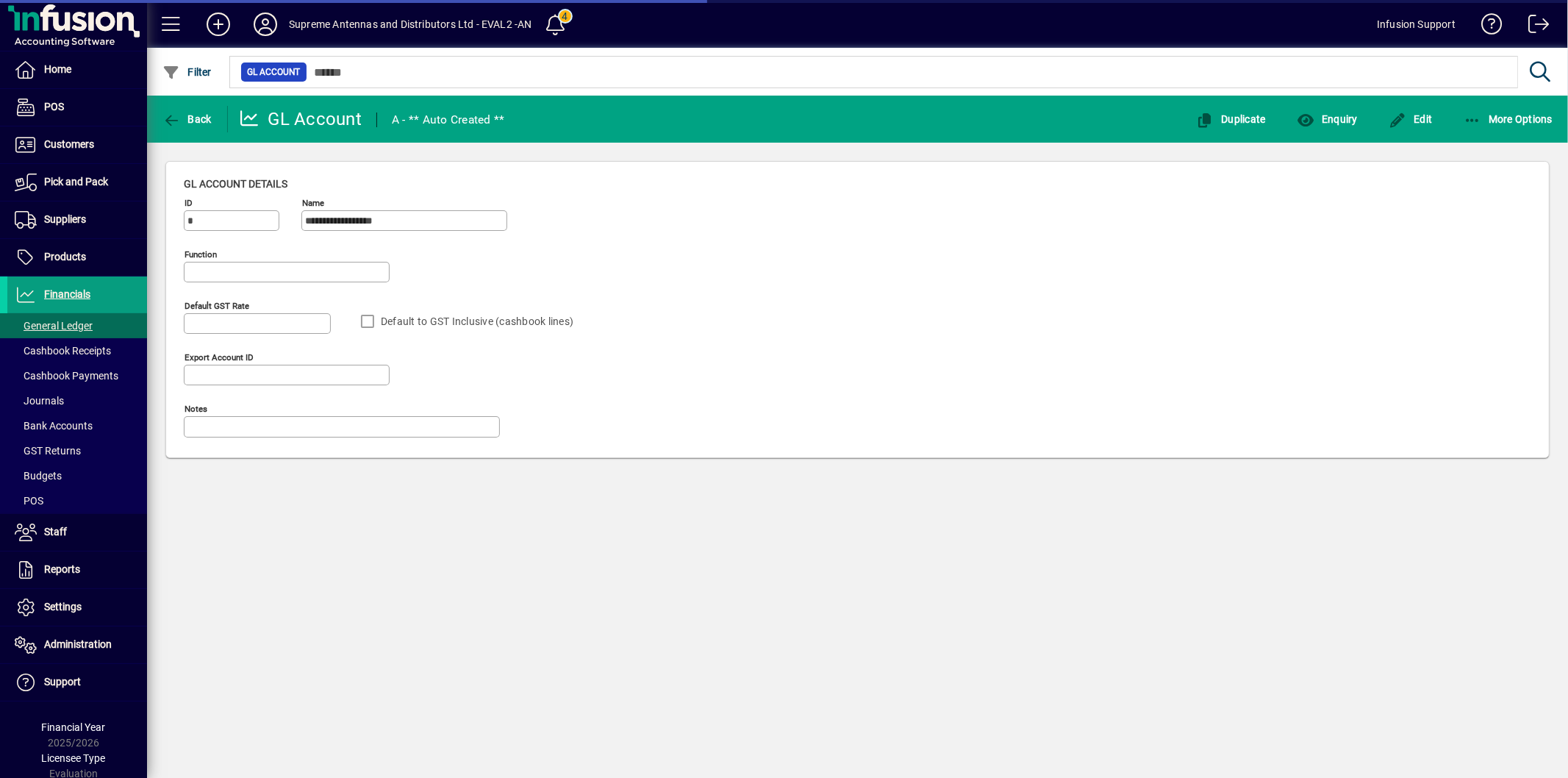
type input "**********"
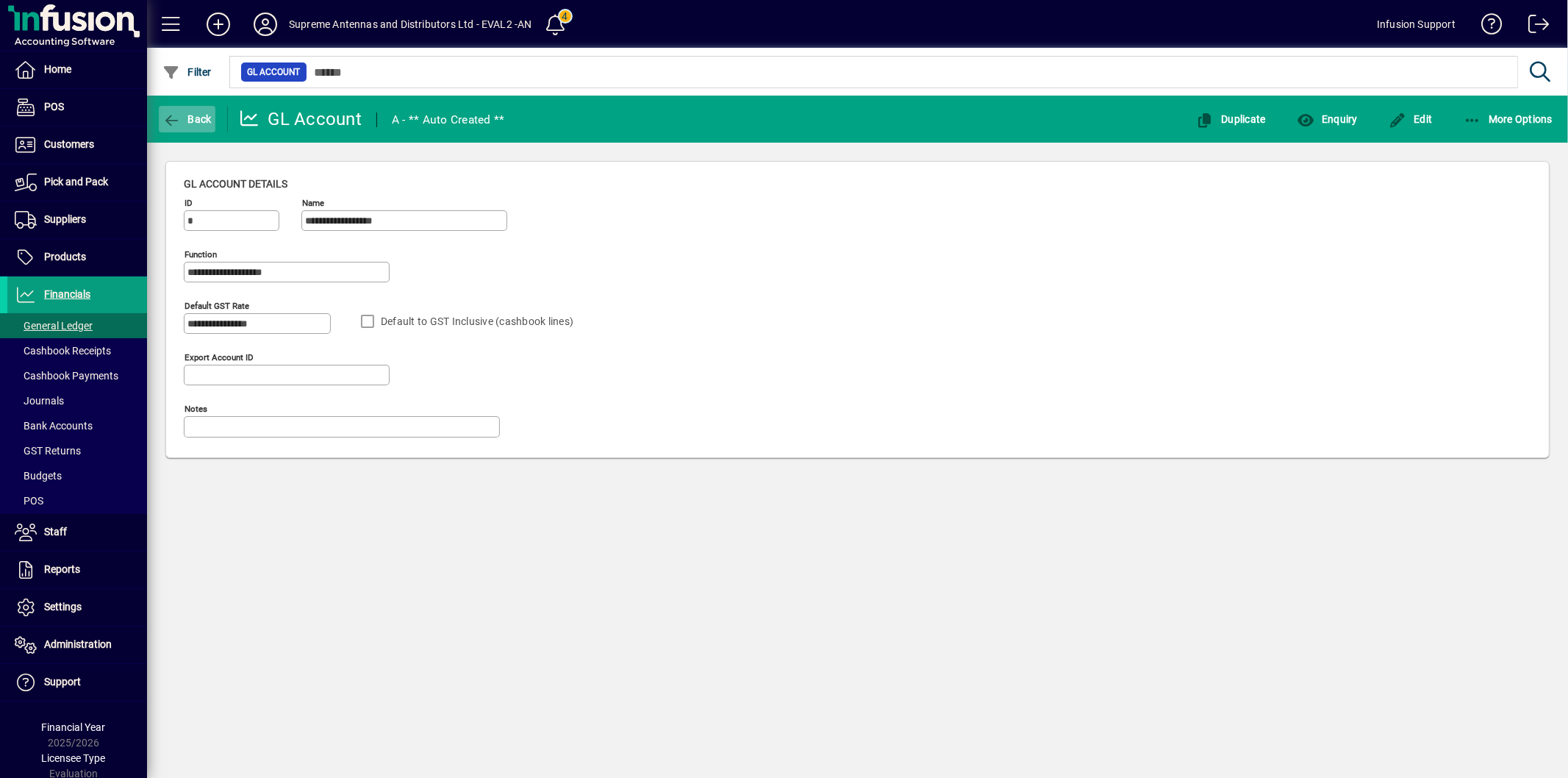
click at [170, 123] on icon "button" at bounding box center [172, 120] width 18 height 14
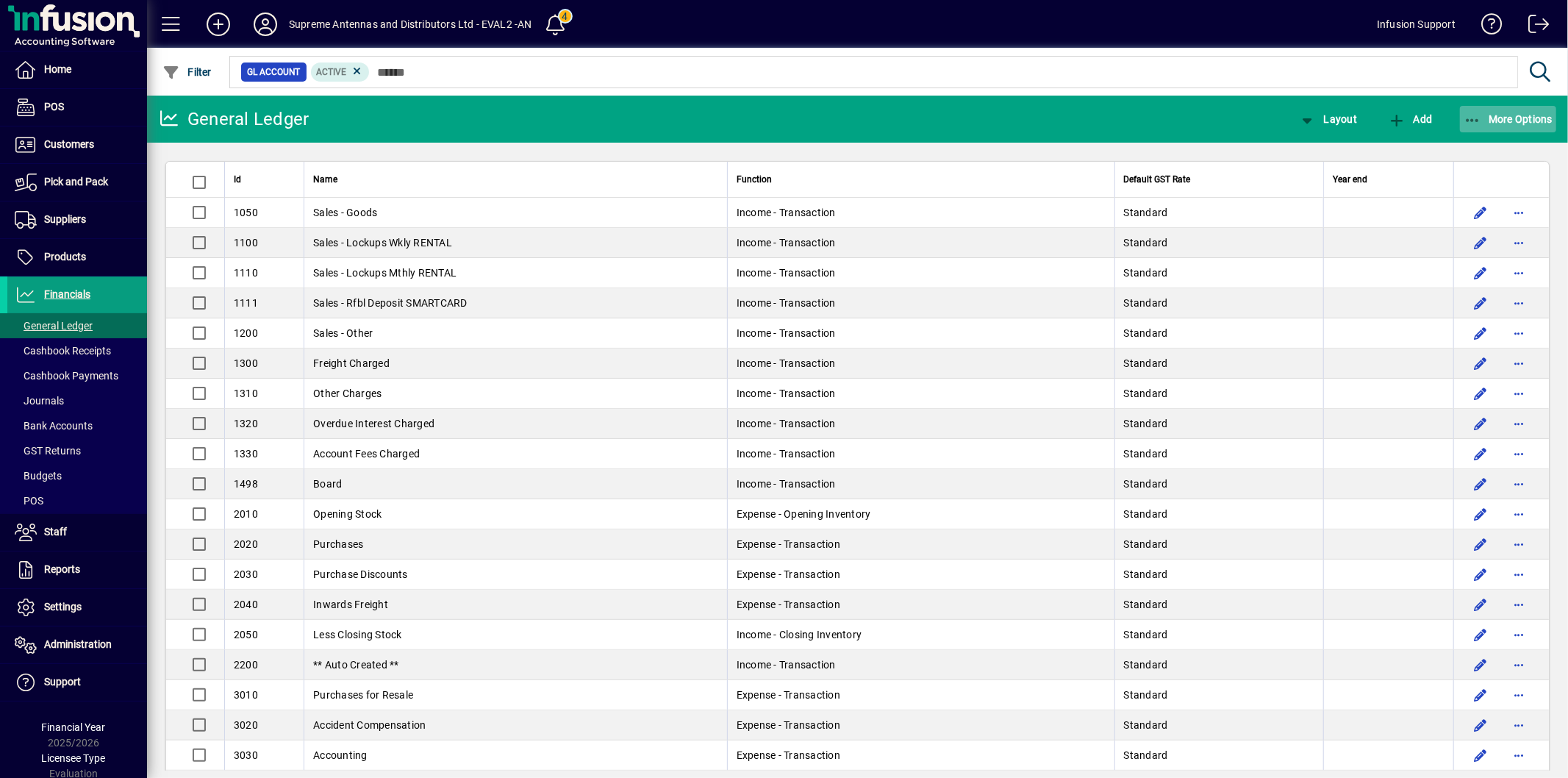
click at [1486, 124] on span "button" at bounding box center [1508, 119] width 97 height 35
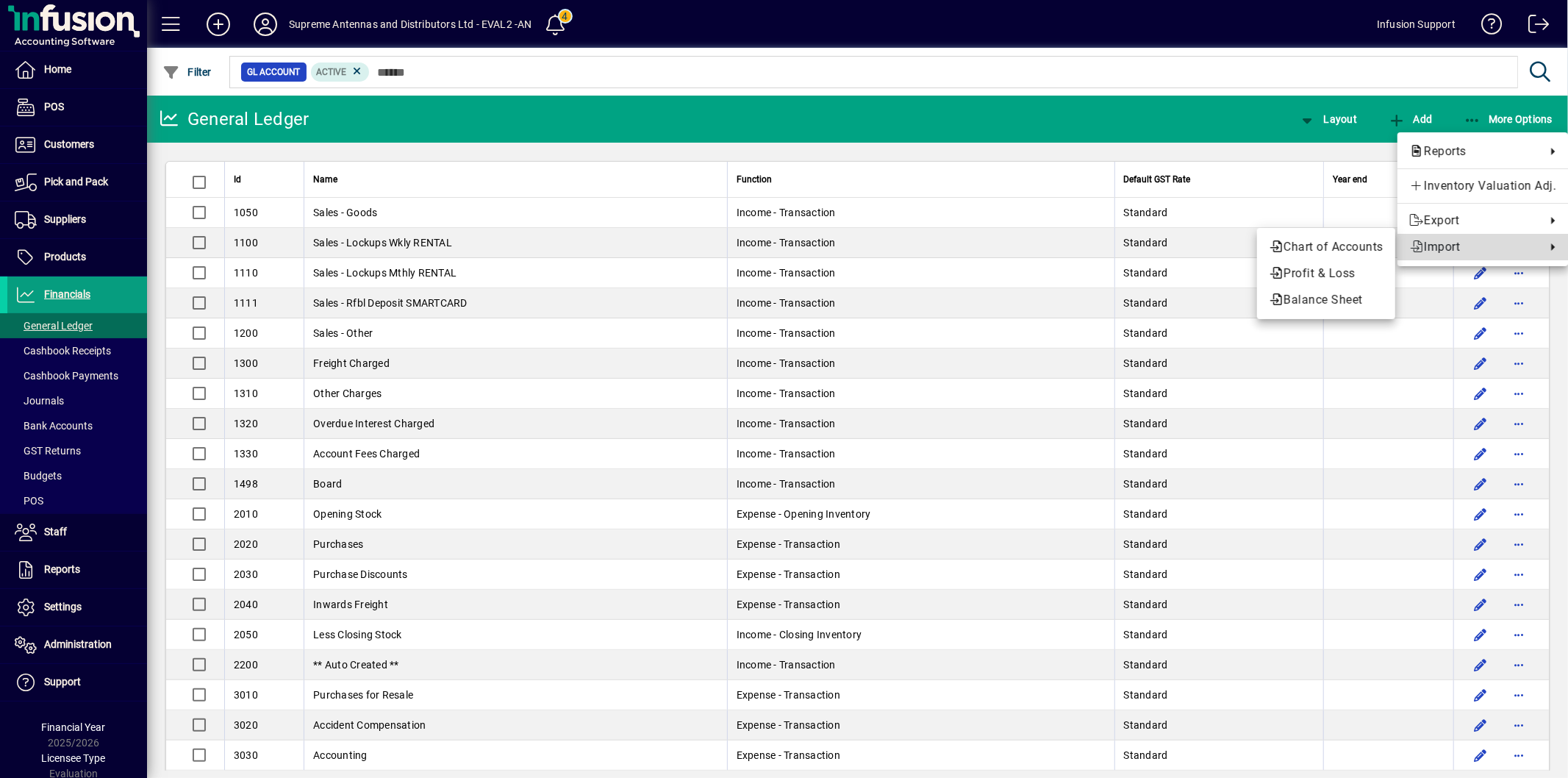
click at [1431, 250] on span "Import" at bounding box center [1474, 246] width 129 height 18
click at [1338, 241] on span "Chart of Accounts" at bounding box center [1326, 246] width 114 height 18
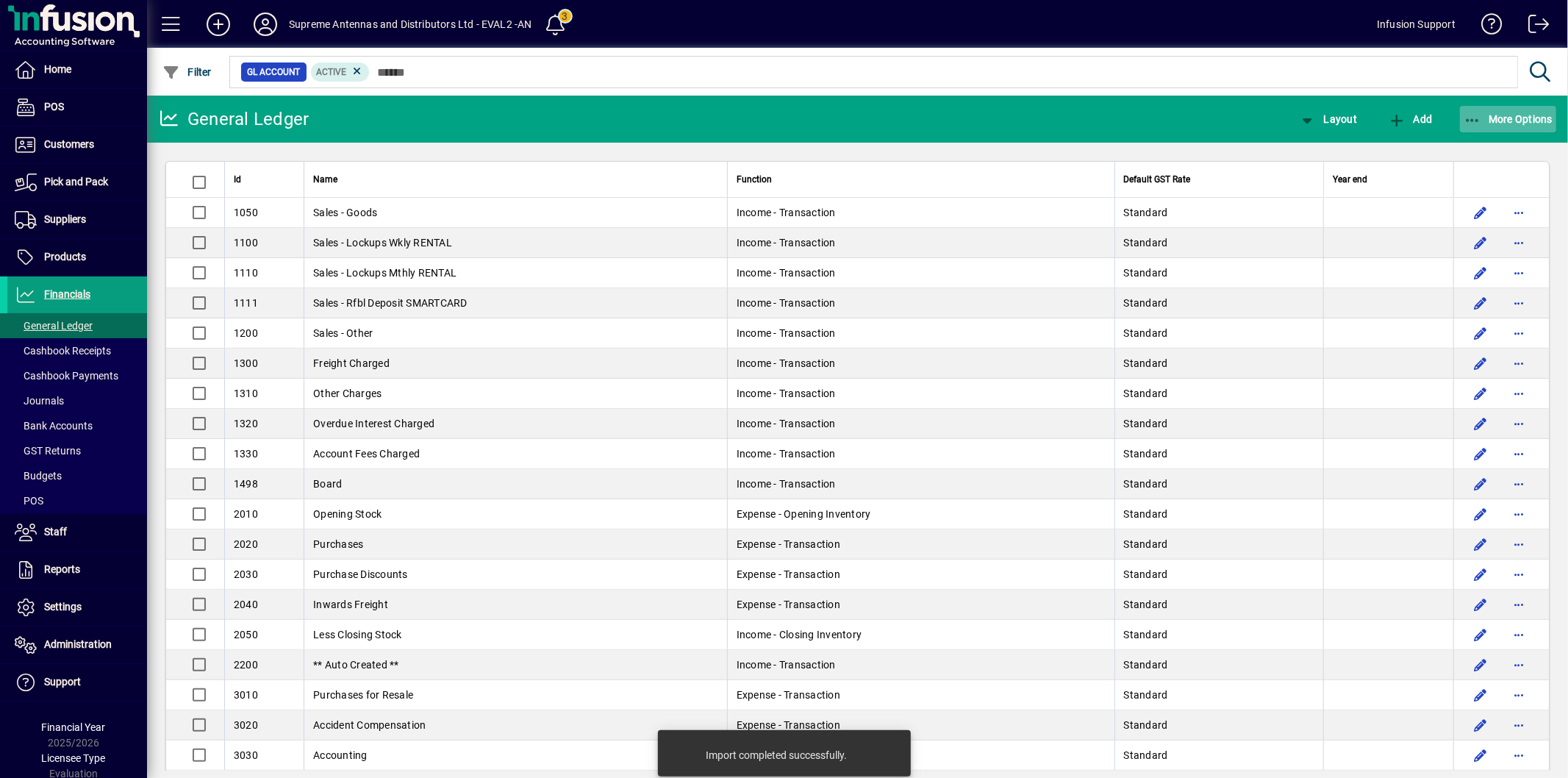
click at [1488, 120] on span "More Options" at bounding box center [1508, 119] width 90 height 12
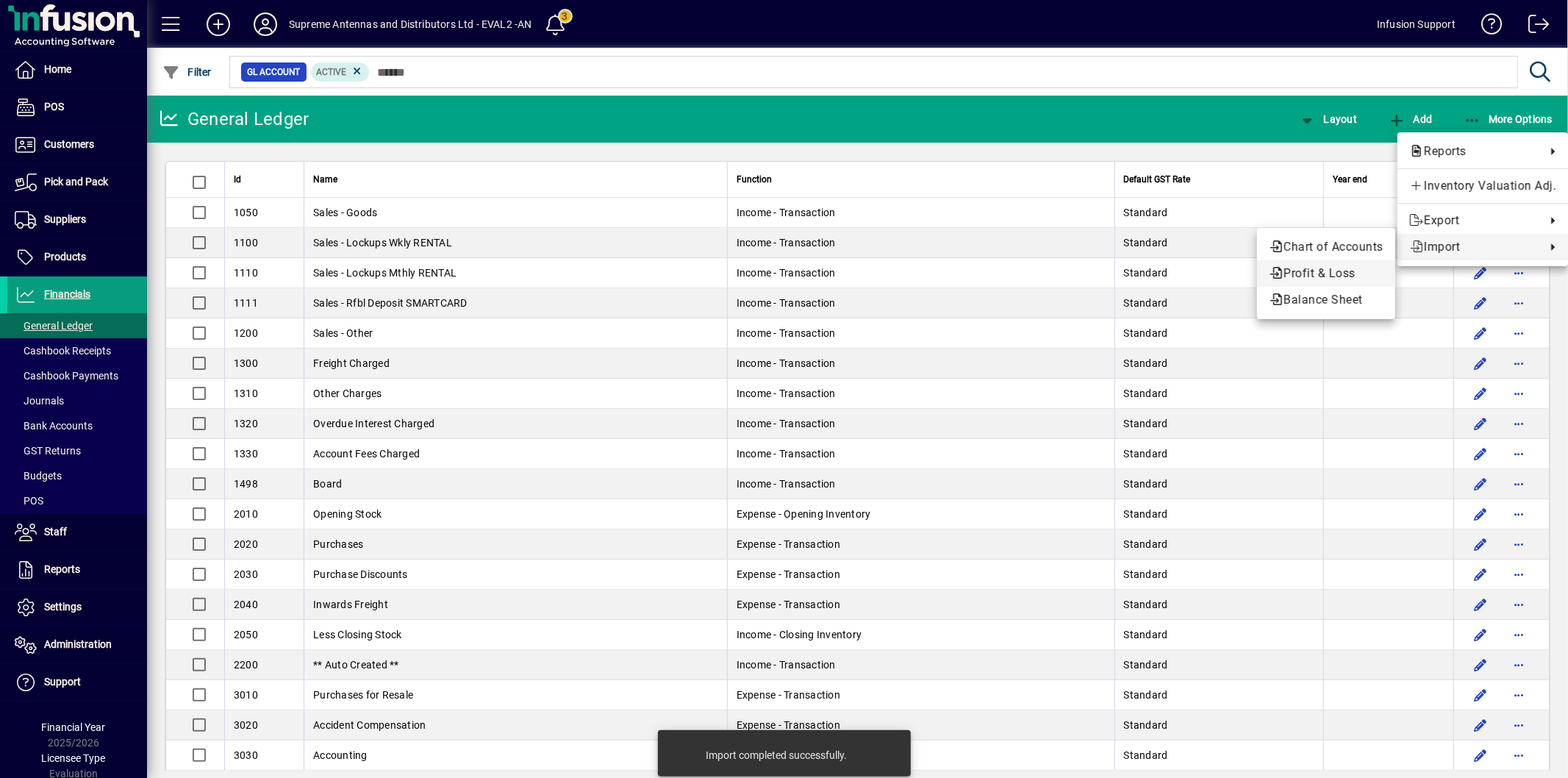
click at [1320, 273] on span "Profit & Loss" at bounding box center [1326, 273] width 114 height 18
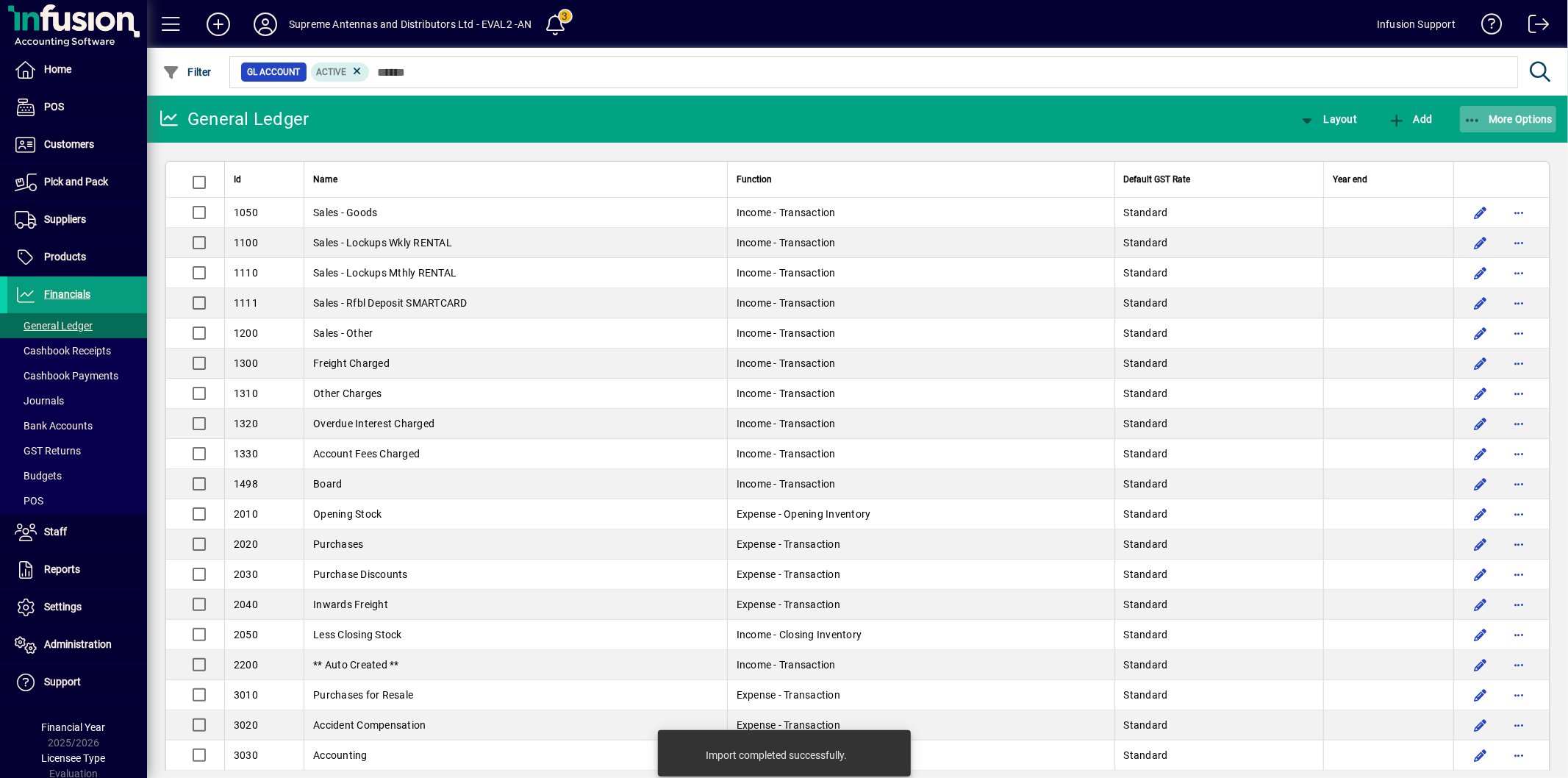
click at [1486, 114] on span "More Options" at bounding box center [1508, 119] width 90 height 12
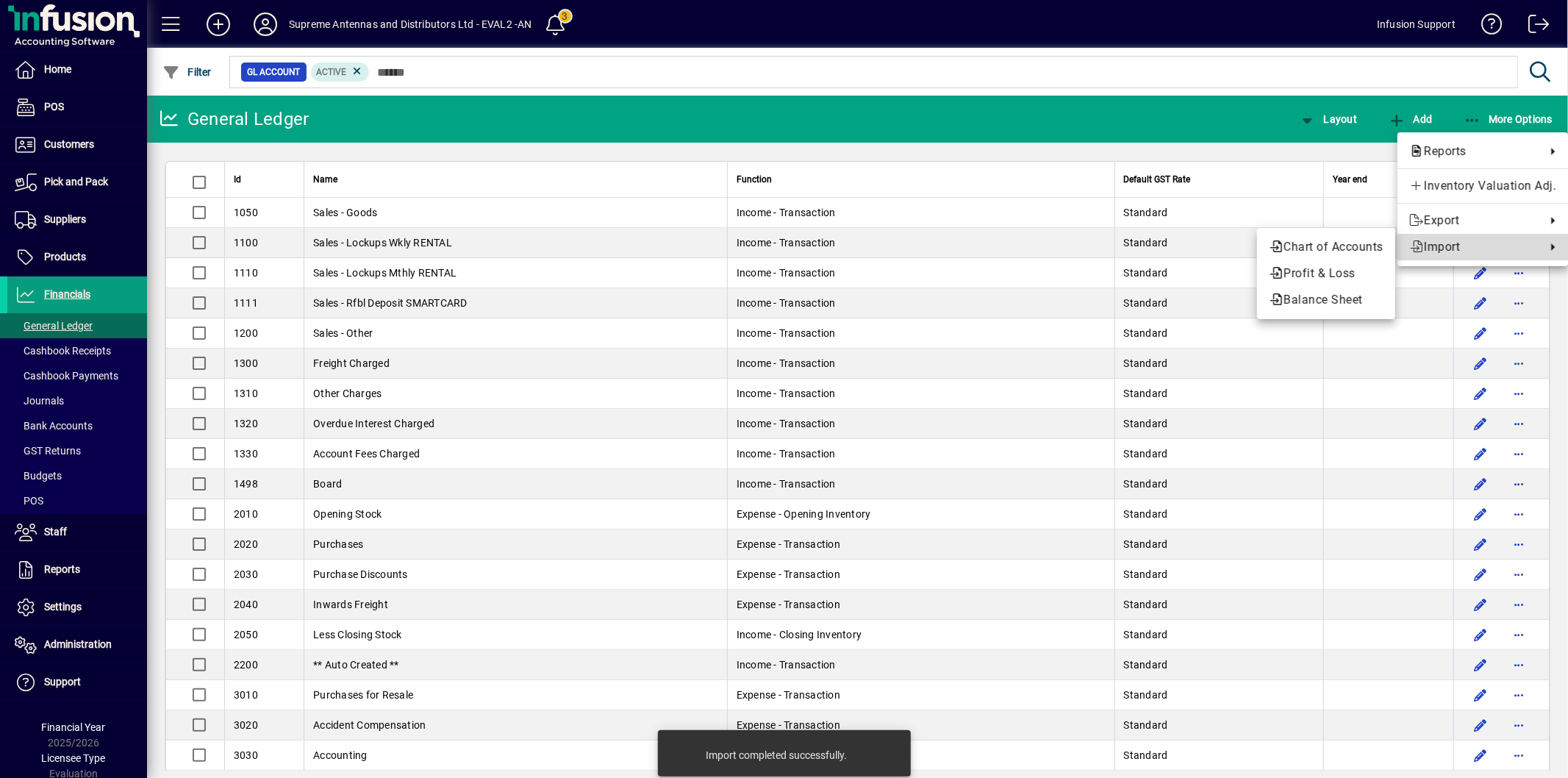
click at [1423, 246] on span "Import" at bounding box center [1474, 246] width 129 height 18
click at [1348, 296] on span "Balance Sheet" at bounding box center [1326, 299] width 114 height 18
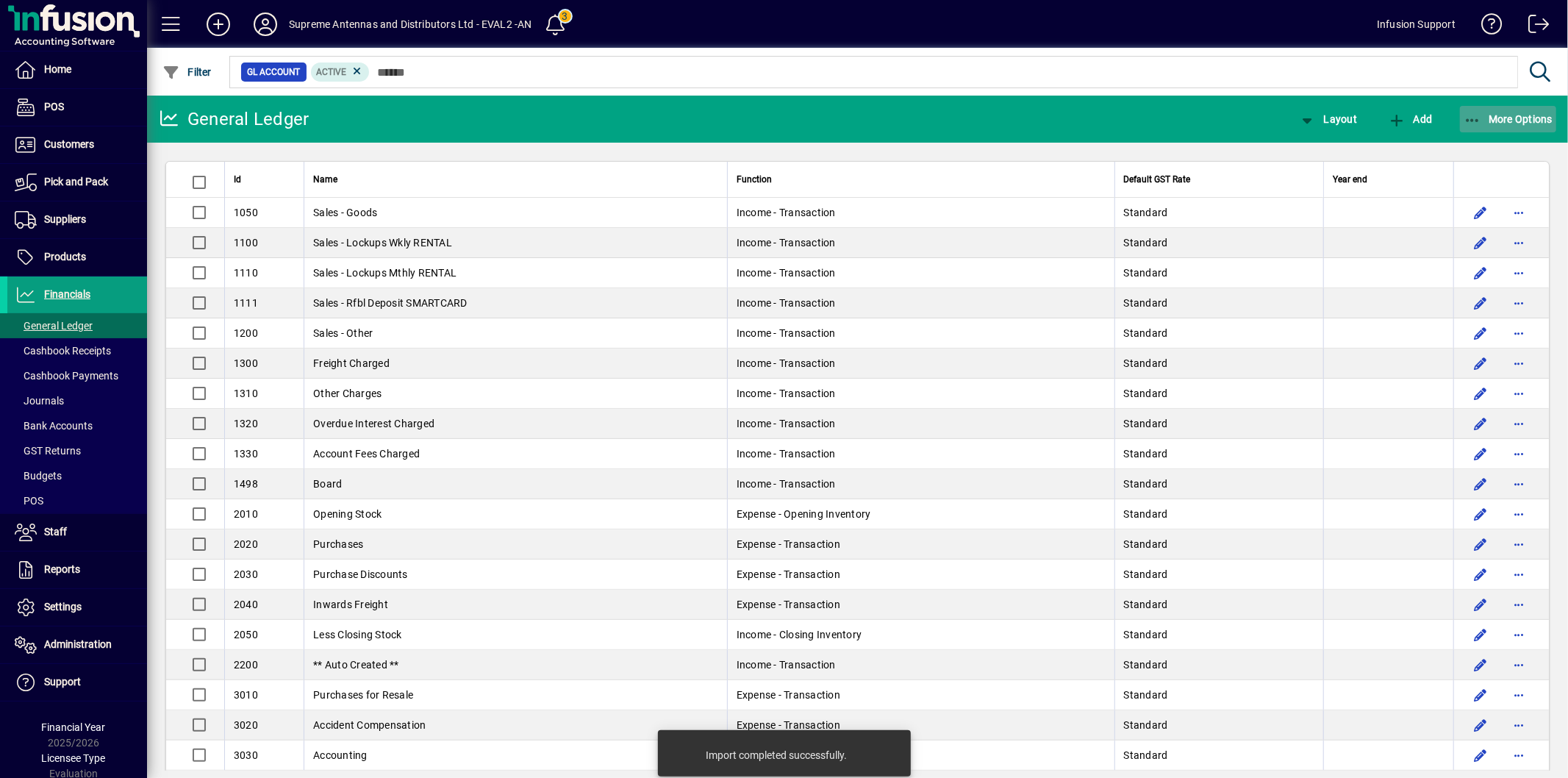
click at [1470, 119] on icon "button" at bounding box center [1473, 120] width 18 height 14
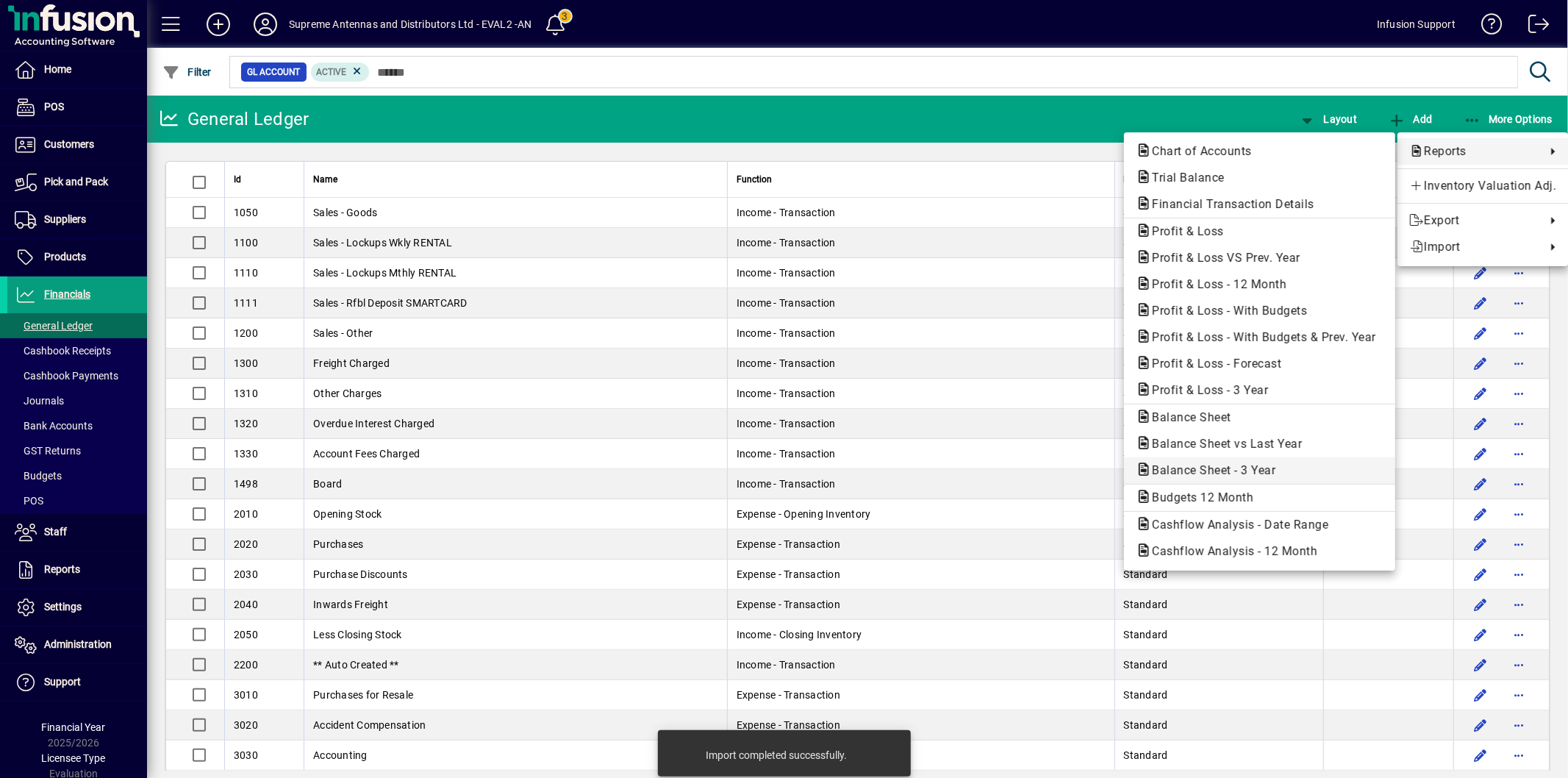
click at [1233, 469] on span "Balance Sheet - 3 Year" at bounding box center [1209, 470] width 147 height 14
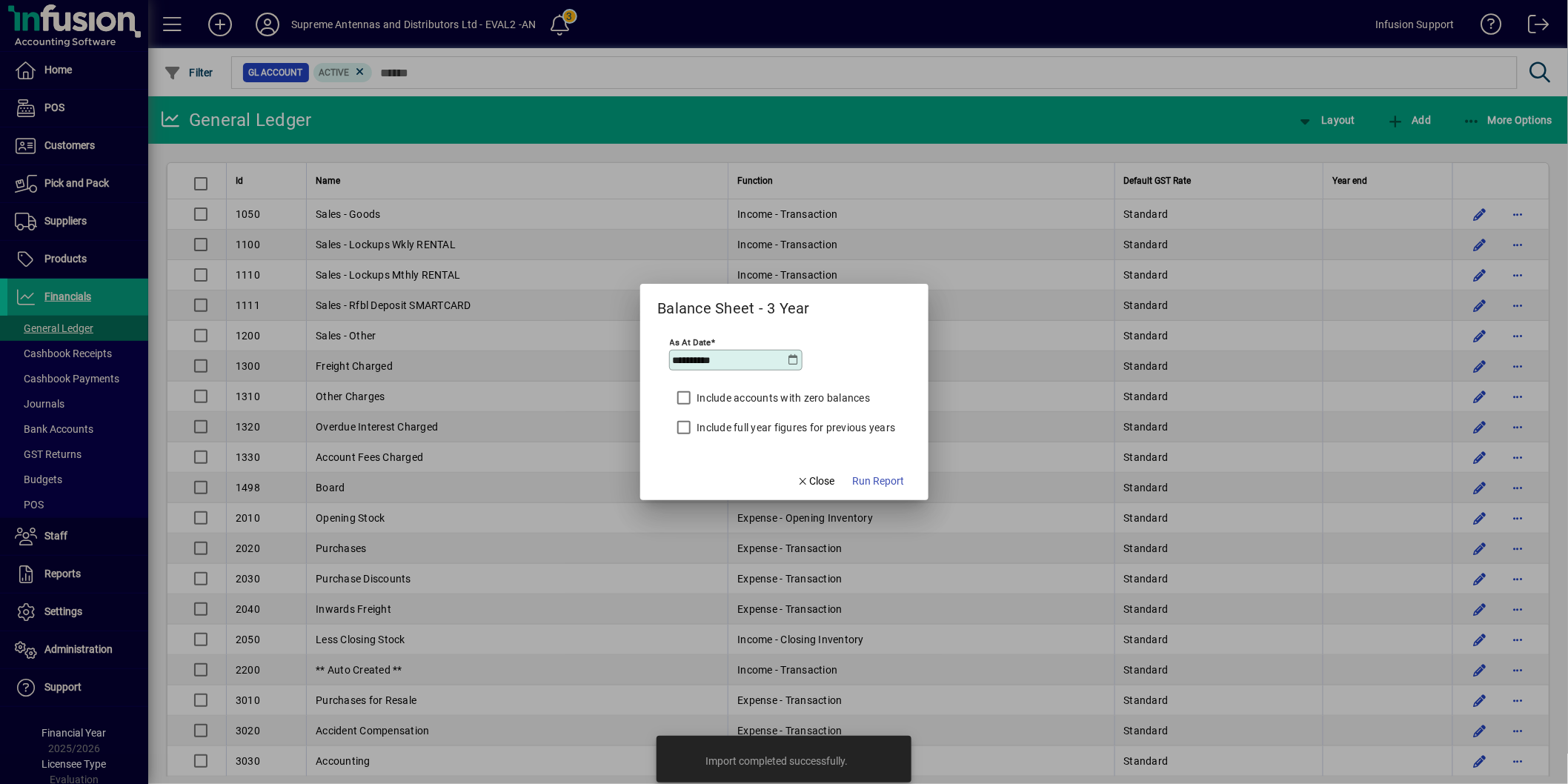
click at [806, 433] on label "Include full year figures for previous years" at bounding box center [795, 427] width 202 height 14
click at [881, 475] on span "Run Report" at bounding box center [878, 481] width 52 height 15
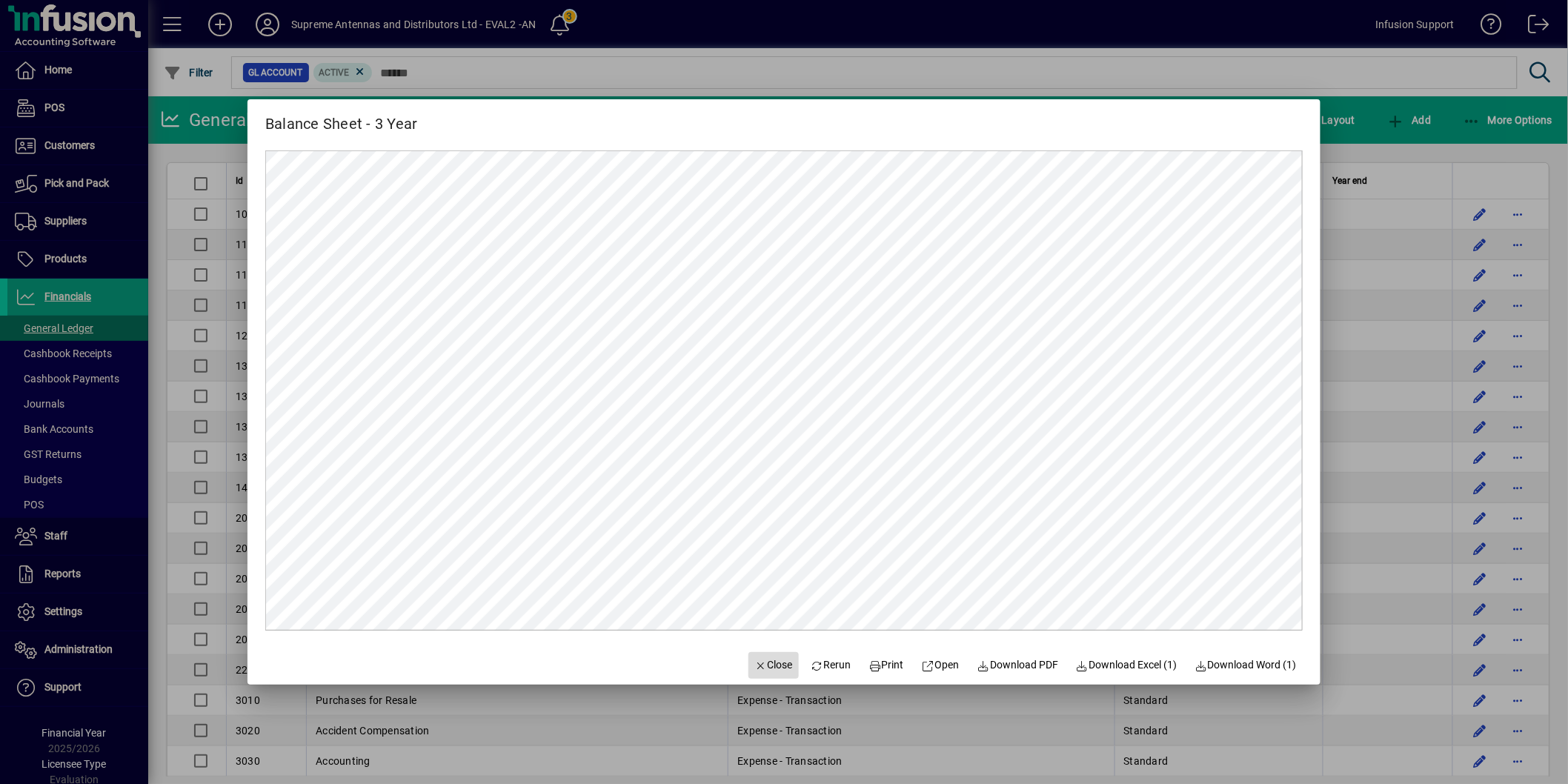
click at [774, 664] on span "Close" at bounding box center [773, 665] width 38 height 15
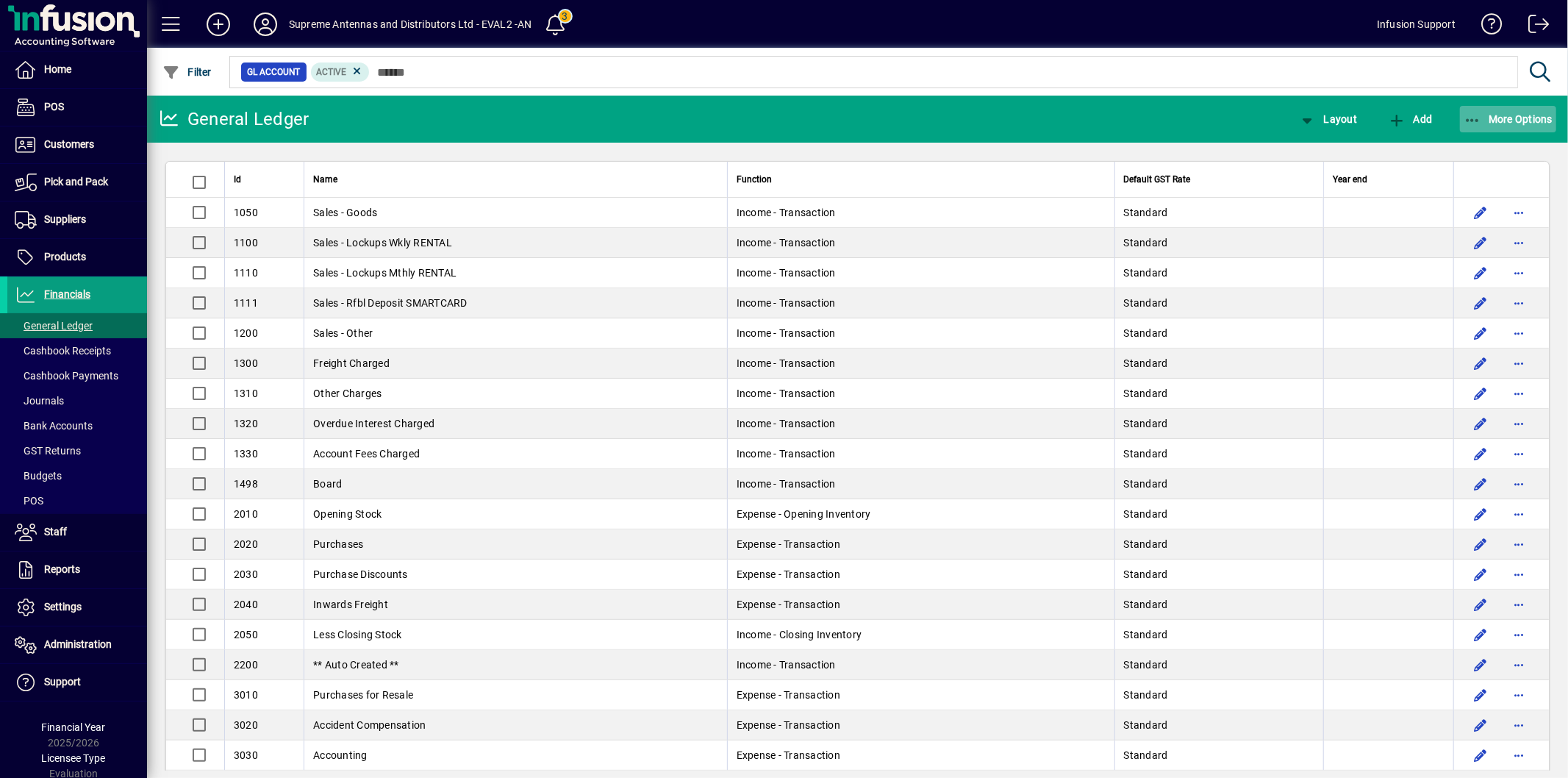
click at [1489, 118] on span "More Options" at bounding box center [1508, 119] width 90 height 12
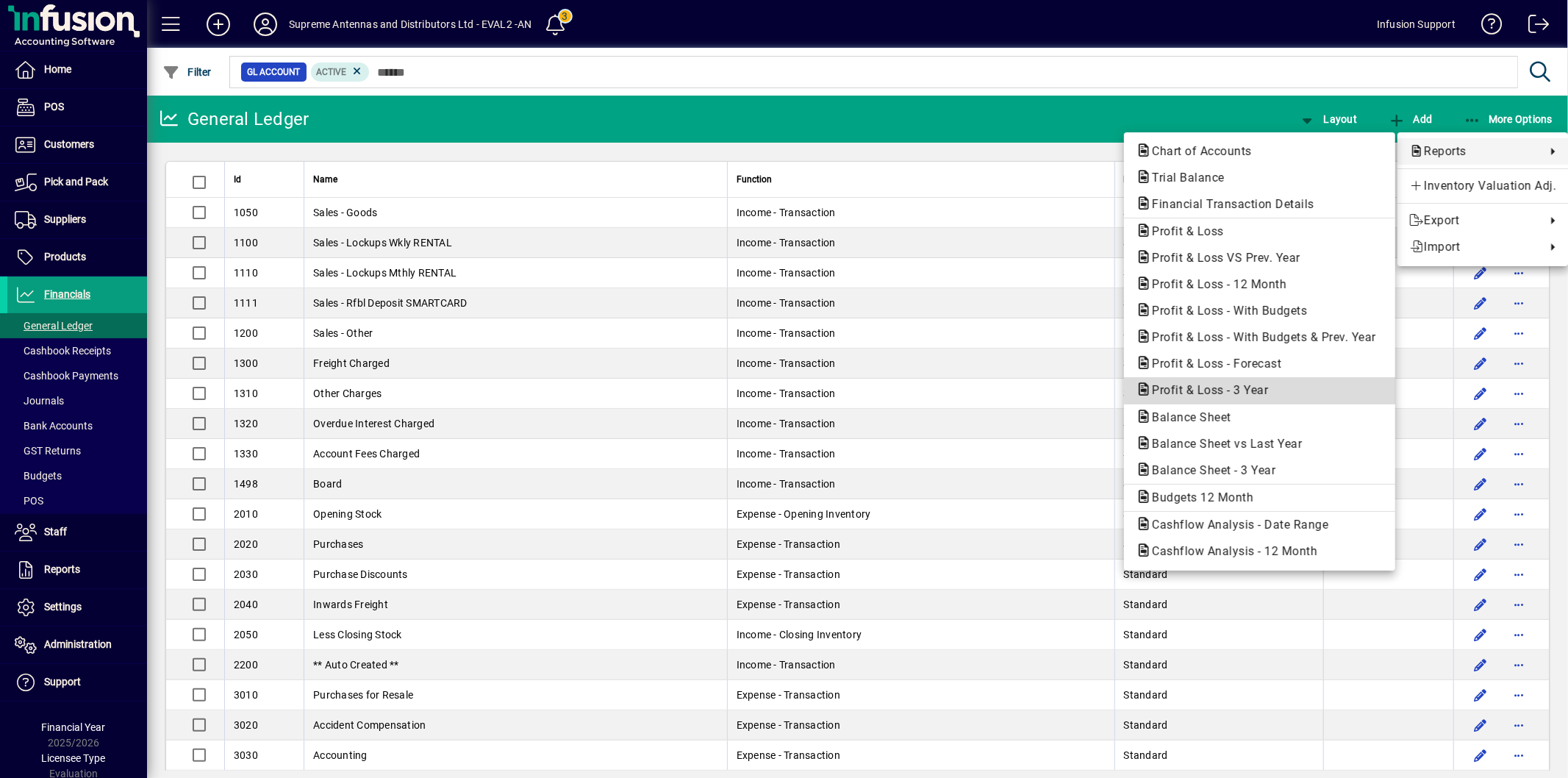
click at [1224, 384] on span "Profit & Loss - 3 Year" at bounding box center [1206, 390] width 140 height 14
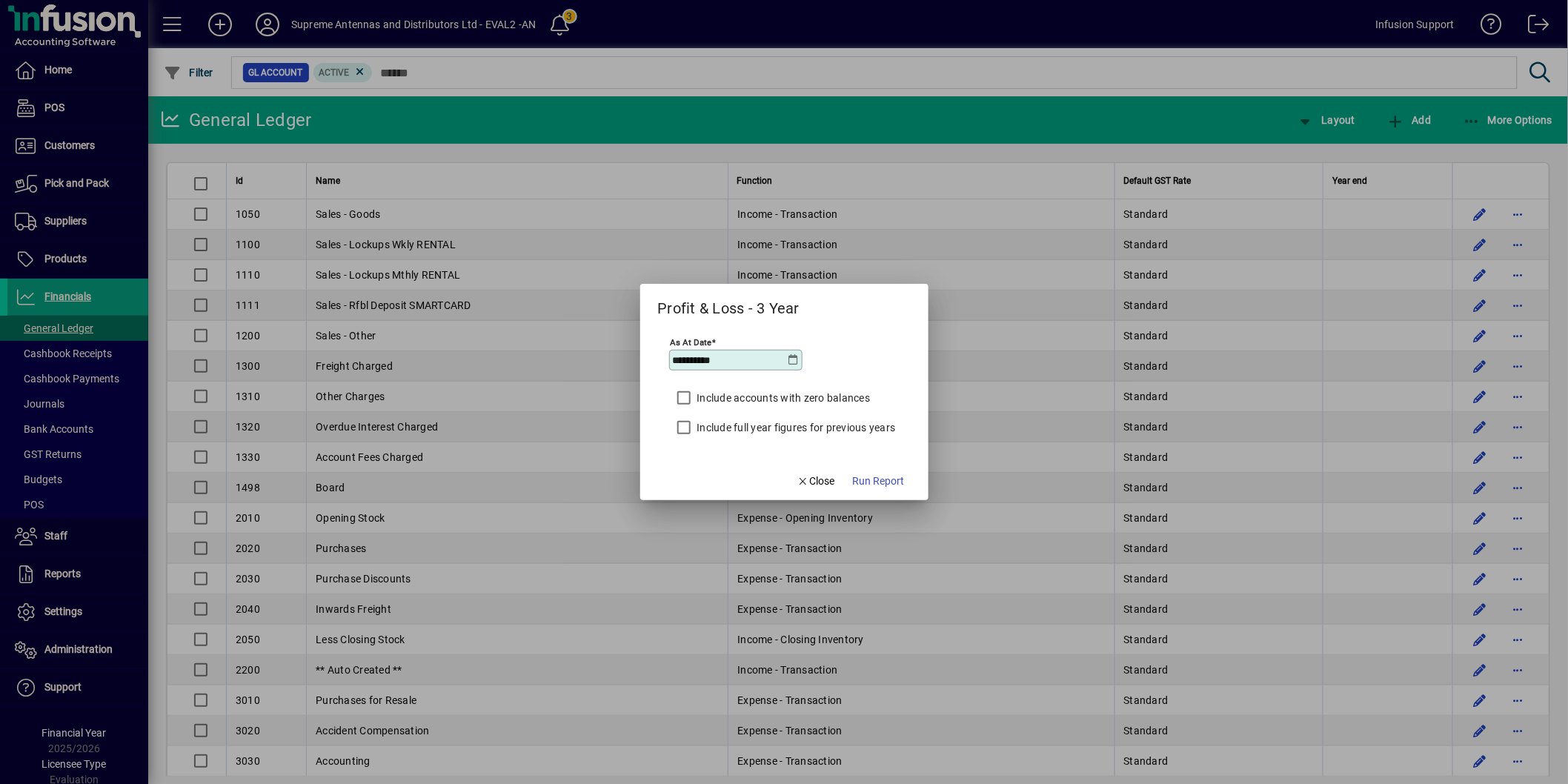
click at [864, 426] on label "Include full year figures for previous years" at bounding box center [795, 427] width 202 height 14
drag, startPoint x: 893, startPoint y: 478, endPoint x: 899, endPoint y: 469, distance: 10.8
click at [893, 479] on span "Run Report" at bounding box center [878, 481] width 52 height 15
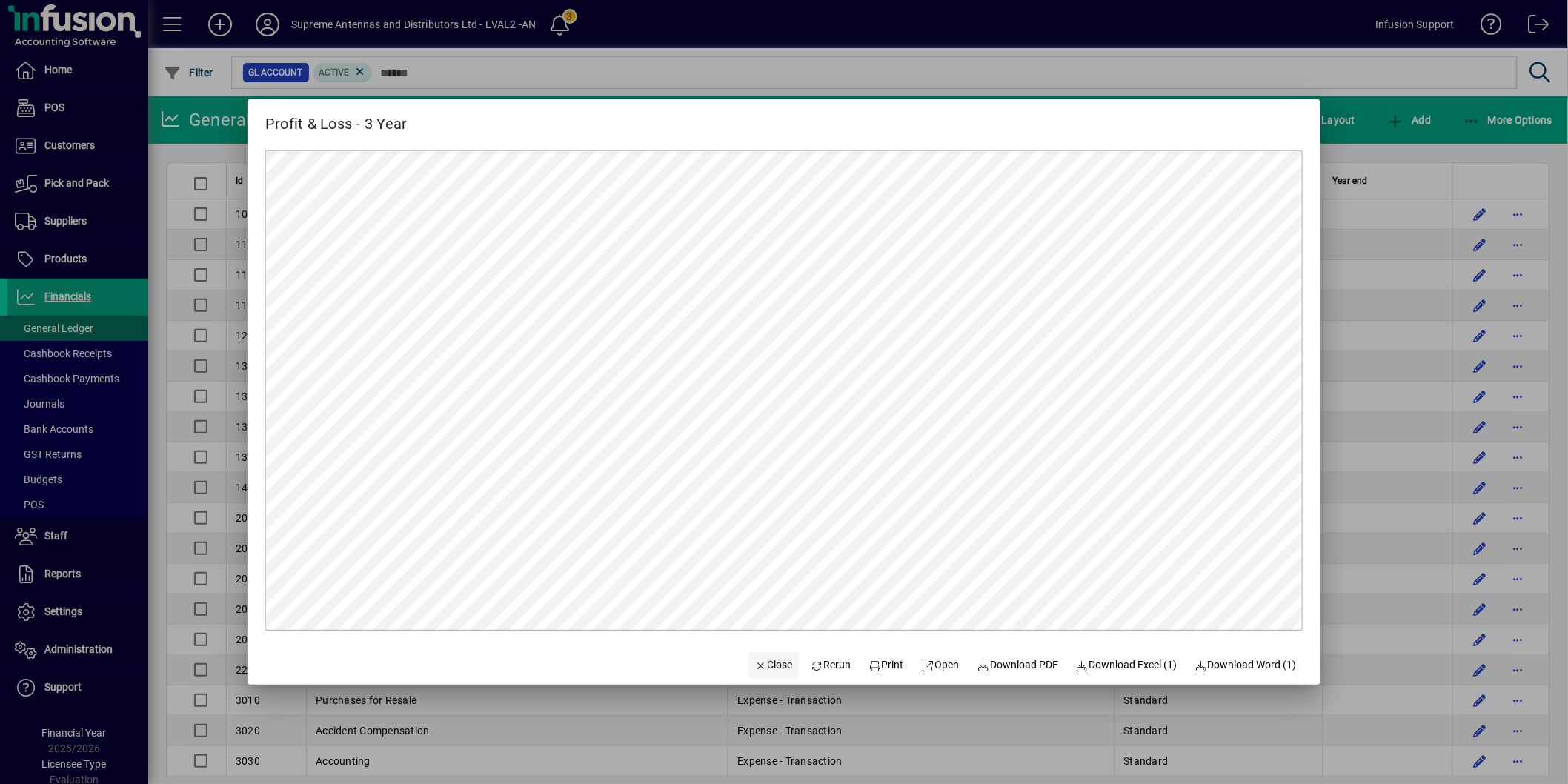
click at [764, 669] on span "Close" at bounding box center [773, 665] width 38 height 15
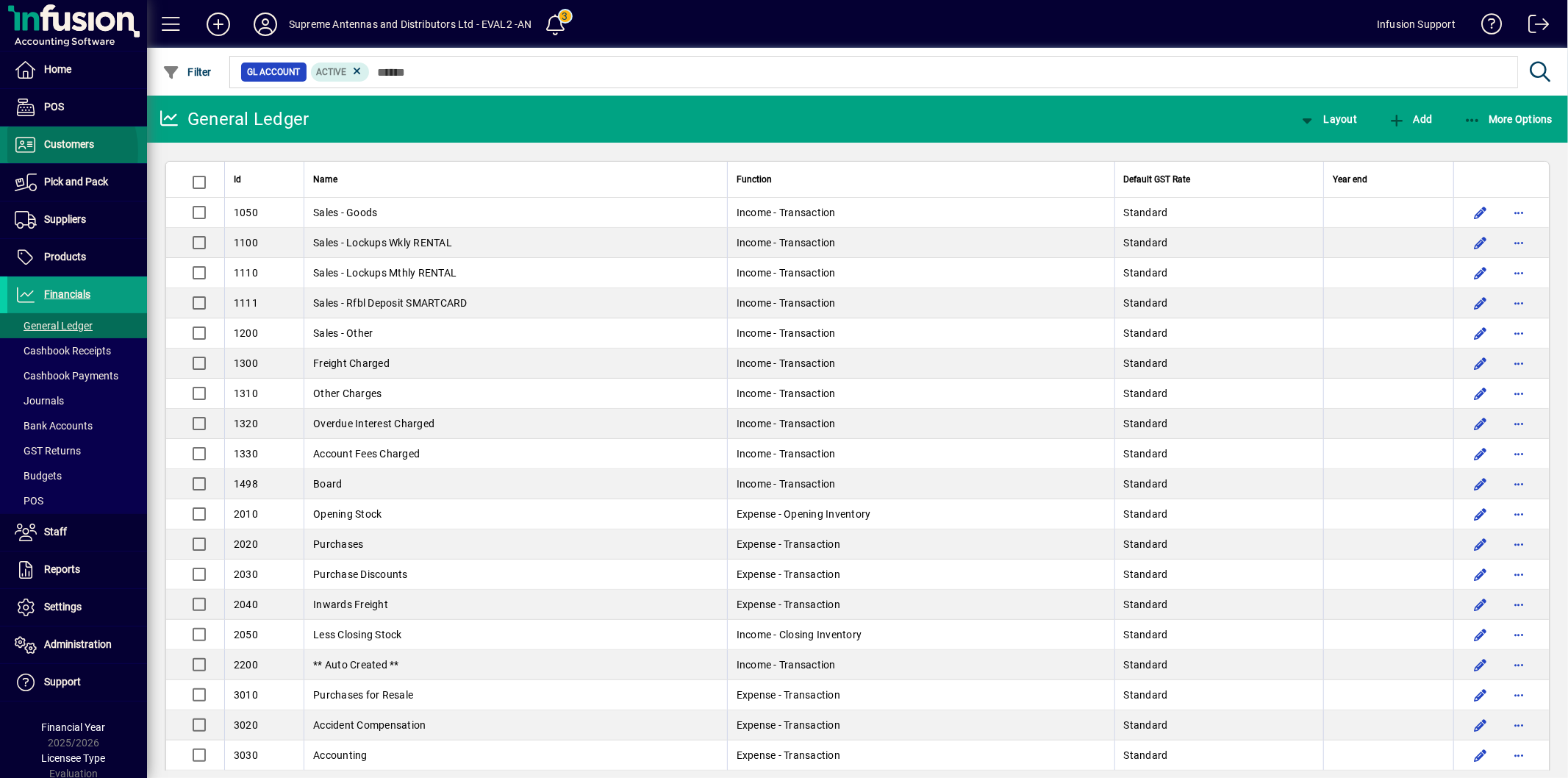
click at [34, 152] on icon at bounding box center [25, 145] width 22 height 18
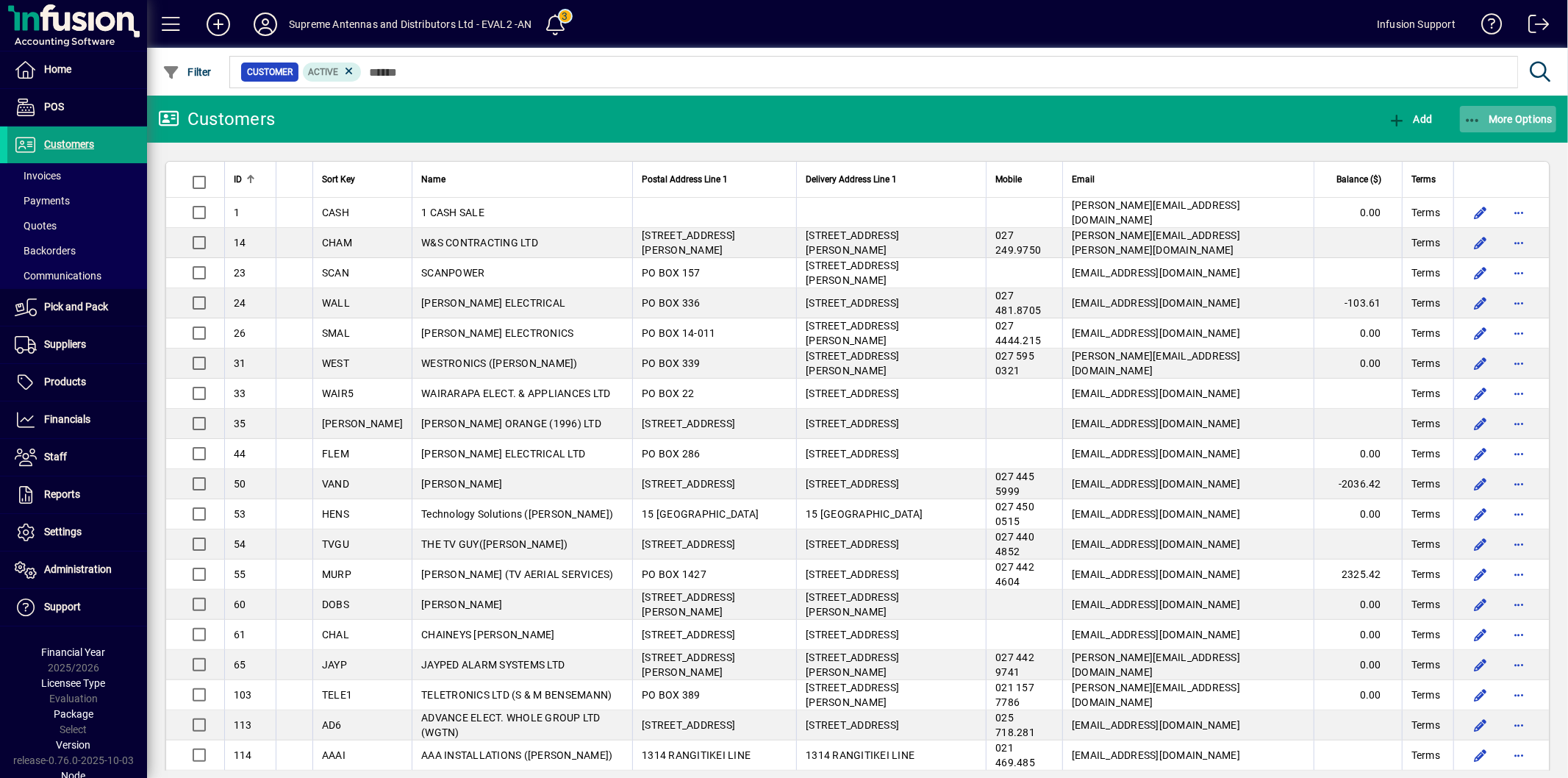
click at [1493, 122] on span "More Options" at bounding box center [1508, 119] width 90 height 12
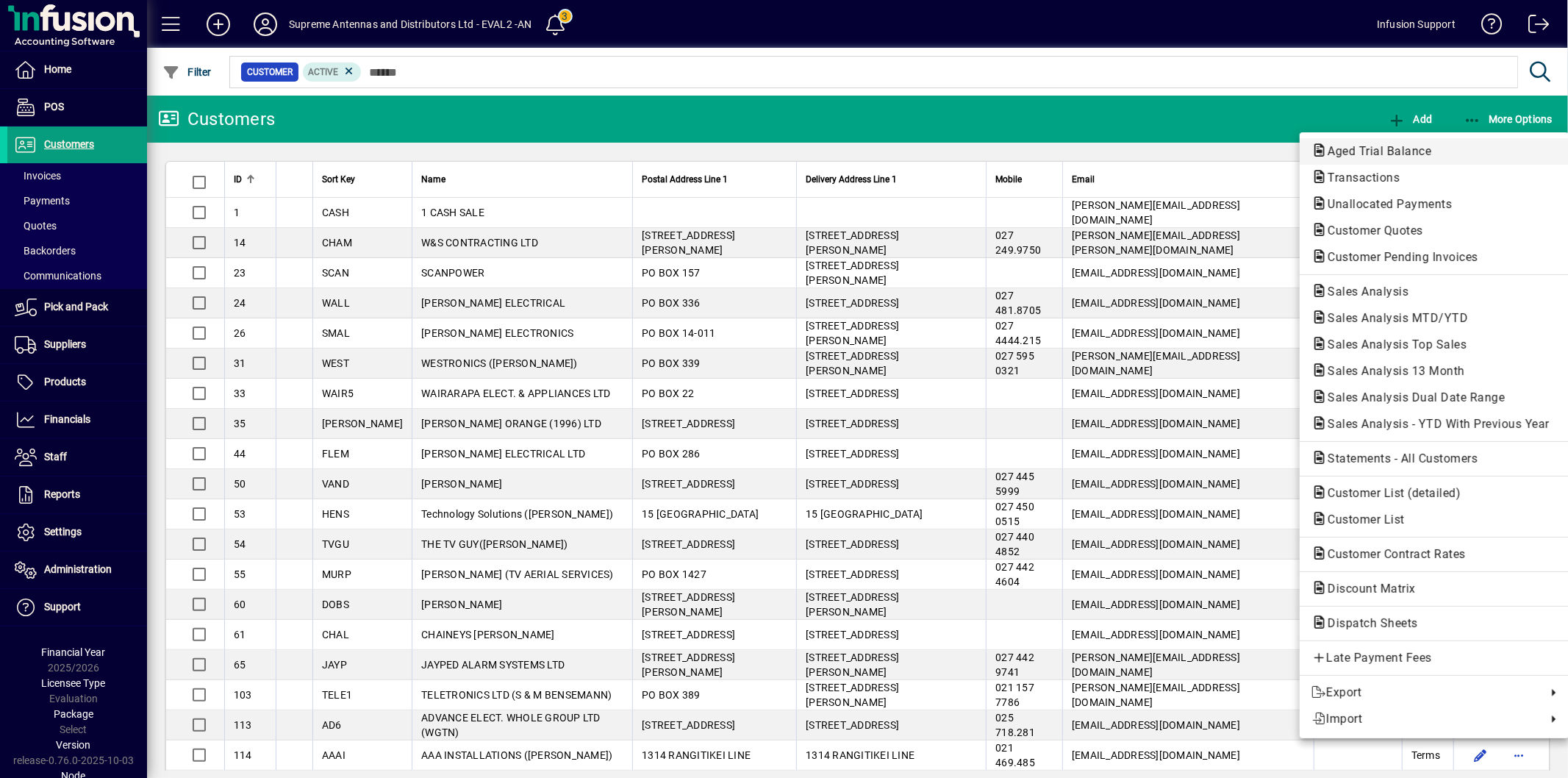
click at [1412, 141] on button "Aged Trial Balance" at bounding box center [1434, 151] width 269 height 26
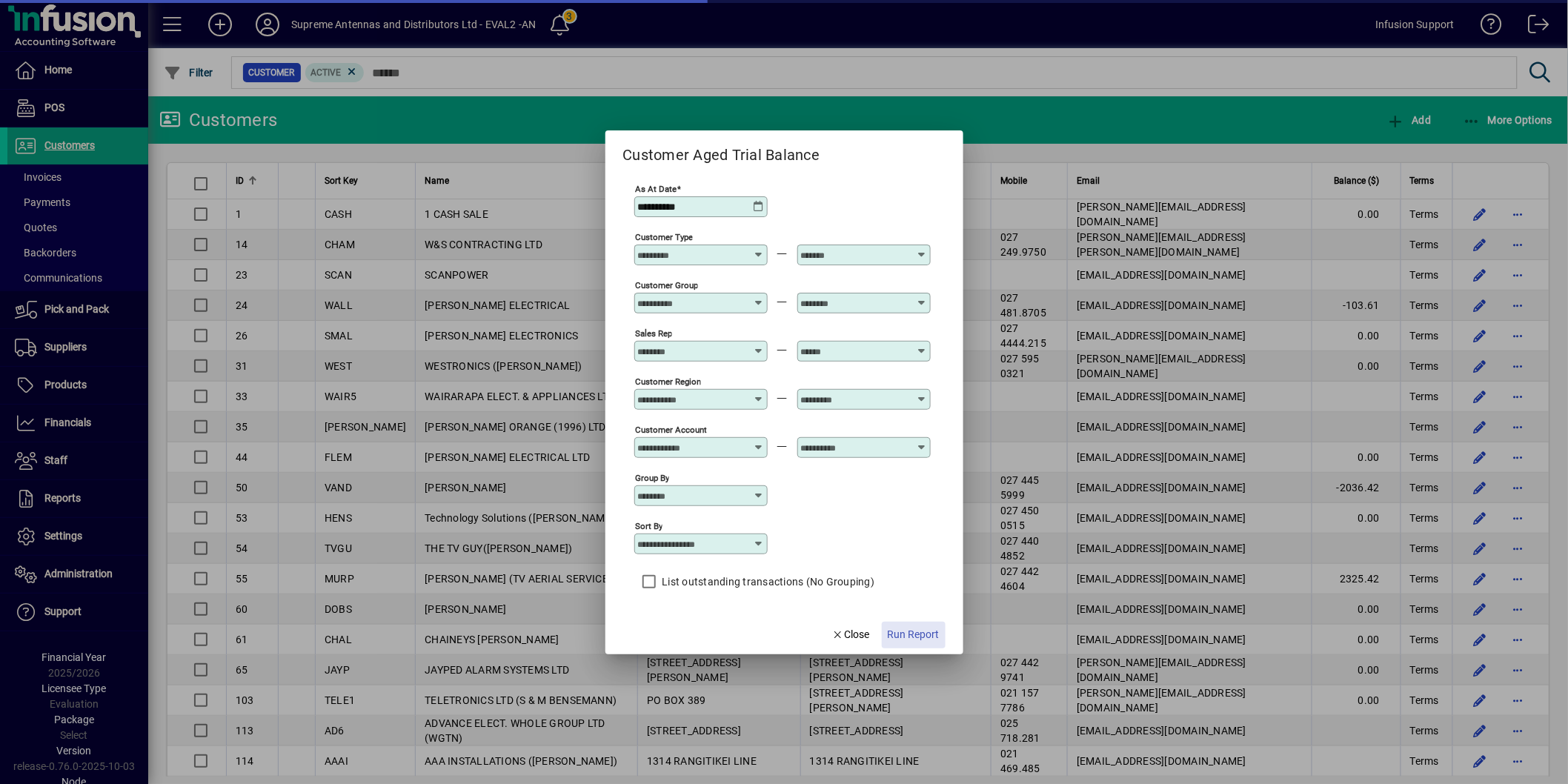
click at [917, 637] on span "Run Report" at bounding box center [914, 635] width 52 height 15
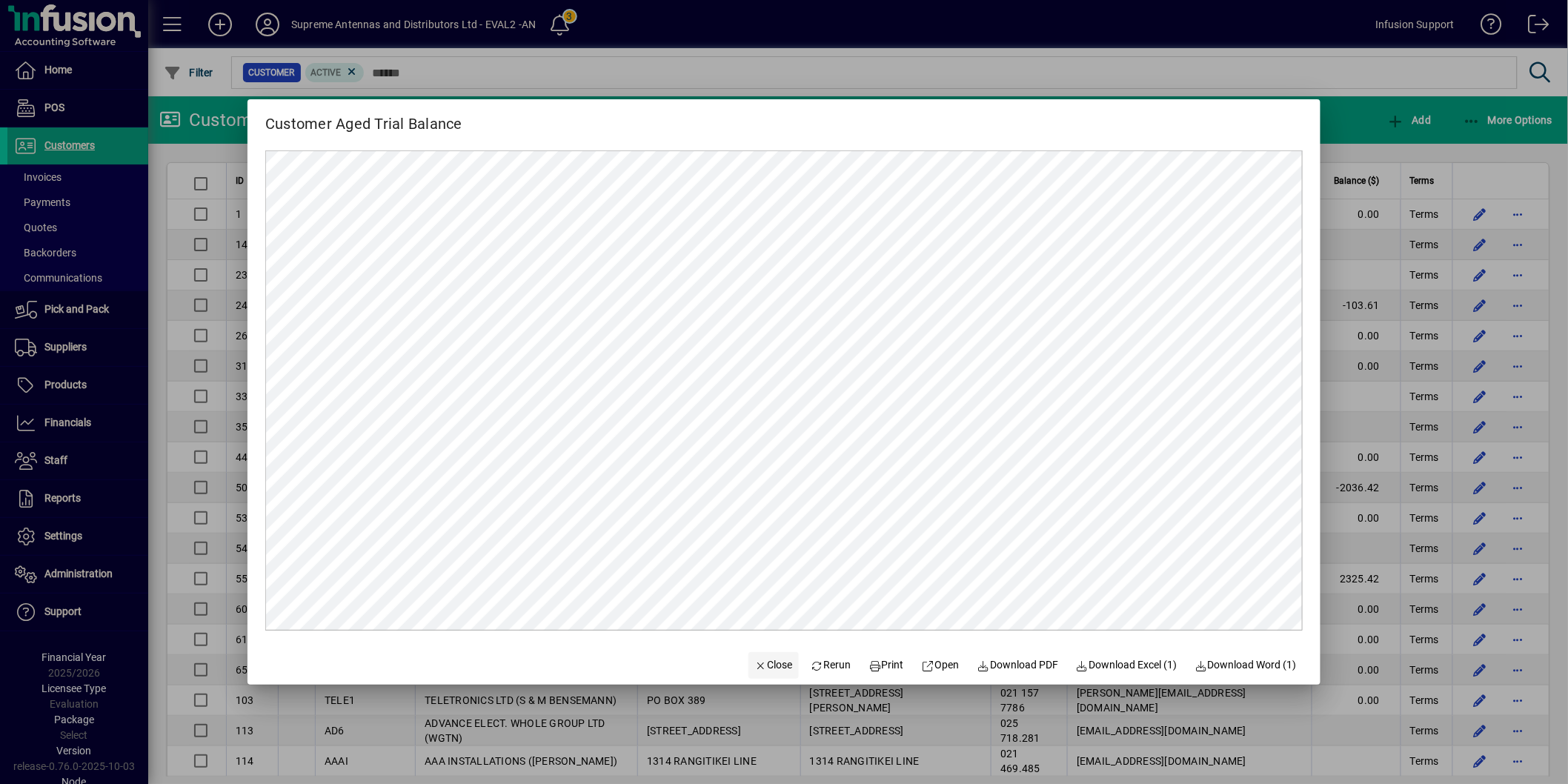
click at [754, 667] on span "Close" at bounding box center [773, 665] width 38 height 15
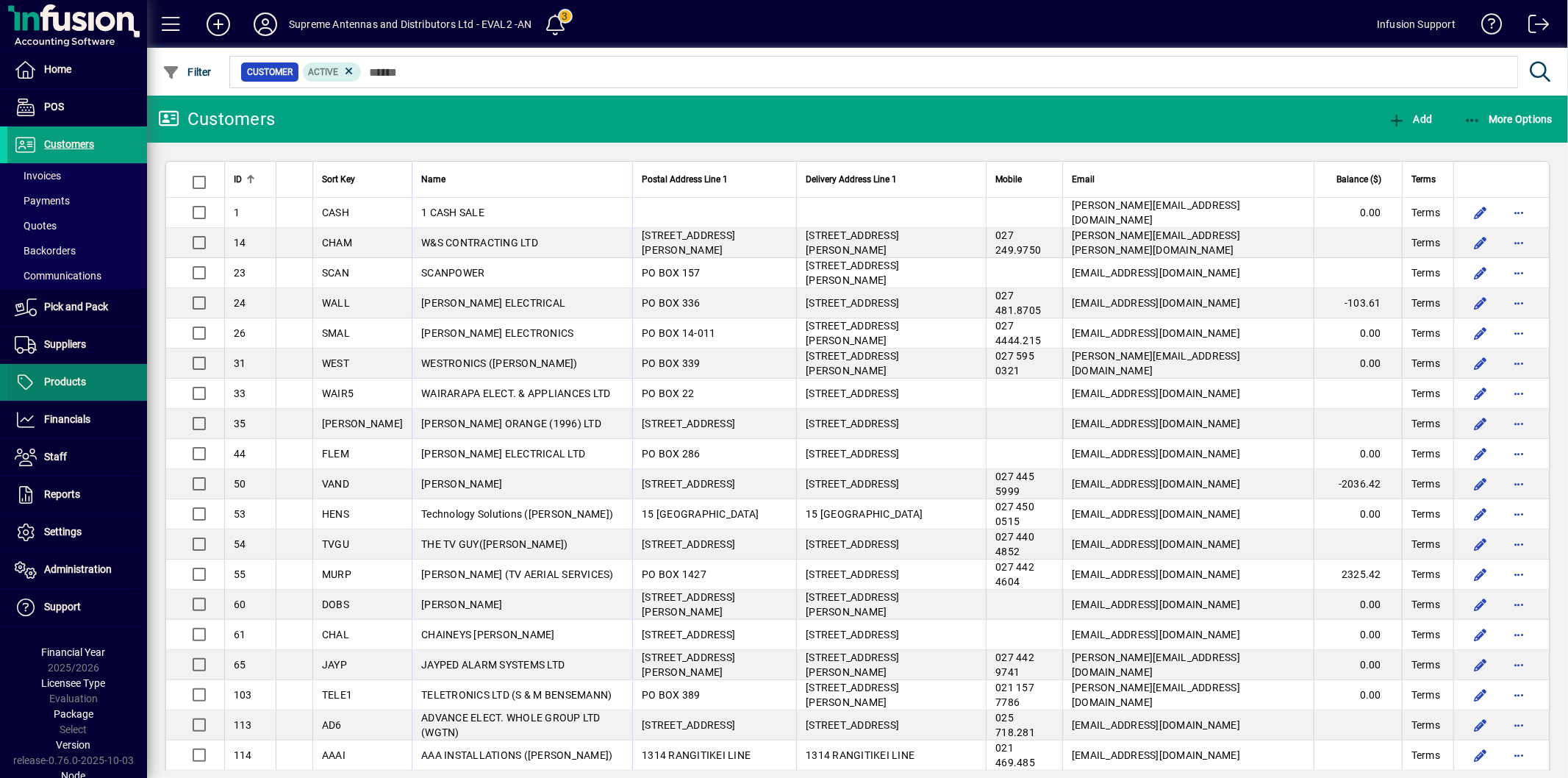
click at [73, 381] on span "Products" at bounding box center [65, 382] width 42 height 12
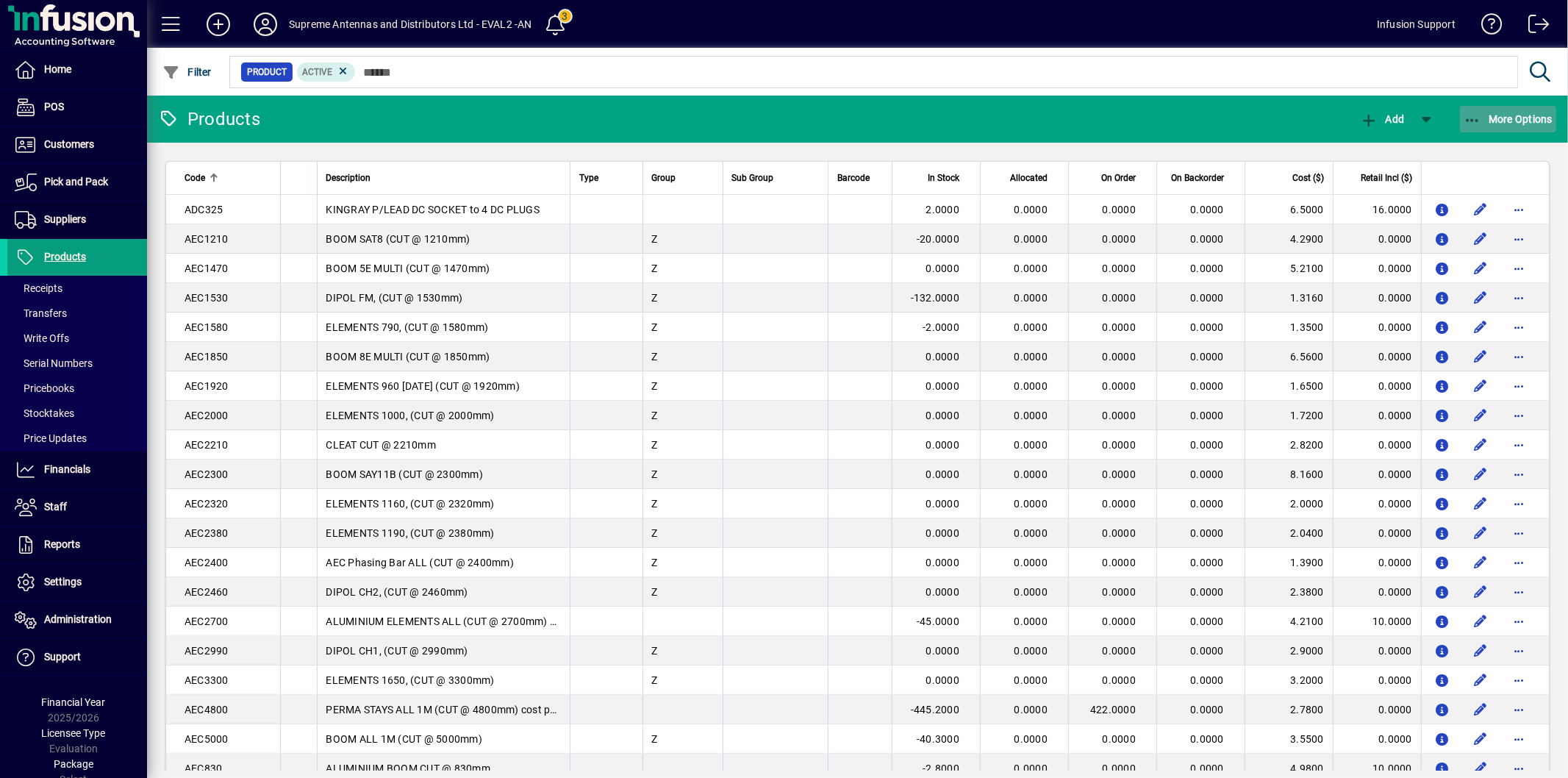
click at [1516, 124] on span "button" at bounding box center [1508, 119] width 97 height 35
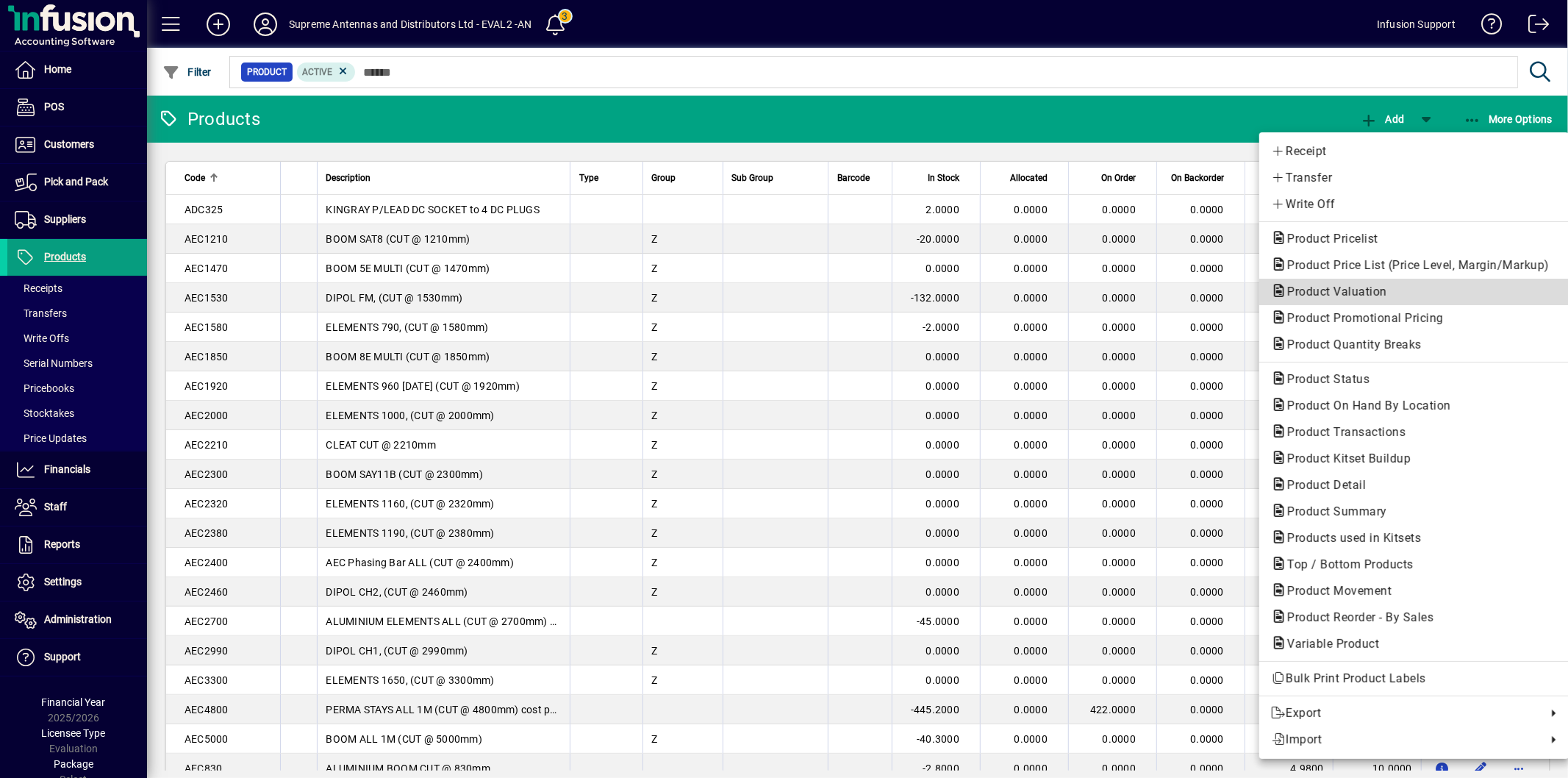
click at [1375, 294] on span "Product Valuation" at bounding box center [1333, 291] width 124 height 14
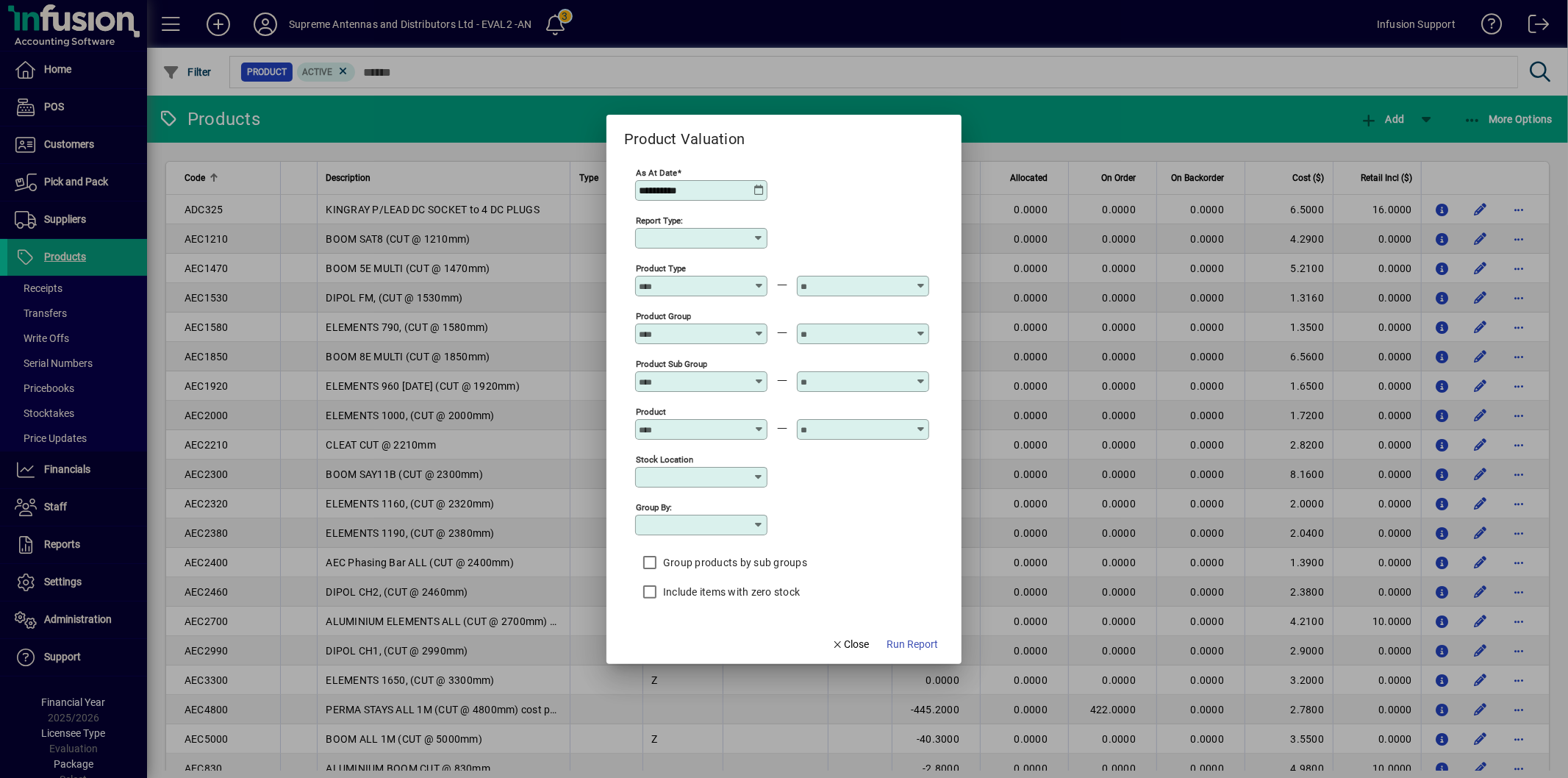
type input "******"
type input "**********"
click at [919, 643] on span "Run Report" at bounding box center [906, 644] width 51 height 15
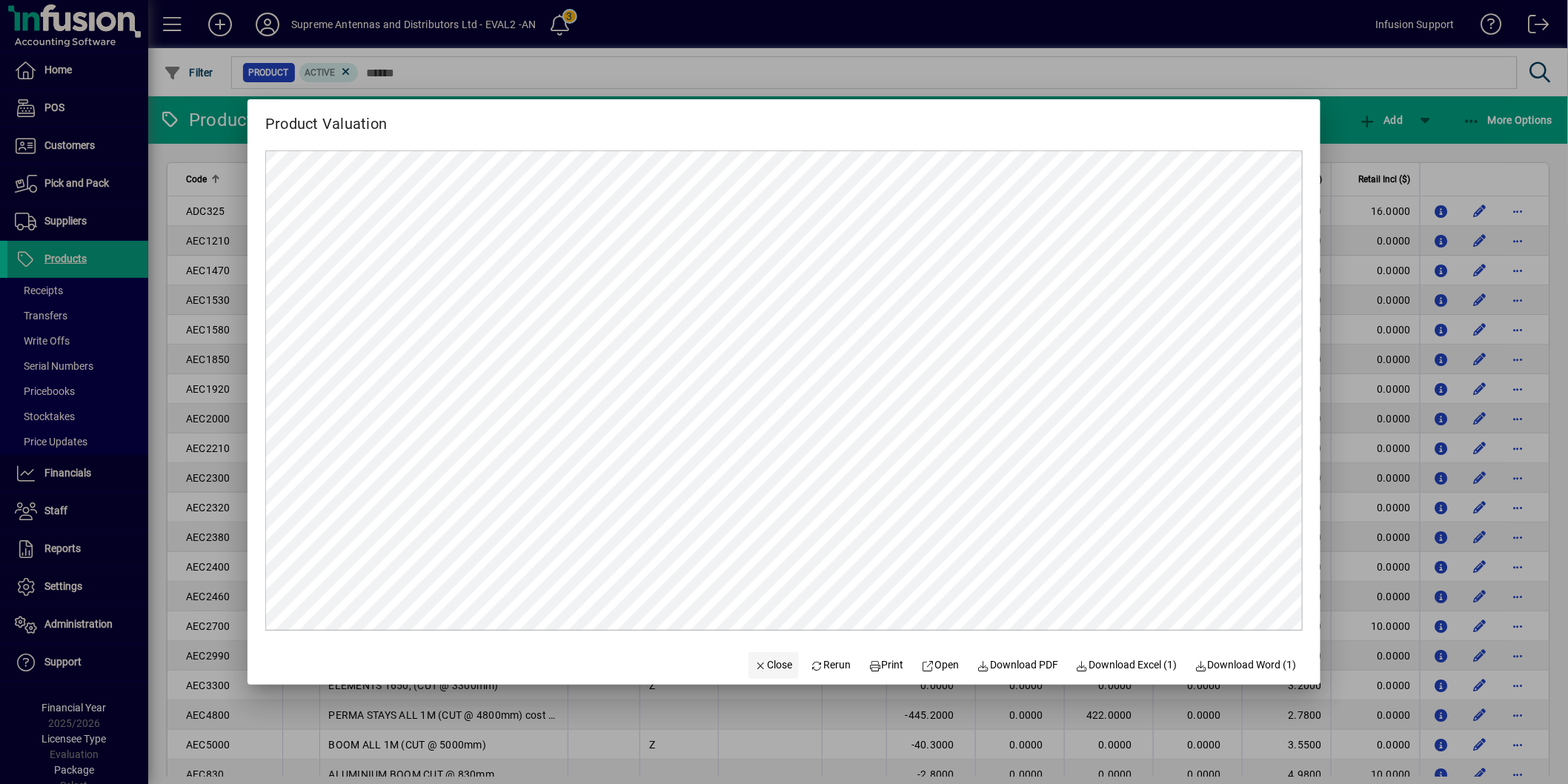
click at [770, 662] on span "Close" at bounding box center [773, 665] width 38 height 15
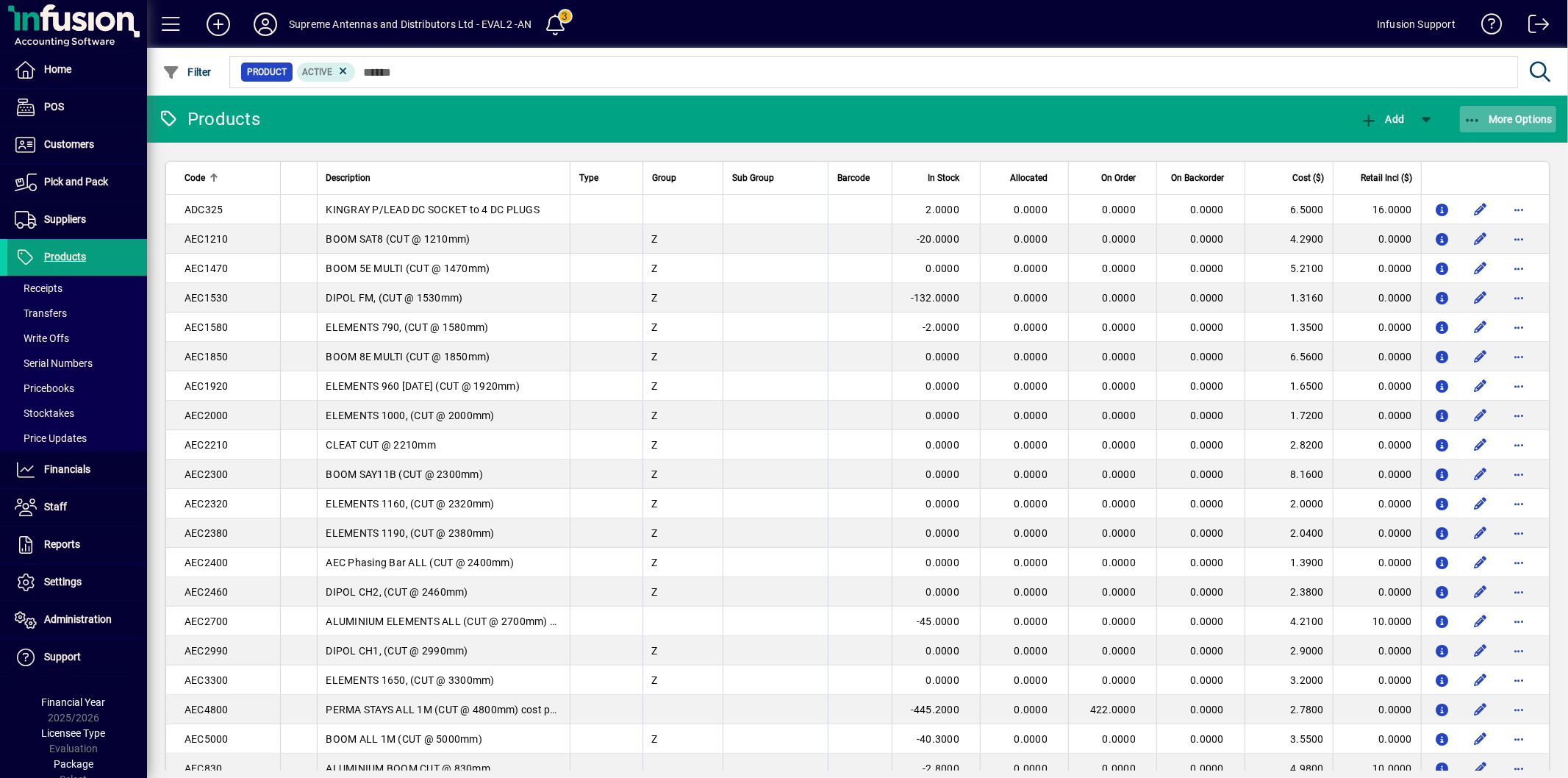
click at [1490, 107] on span "button" at bounding box center [1508, 119] width 97 height 35
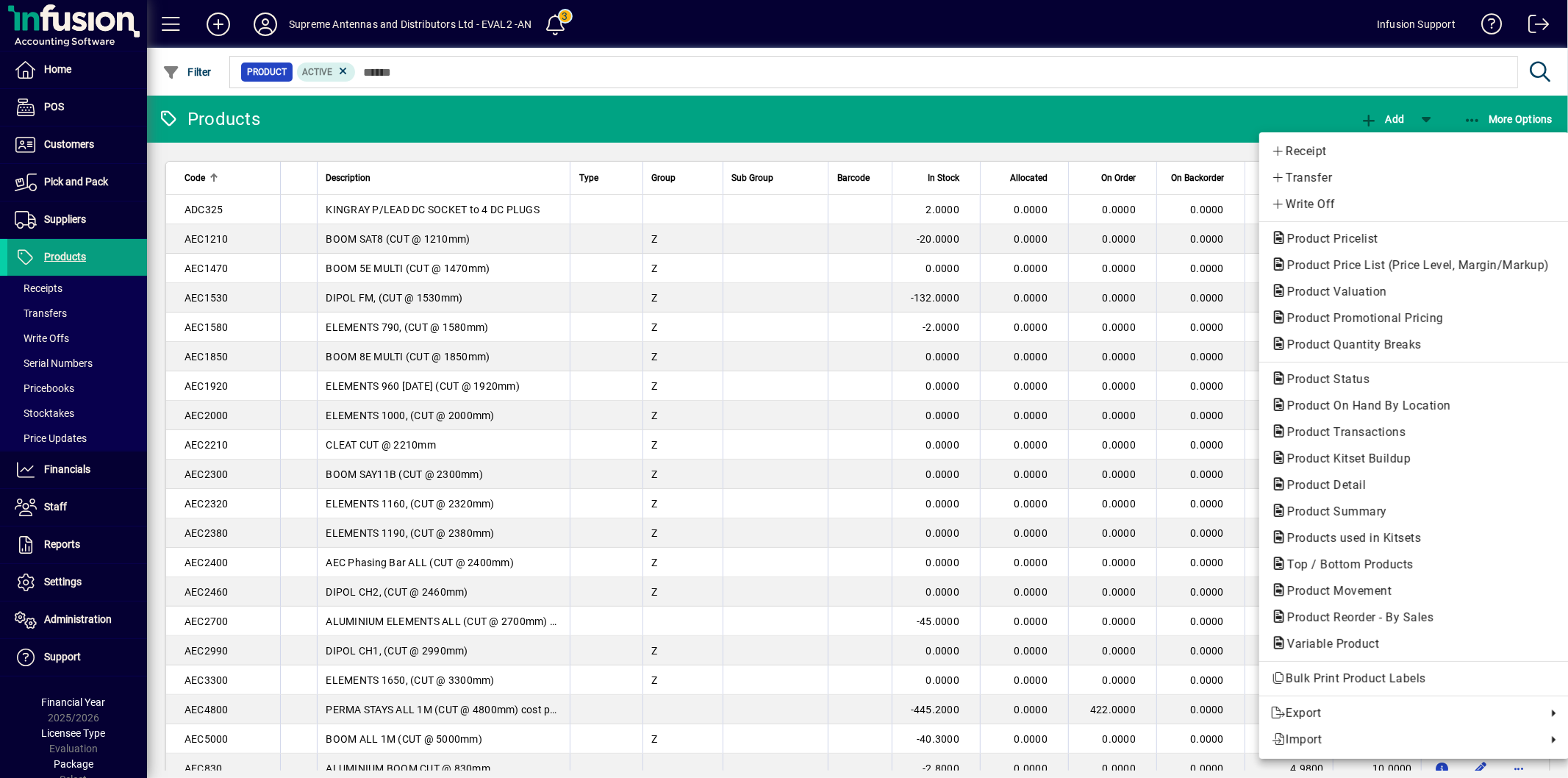
click at [105, 565] on div at bounding box center [784, 389] width 1568 height 778
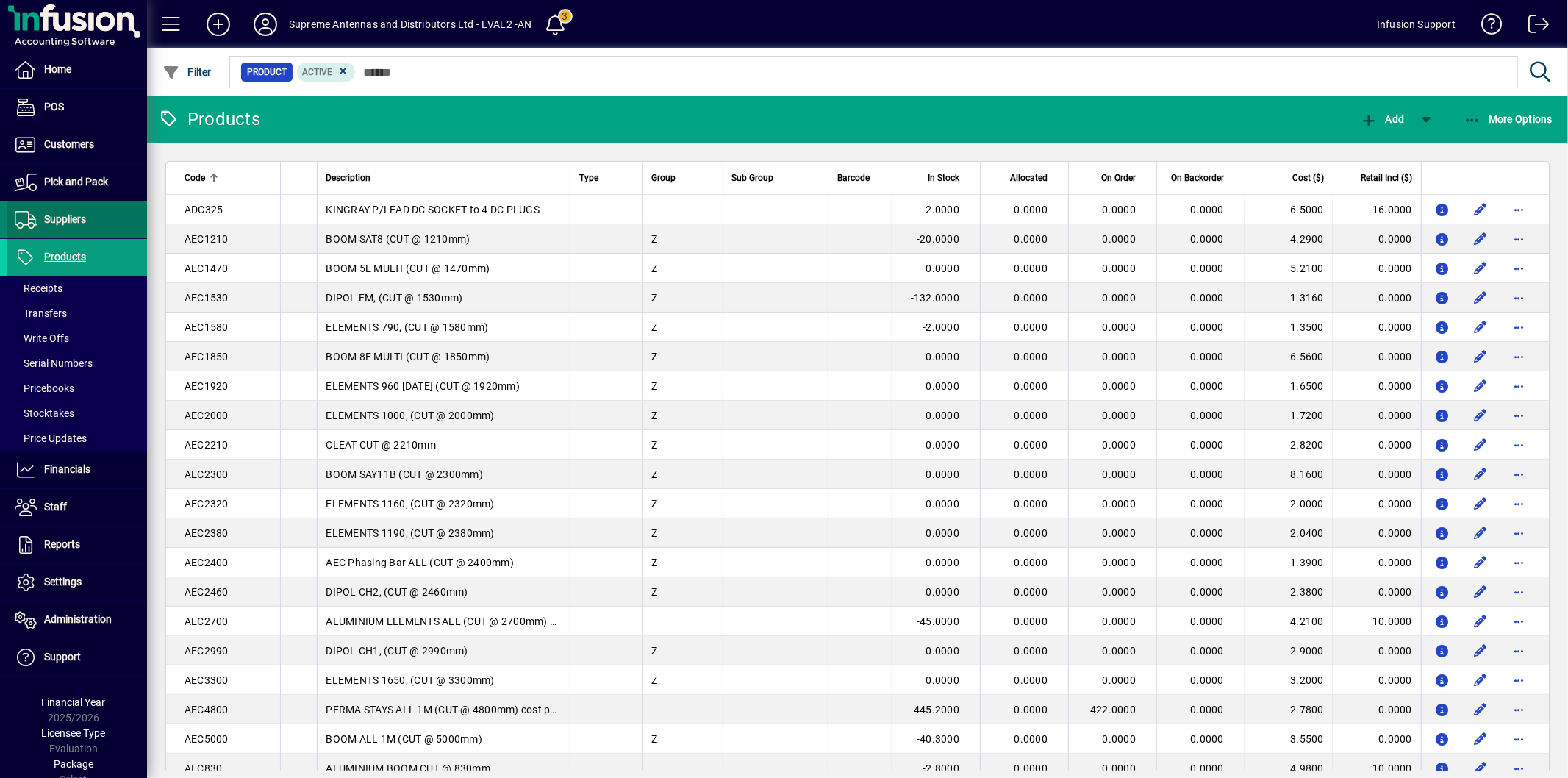
click at [83, 212] on span "Suppliers" at bounding box center [47, 220] width 79 height 18
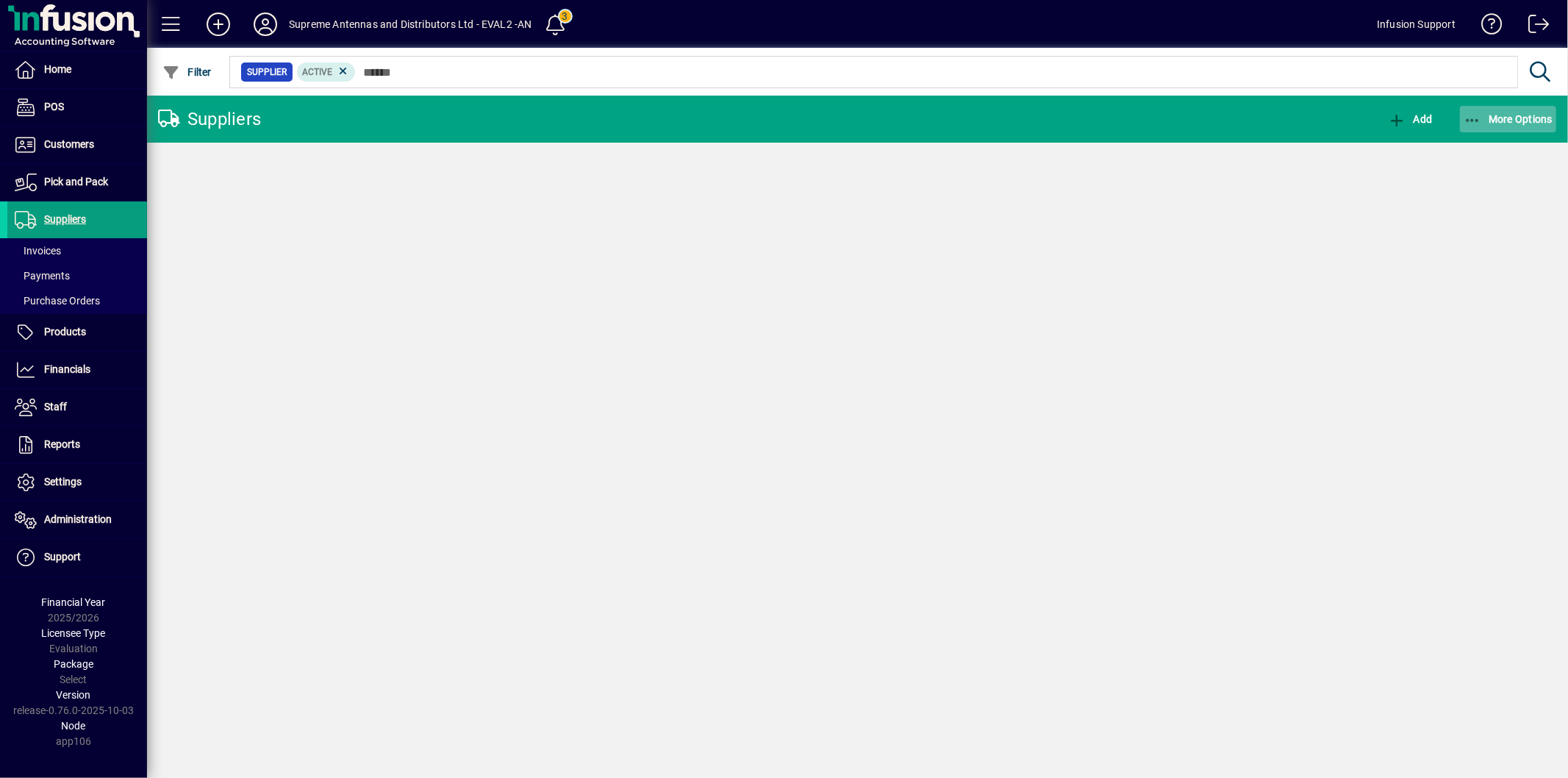
click at [1494, 116] on span "More Options" at bounding box center [1508, 119] width 90 height 12
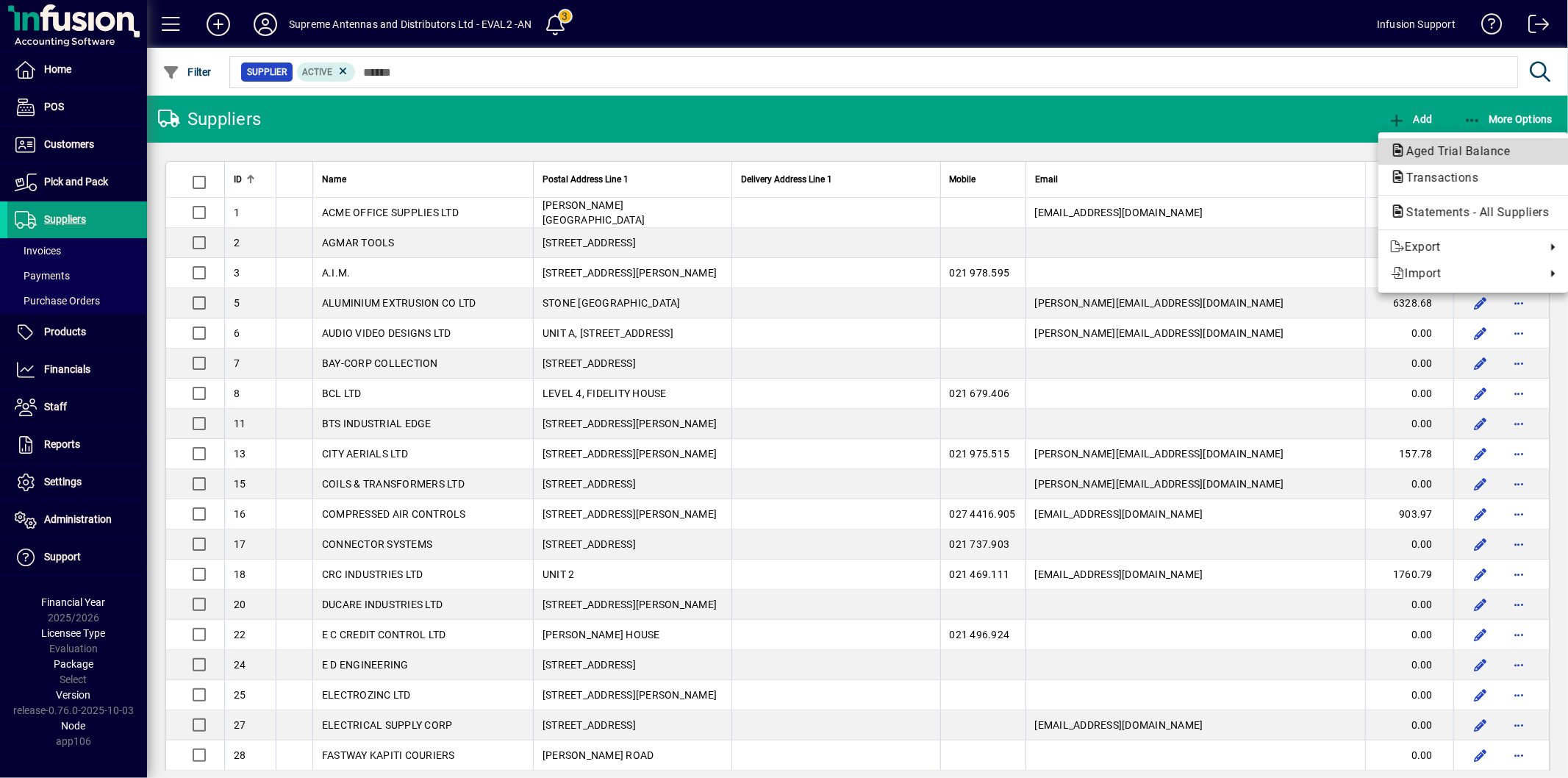
click at [1446, 147] on span "Aged Trial Balance" at bounding box center [1453, 151] width 127 height 14
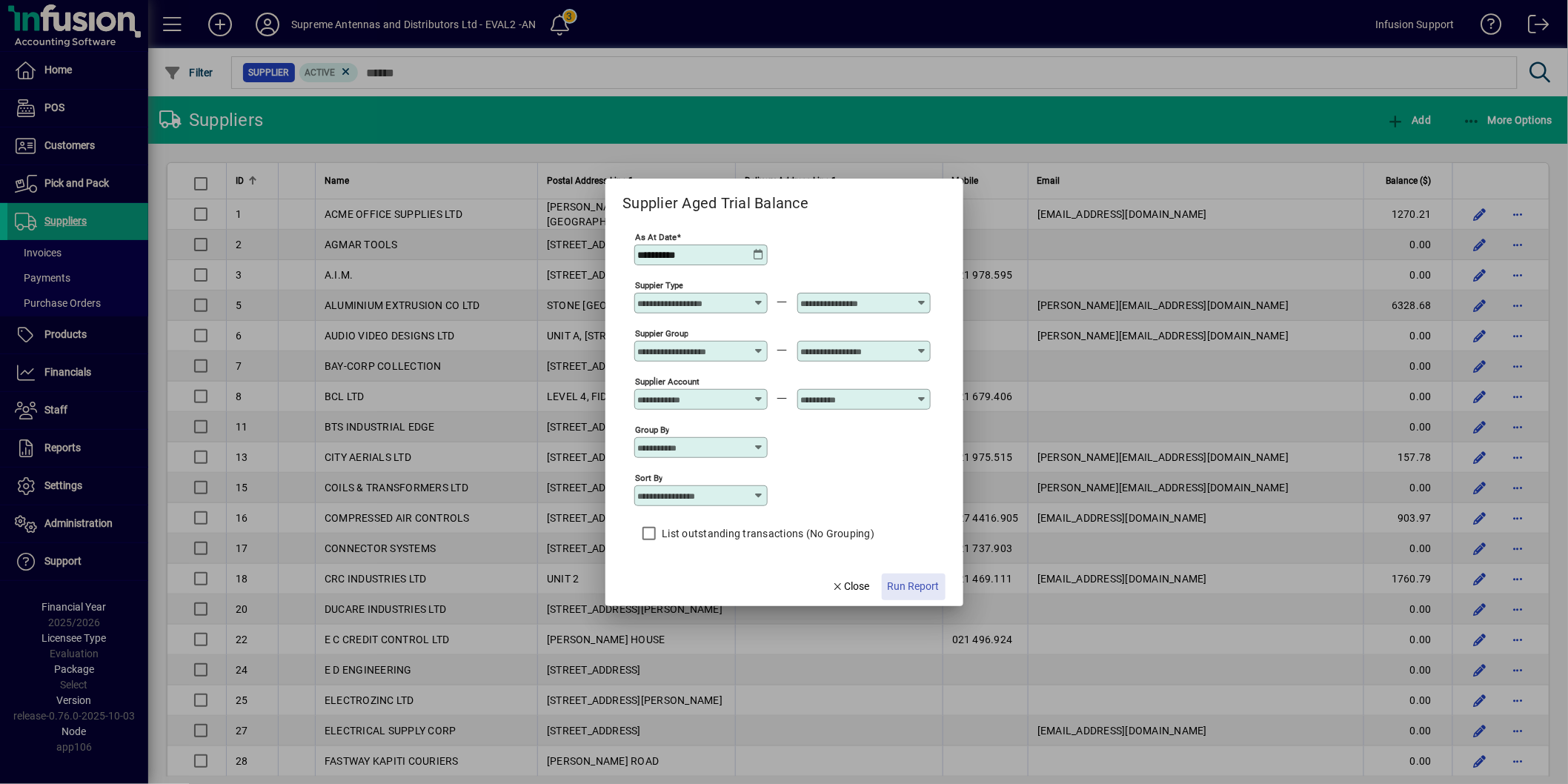
click at [924, 590] on span "Run Report" at bounding box center [914, 587] width 52 height 15
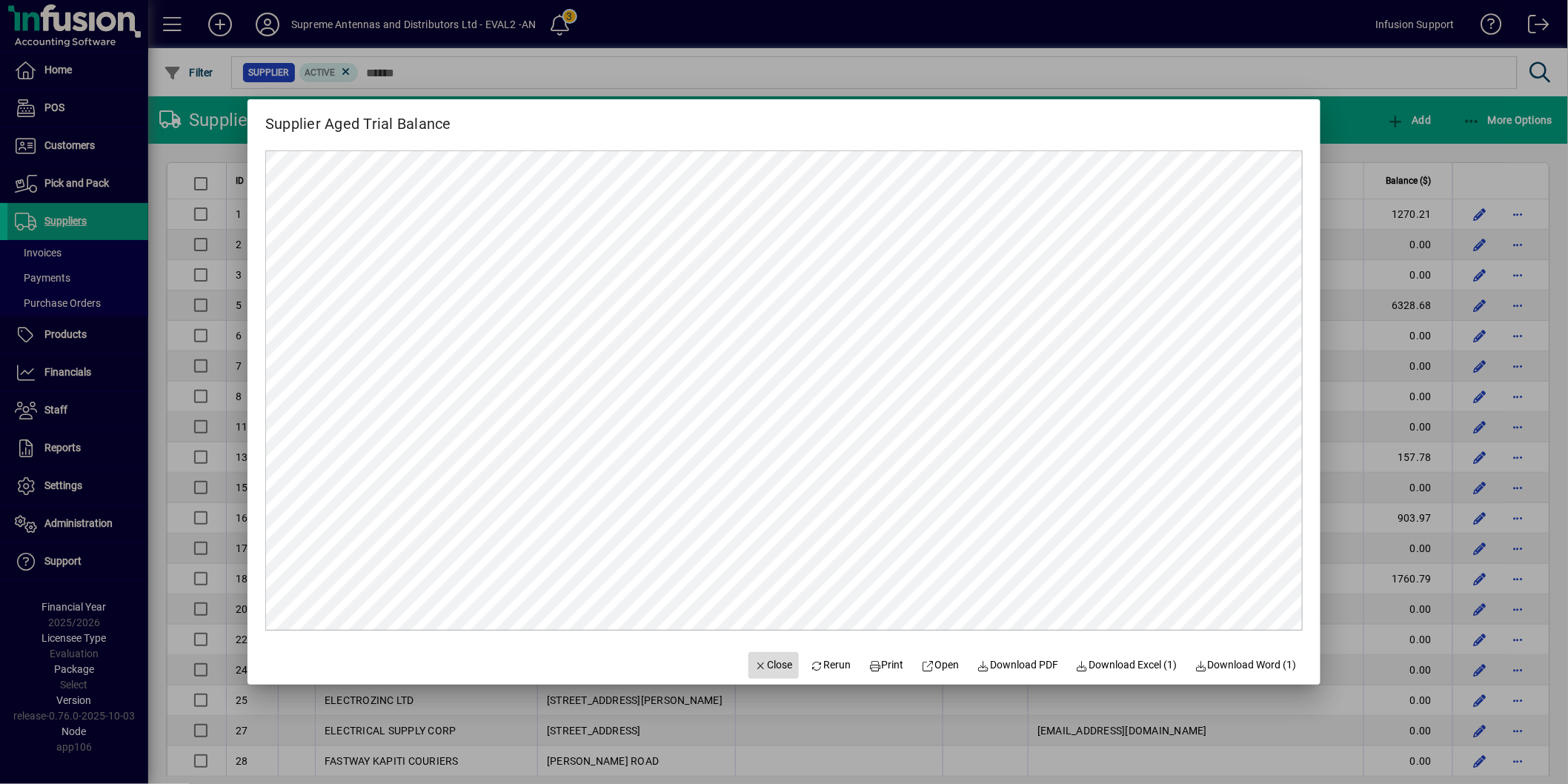
click at [758, 665] on span "Close" at bounding box center [773, 665] width 38 height 15
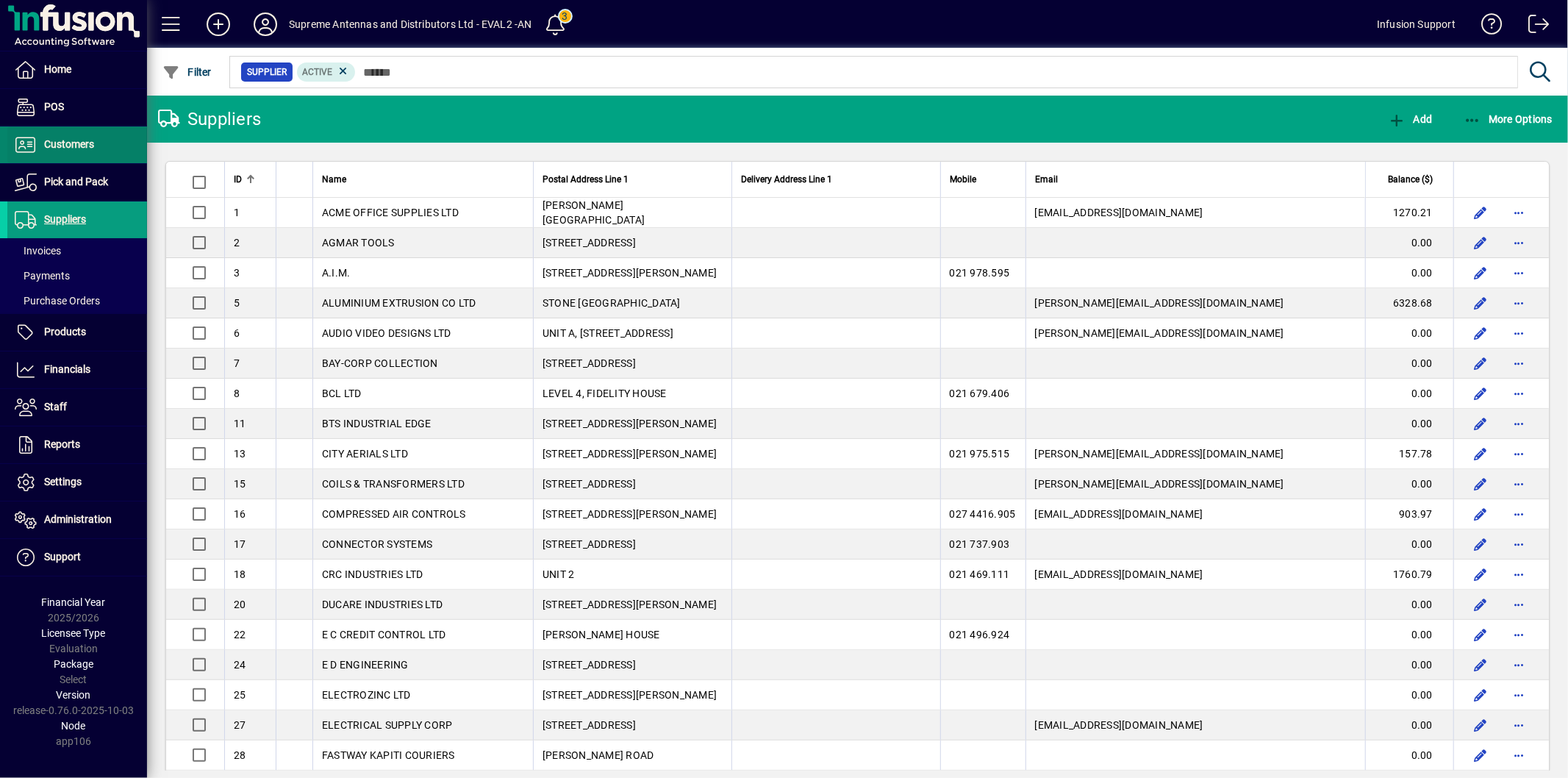
click at [96, 143] on span at bounding box center [77, 145] width 140 height 35
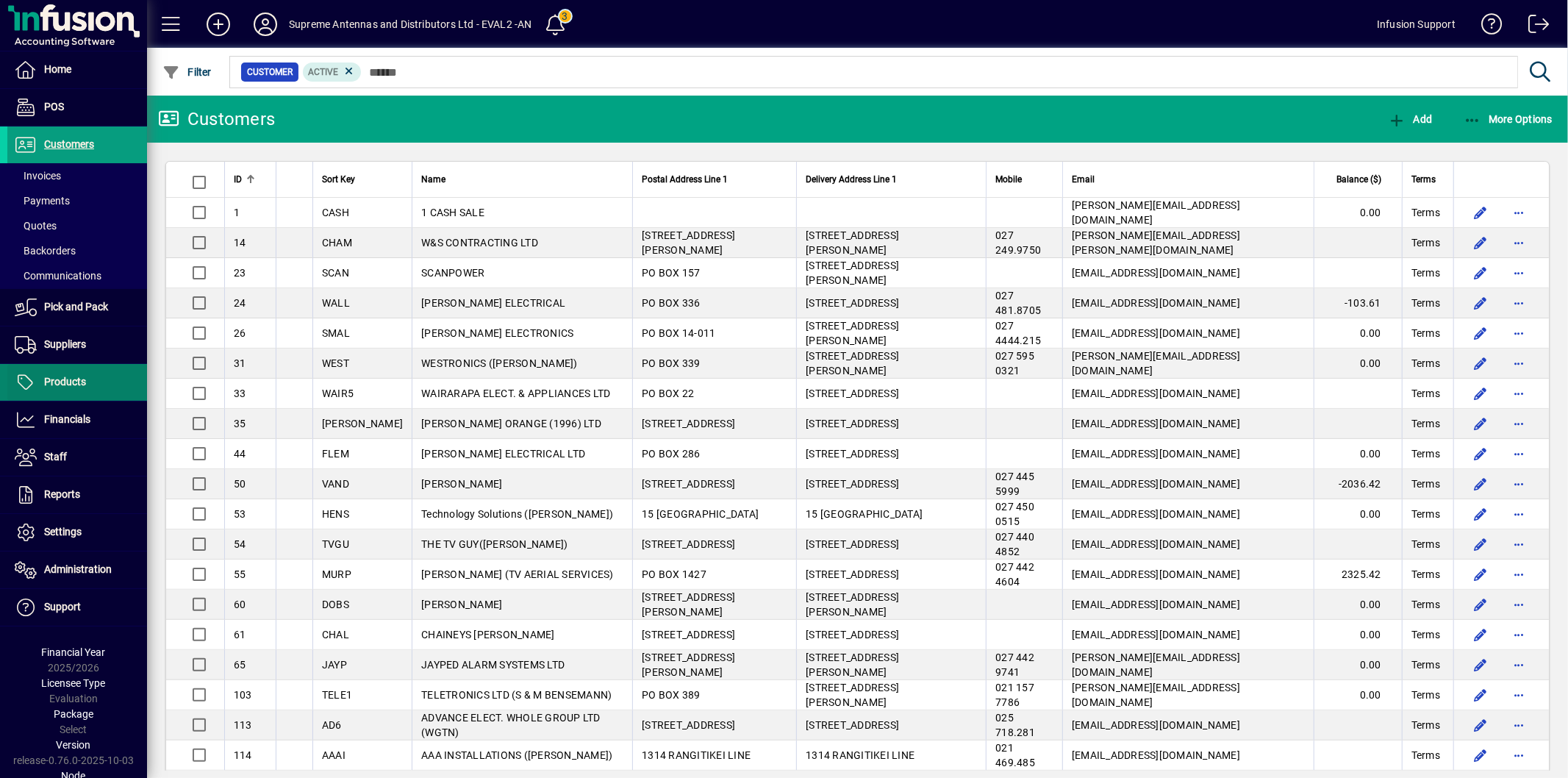
click at [73, 378] on span "Products" at bounding box center [65, 382] width 42 height 12
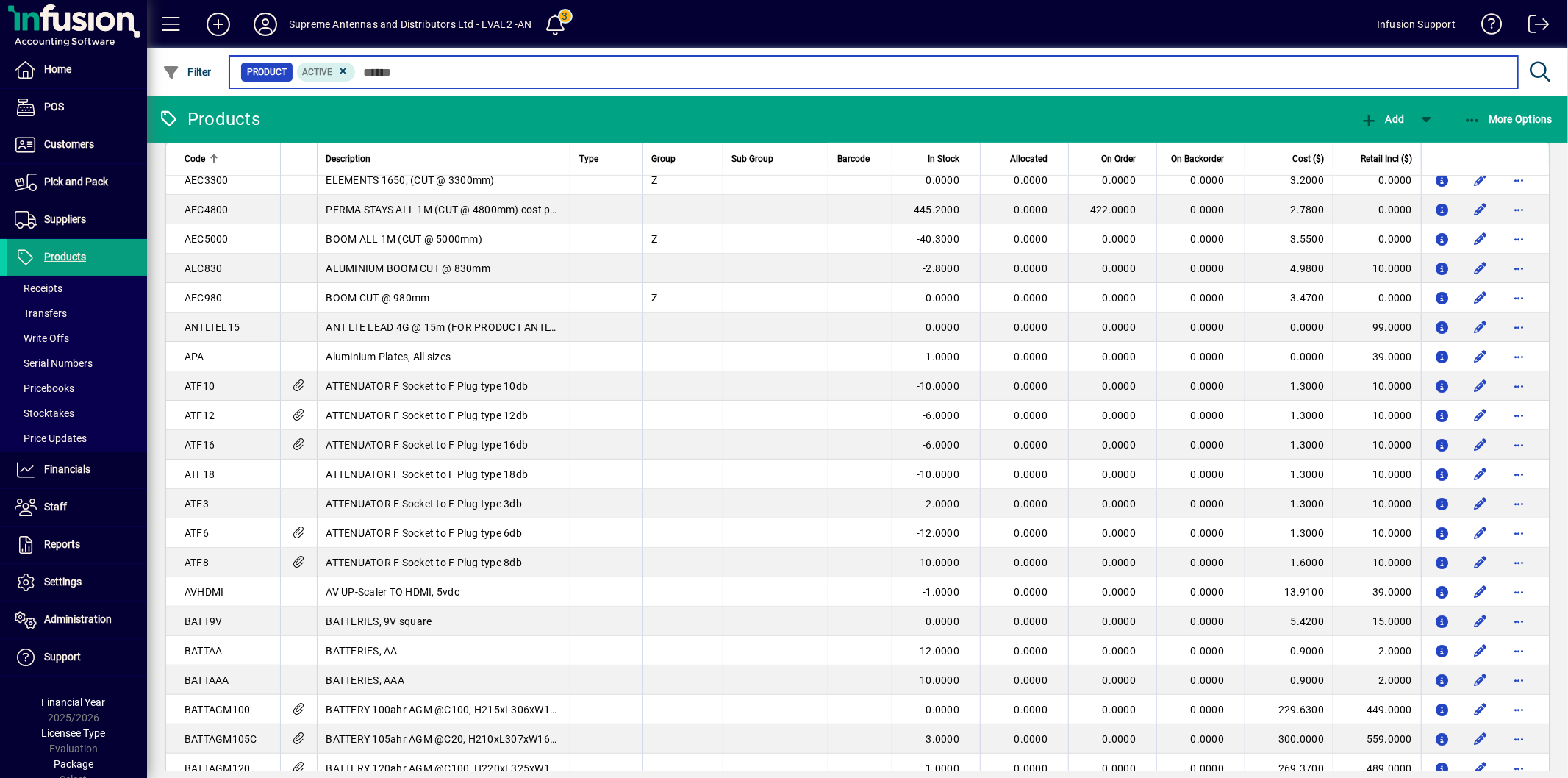
scroll to position [571, 0]
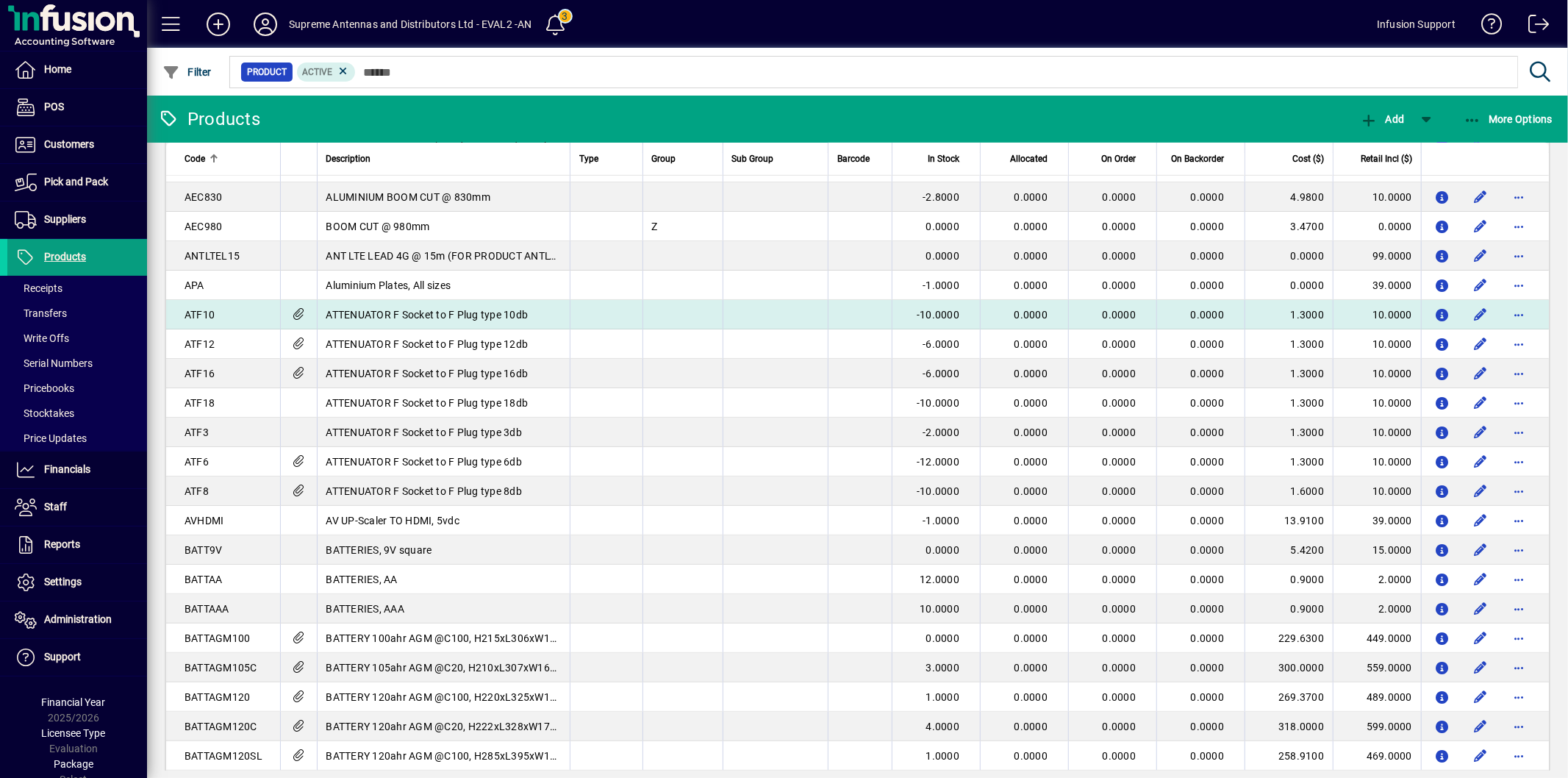
click at [341, 310] on span "ATTENUATOR F Socket to F Plug type 10db" at bounding box center [427, 315] width 202 height 12
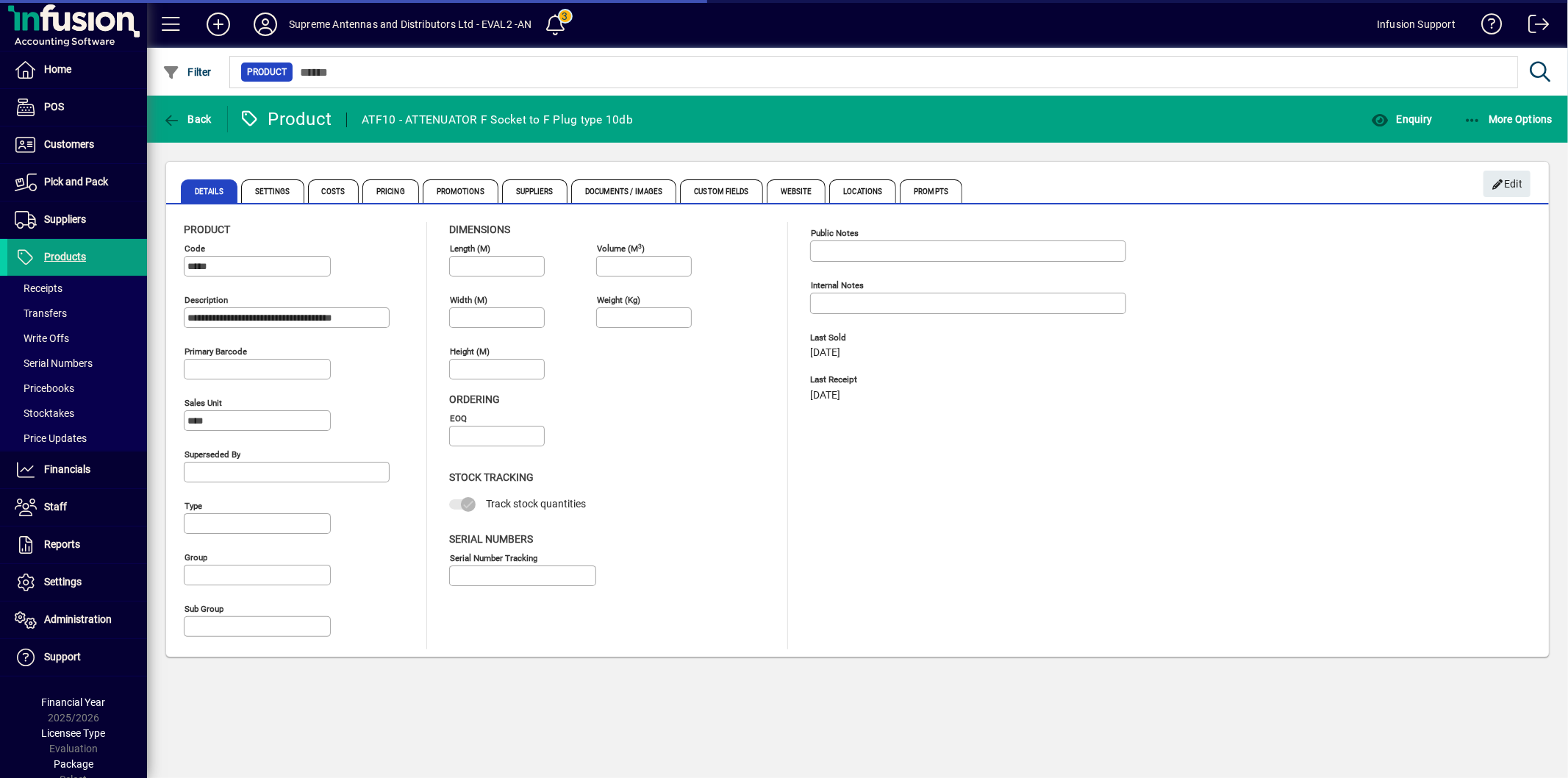
type input "****"
click at [1460, 114] on span "button" at bounding box center [1508, 119] width 97 height 35
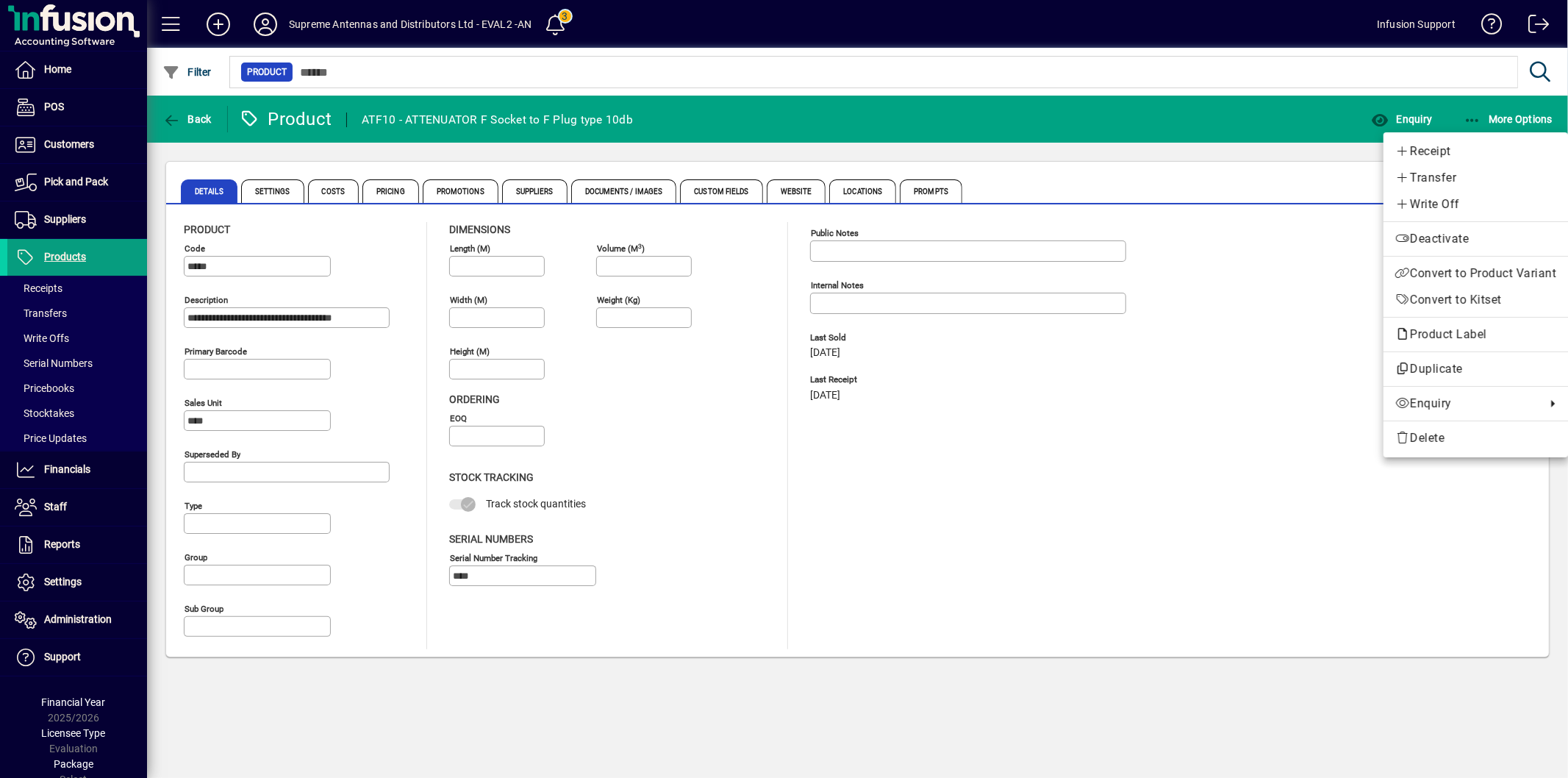
click at [1390, 108] on div at bounding box center [784, 389] width 1568 height 778
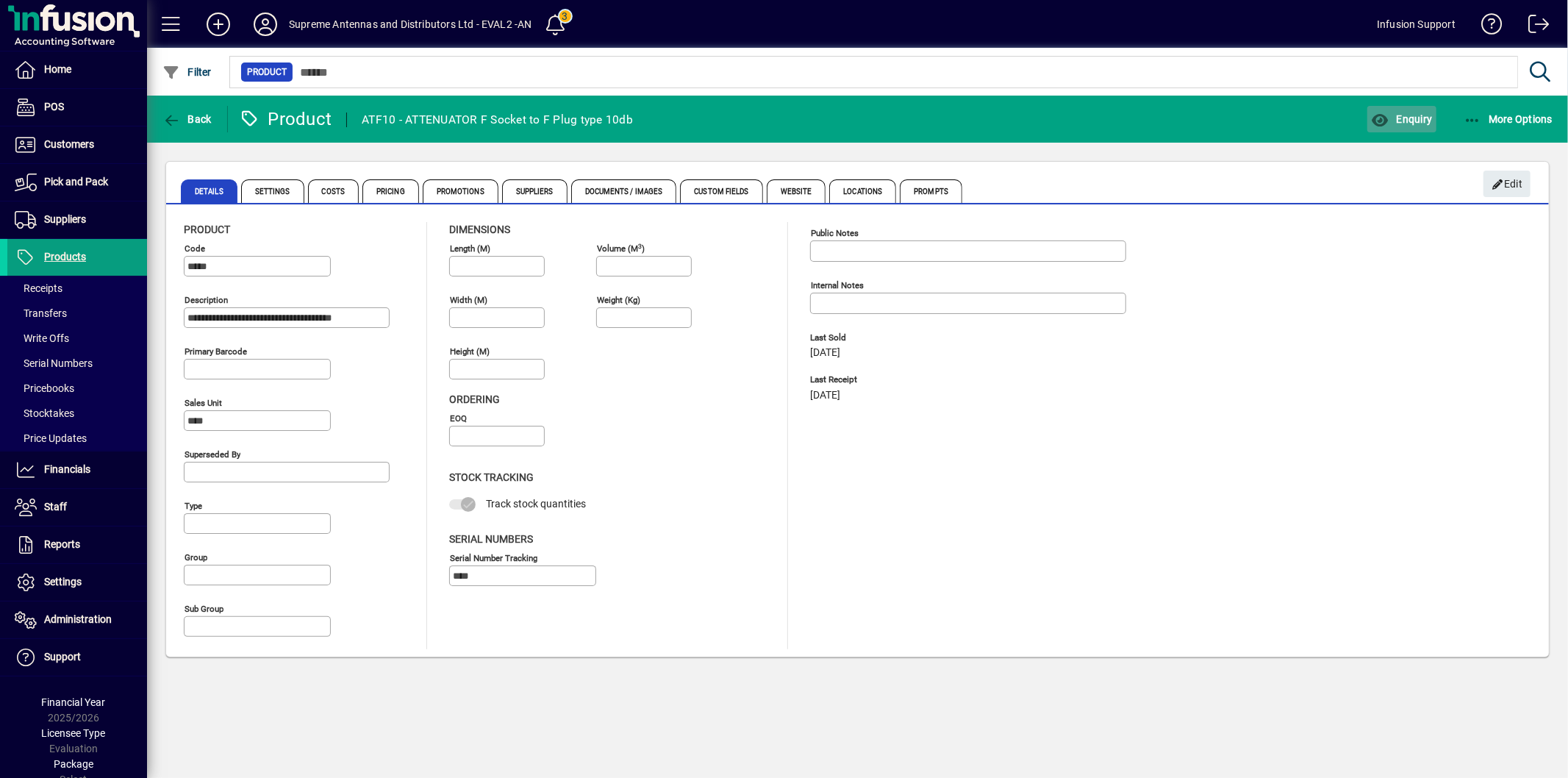
click at [1391, 116] on span "Enquiry" at bounding box center [1402, 119] width 61 height 12
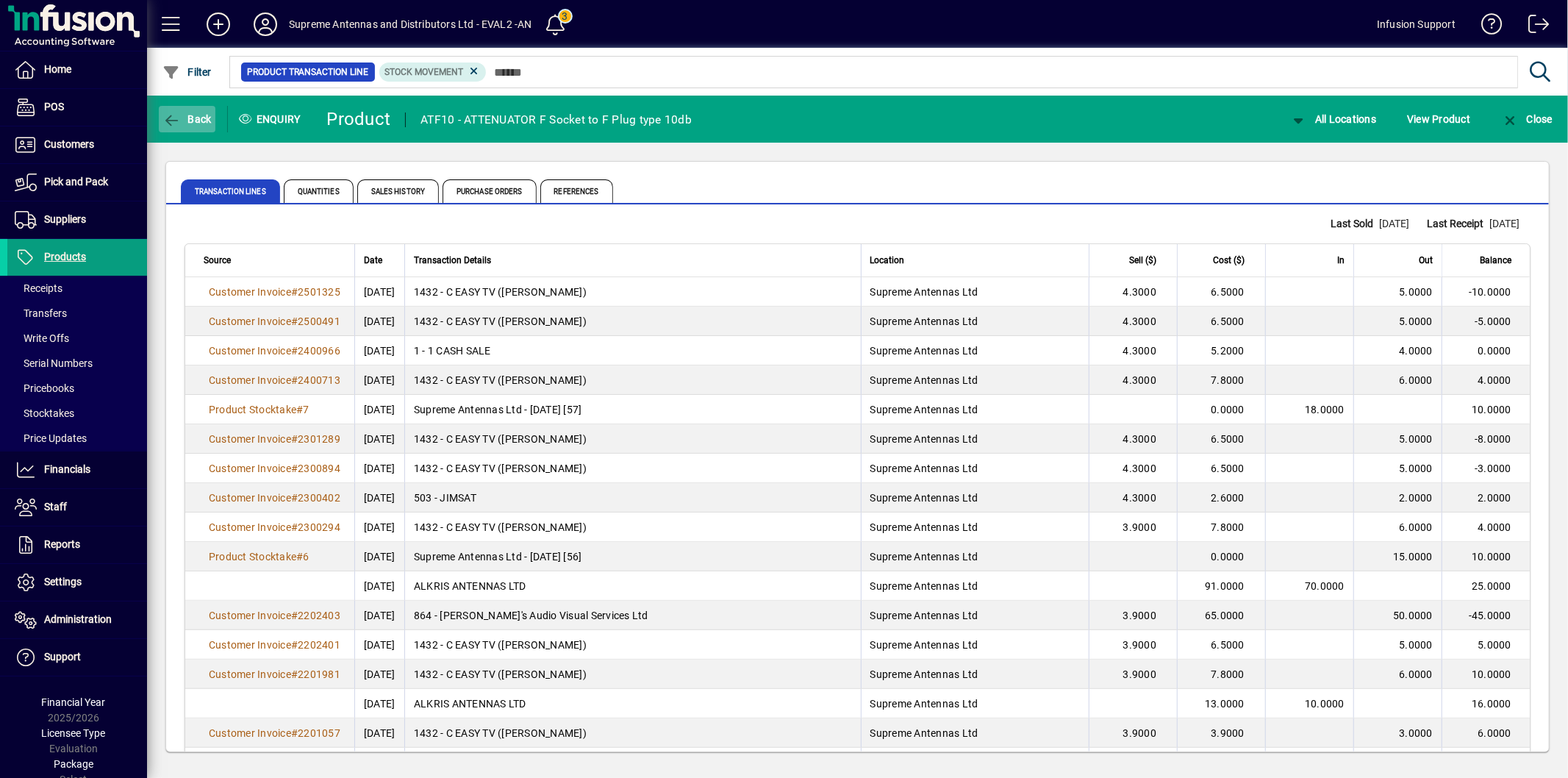
click at [177, 108] on span "button" at bounding box center [187, 119] width 56 height 35
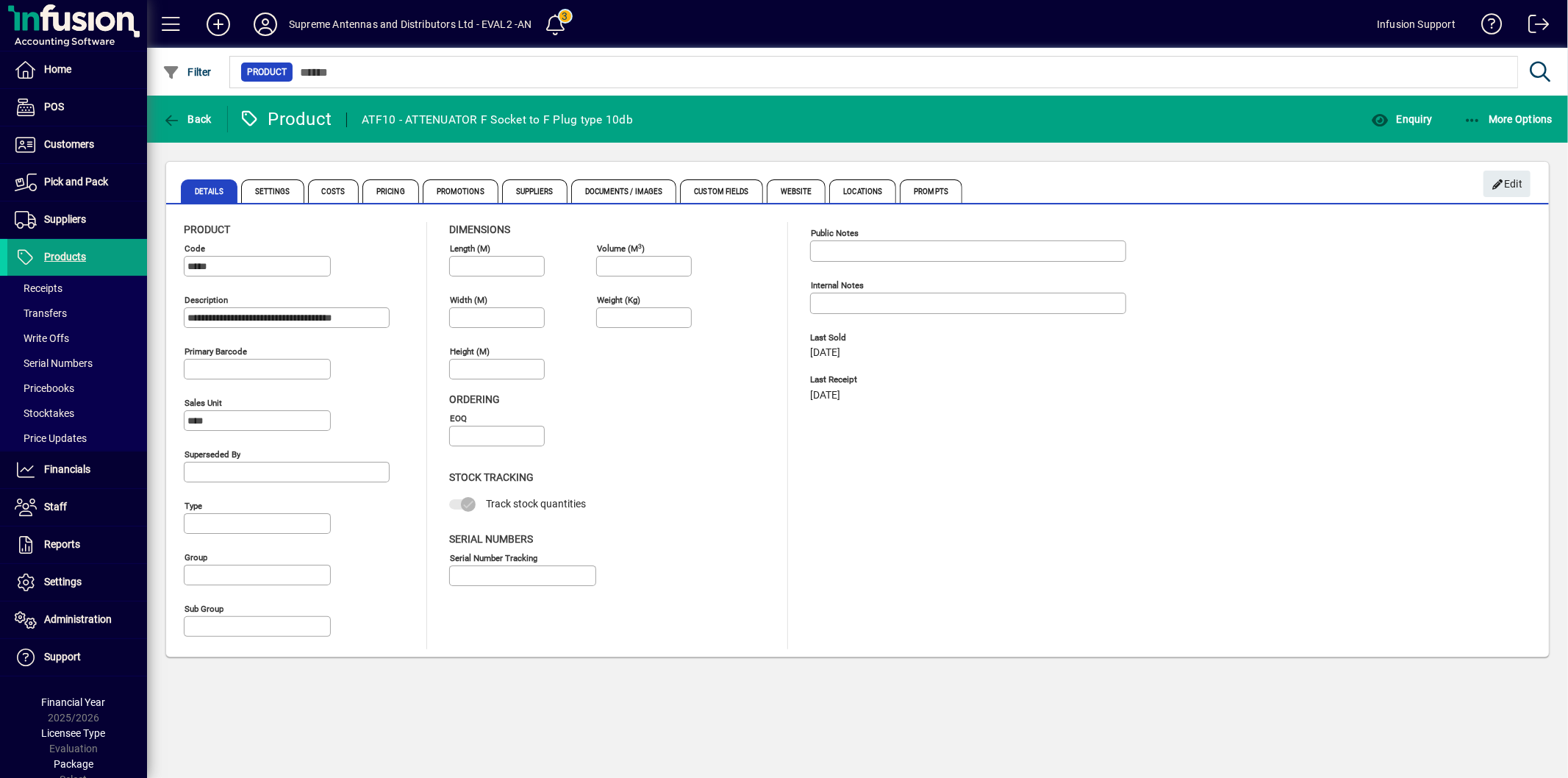
type input "****"
click at [787, 191] on span "Website" at bounding box center [796, 191] width 60 height 24
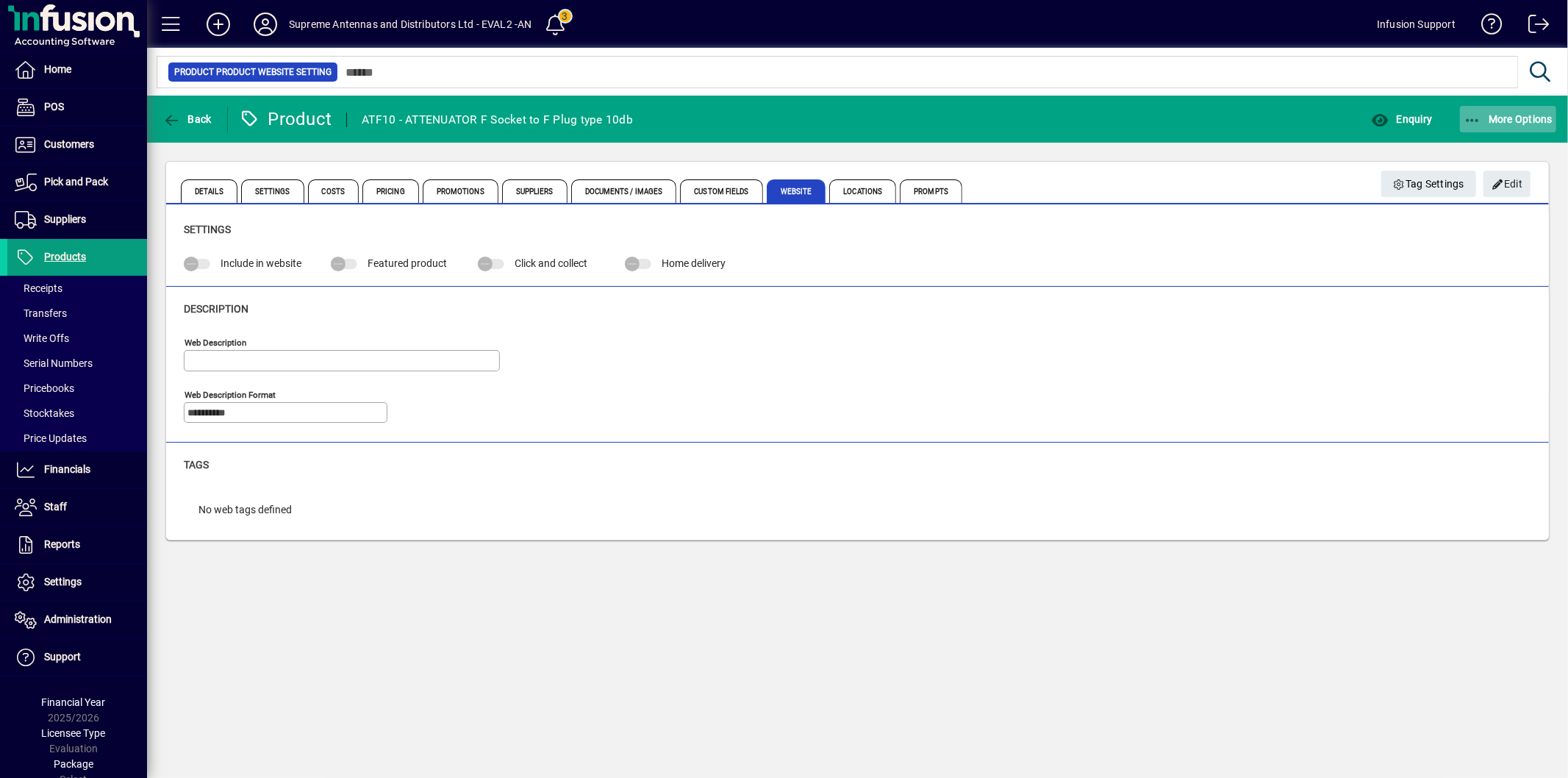
click at [1483, 118] on span "More Options" at bounding box center [1508, 119] width 90 height 12
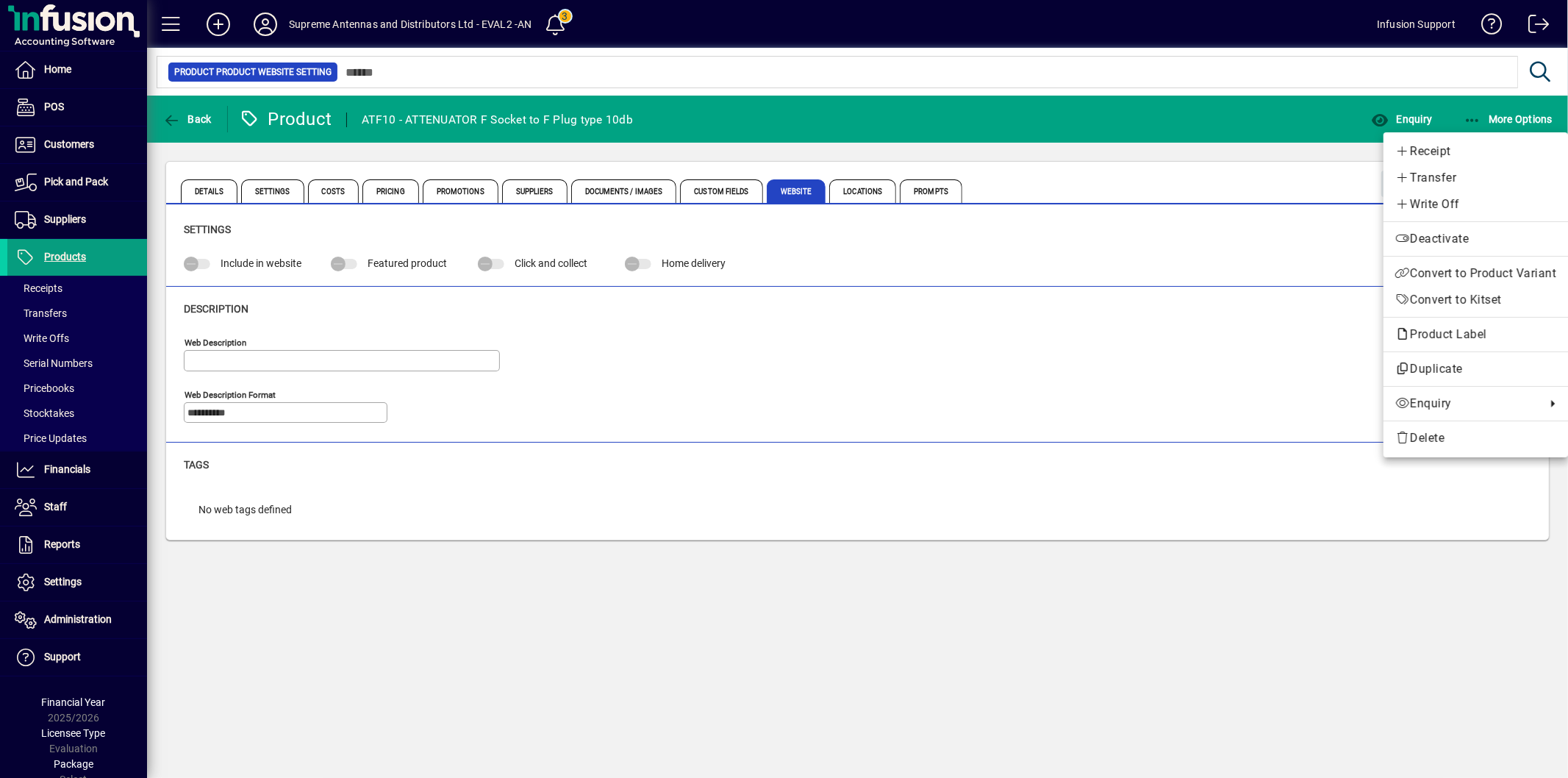
click at [1386, 114] on div at bounding box center [784, 389] width 1568 height 778
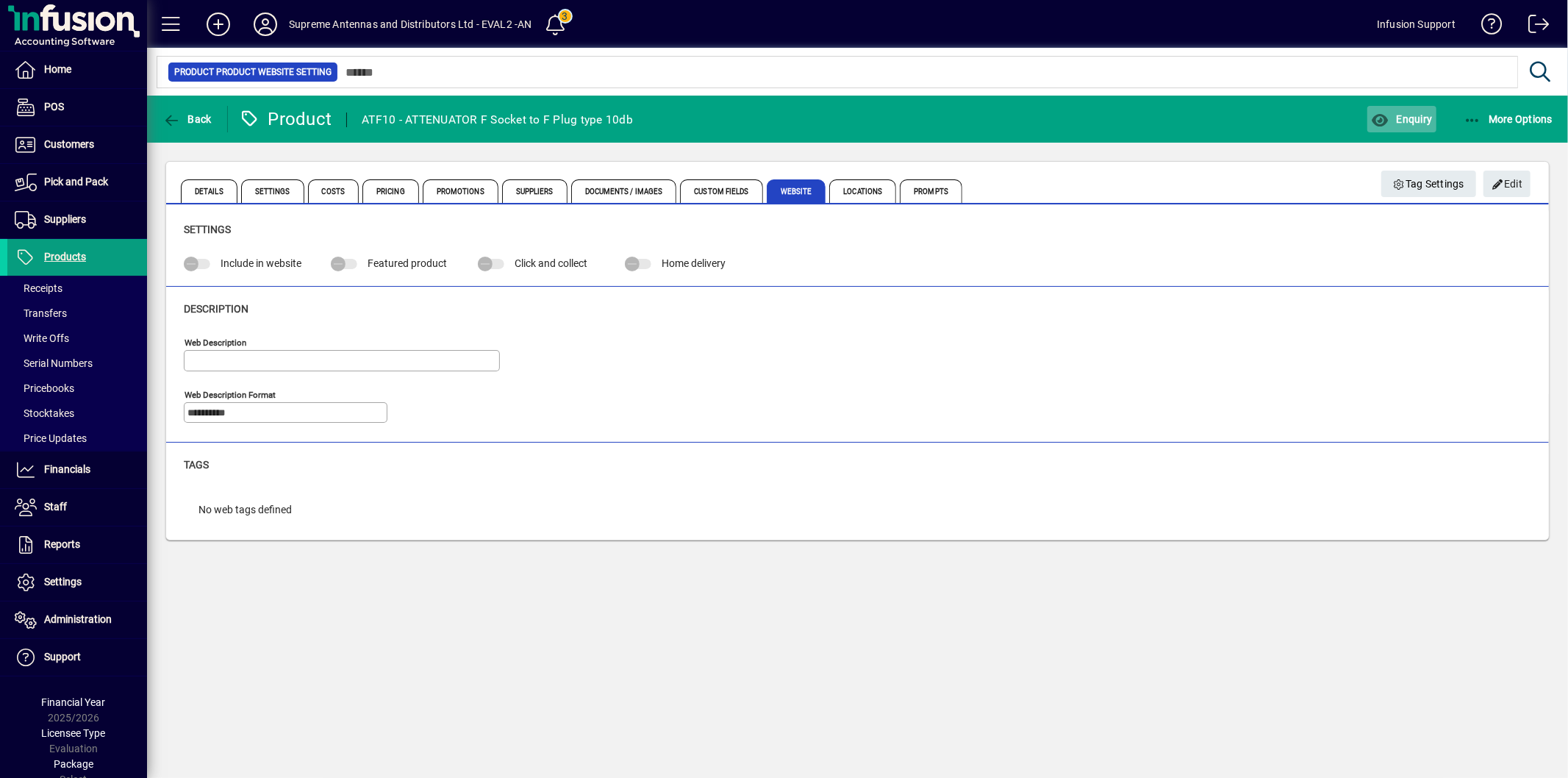
click at [1386, 114] on icon "button" at bounding box center [1381, 120] width 18 height 14
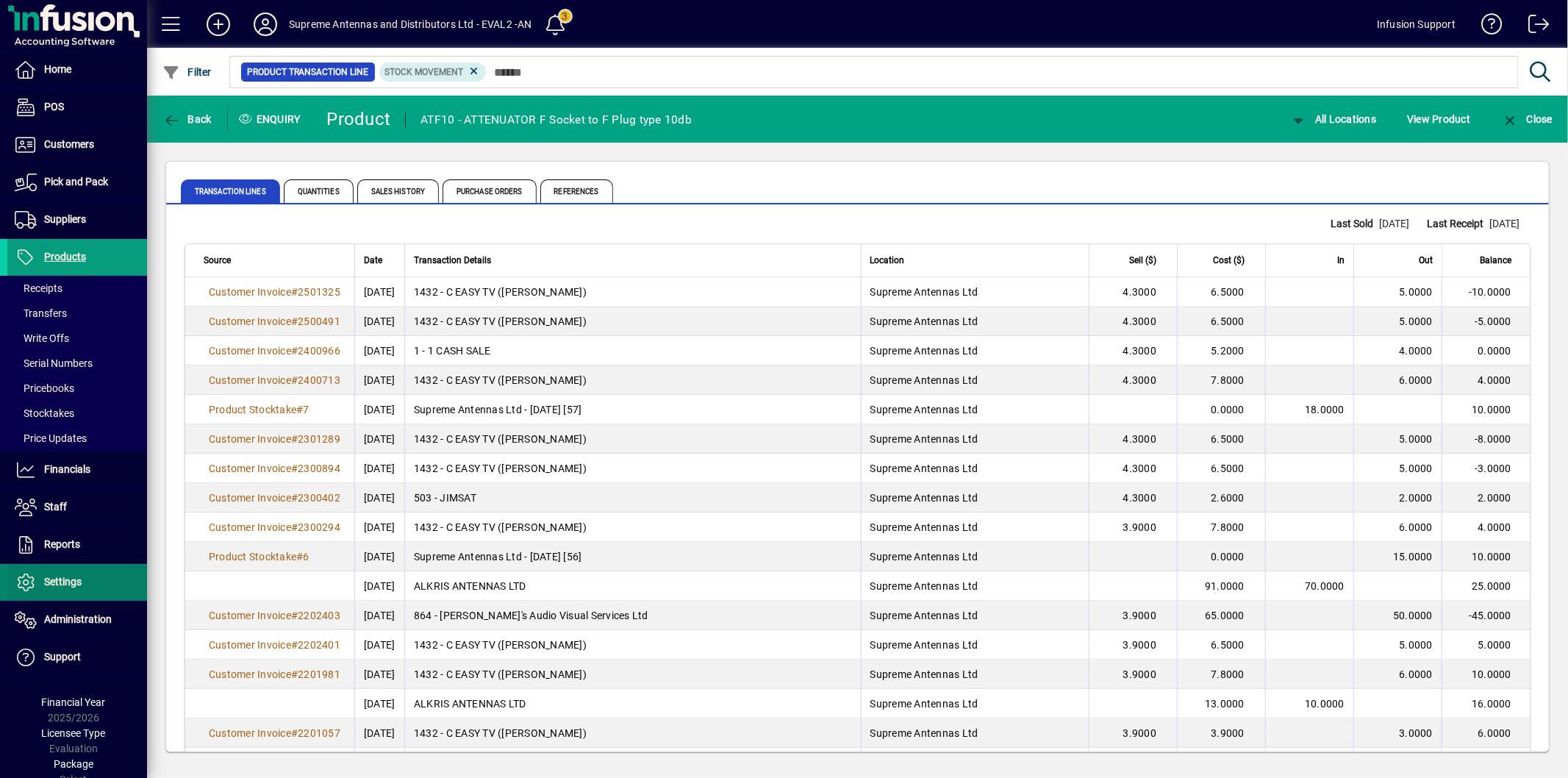
click at [70, 576] on span "Settings" at bounding box center [62, 582] width 38 height 12
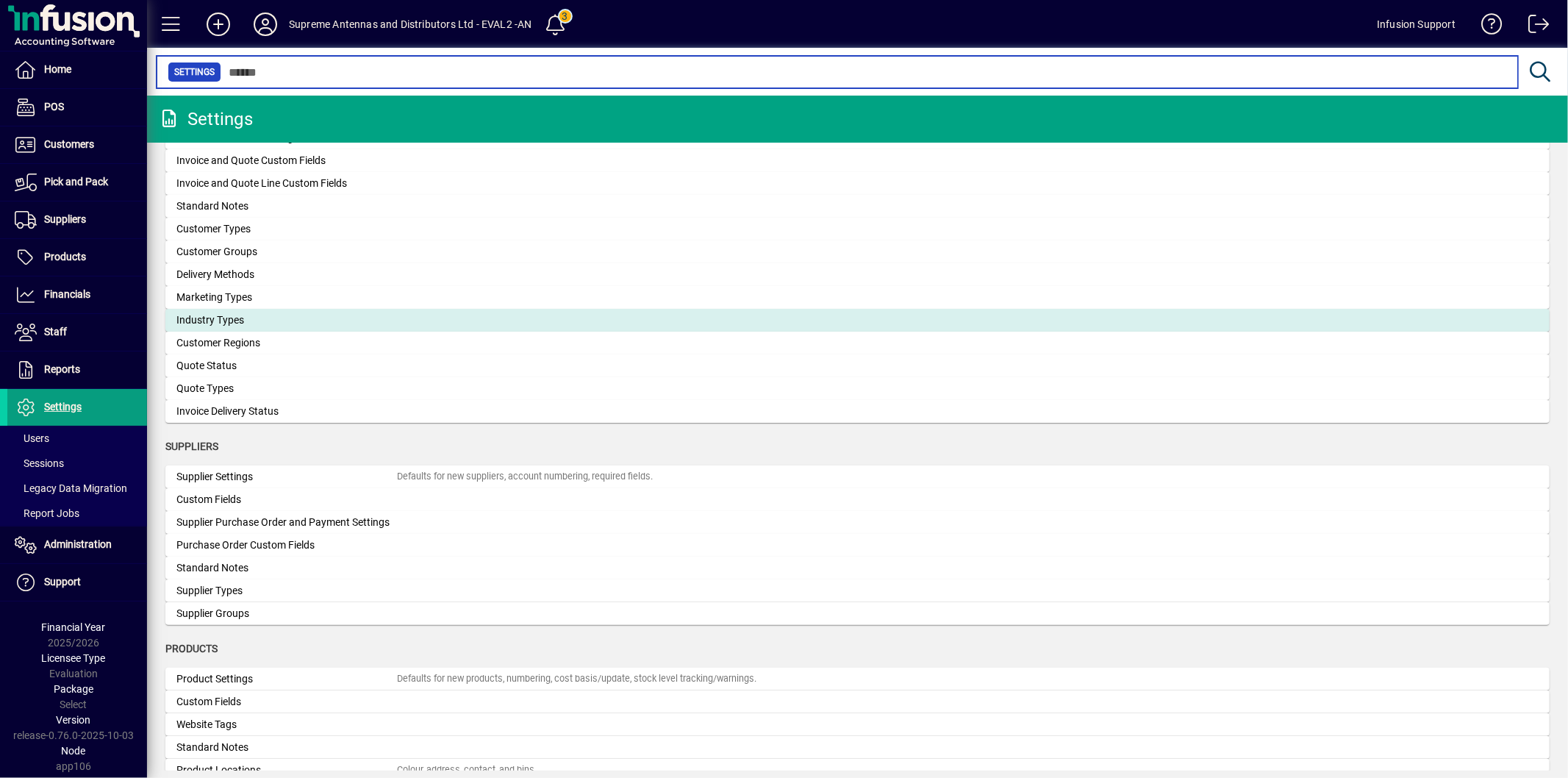
scroll to position [1144, 0]
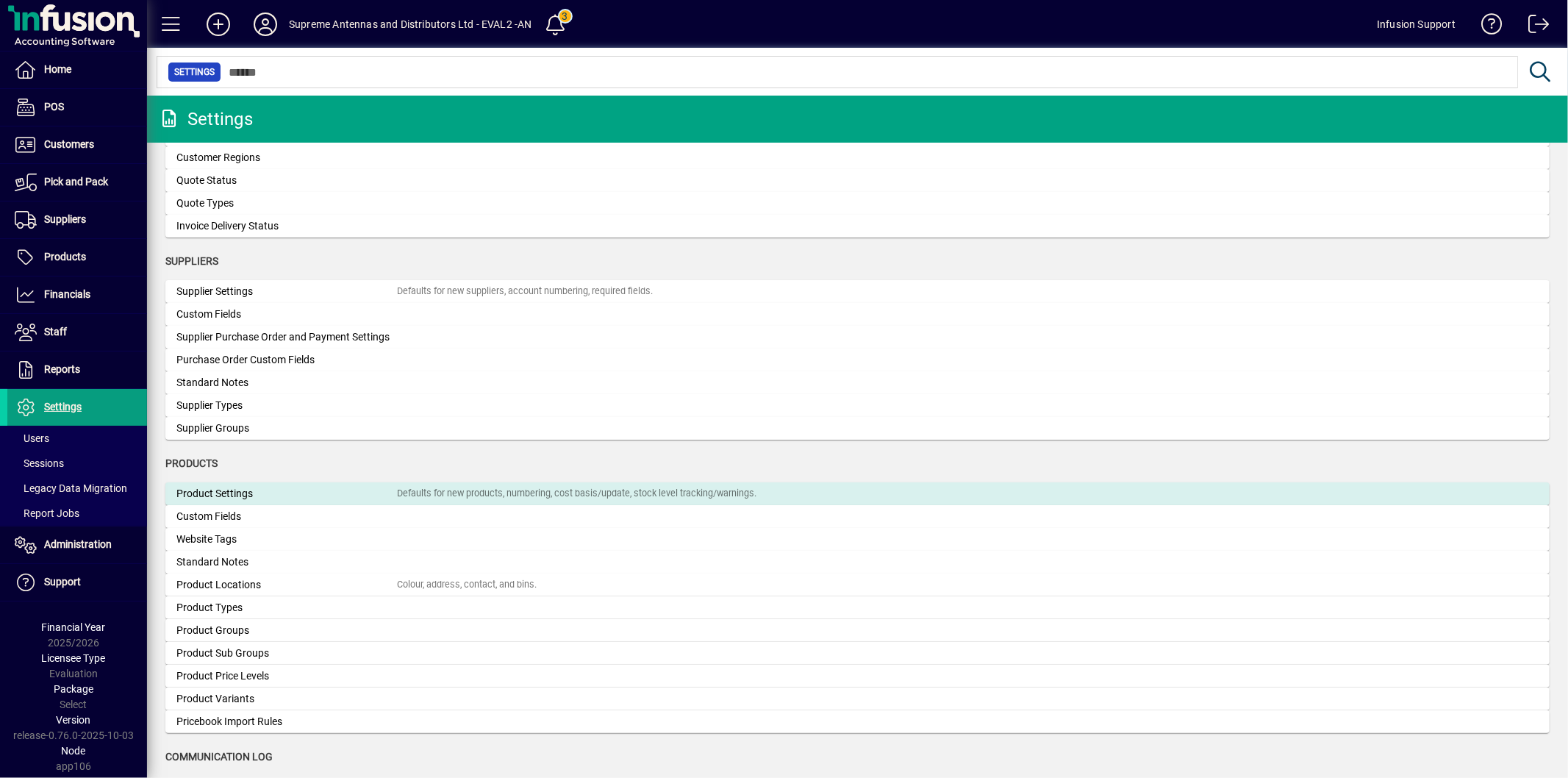
click at [319, 497] on div "Product Settings" at bounding box center [287, 494] width 220 height 15
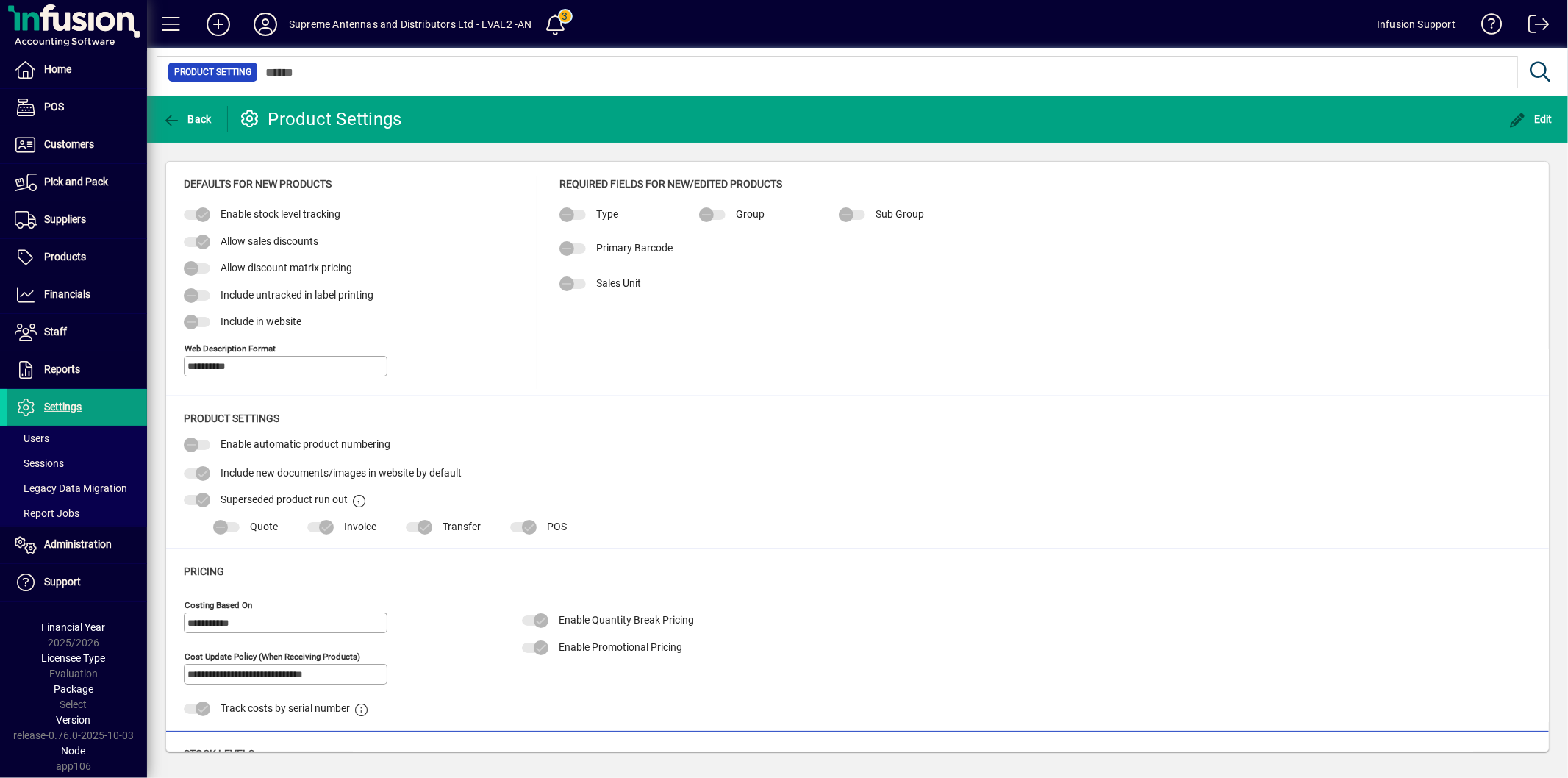
type input "**********"
drag, startPoint x: 221, startPoint y: 475, endPoint x: 483, endPoint y: 478, distance: 262.0
click at [483, 478] on div "Include new documents/images in website by default" at bounding box center [376, 473] width 383 height 15
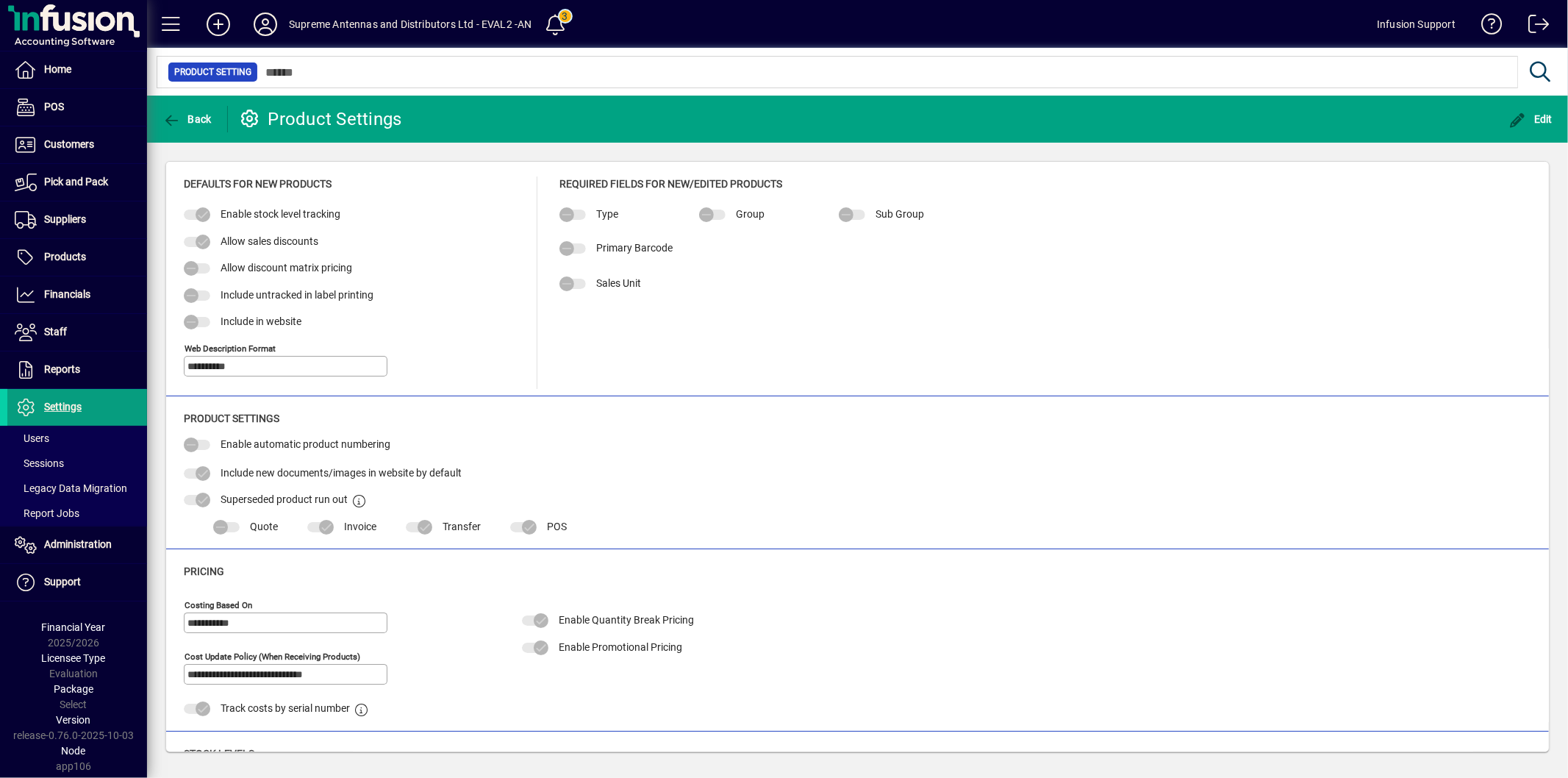
copy span "Include new documents/images in website by default"
click at [82, 261] on span "Products" at bounding box center [65, 257] width 42 height 12
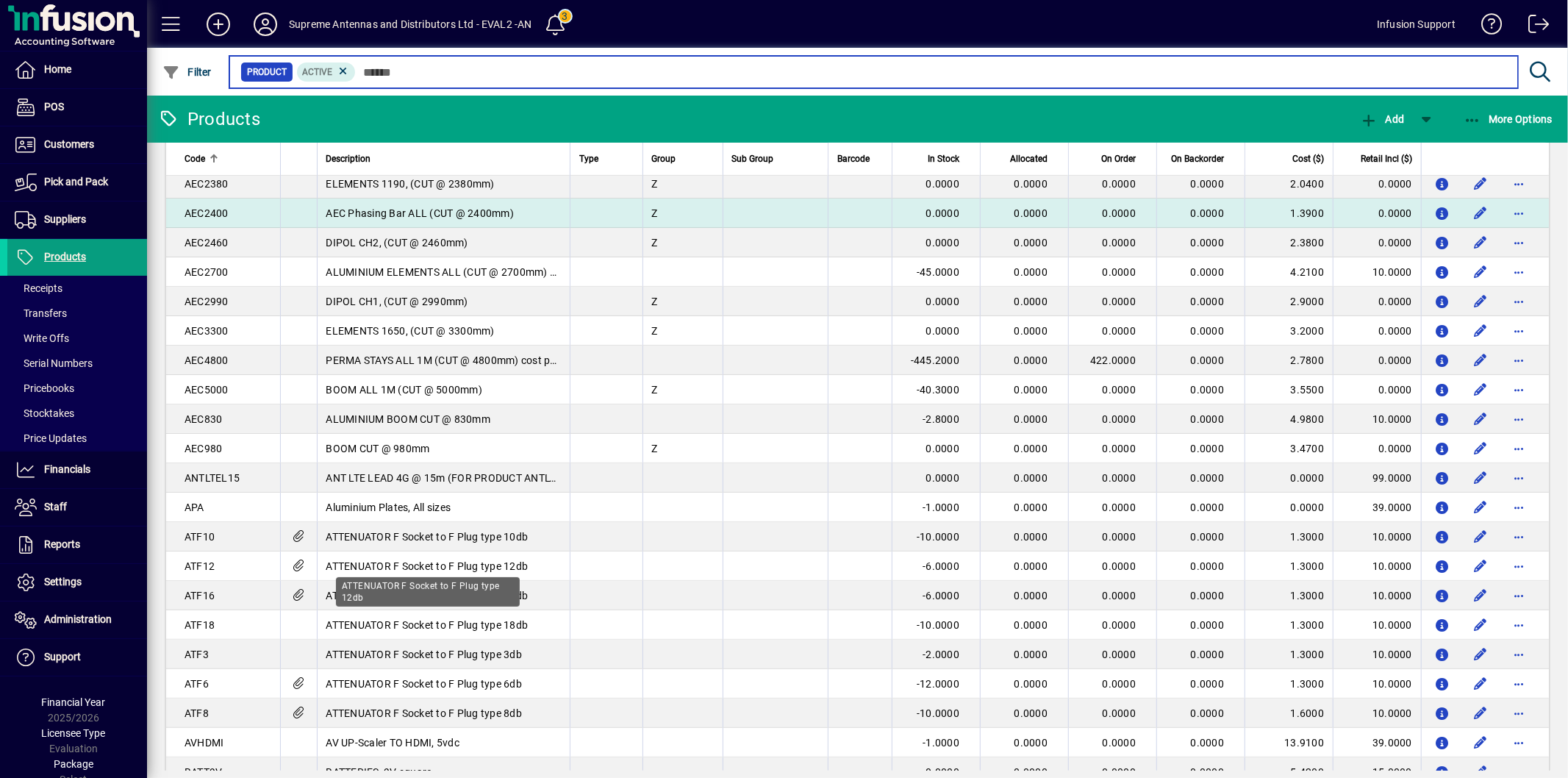
scroll to position [490, 0]
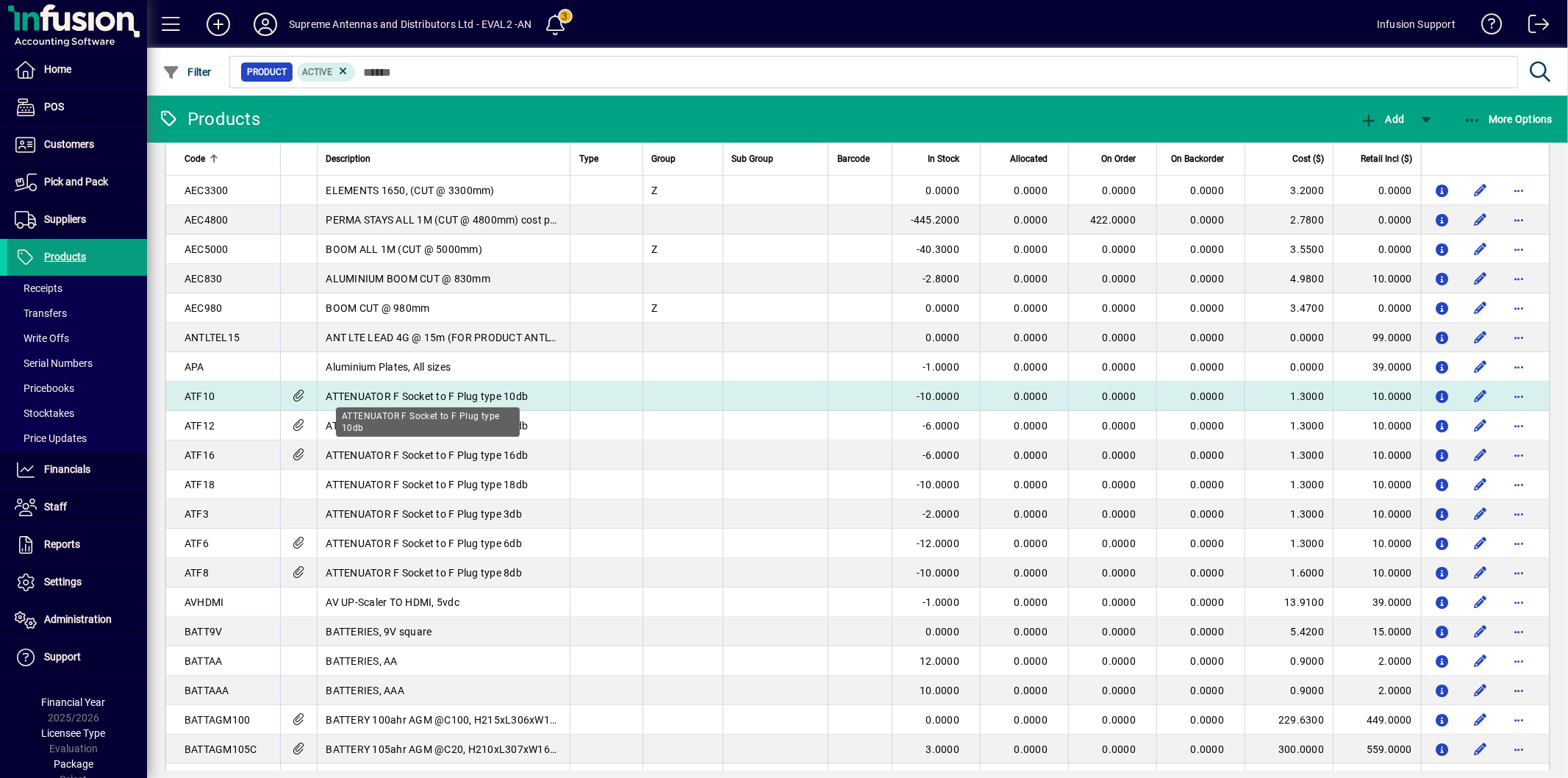
click at [376, 393] on span "ATTENUATOR F Socket to F Plug type 10db" at bounding box center [427, 396] width 202 height 12
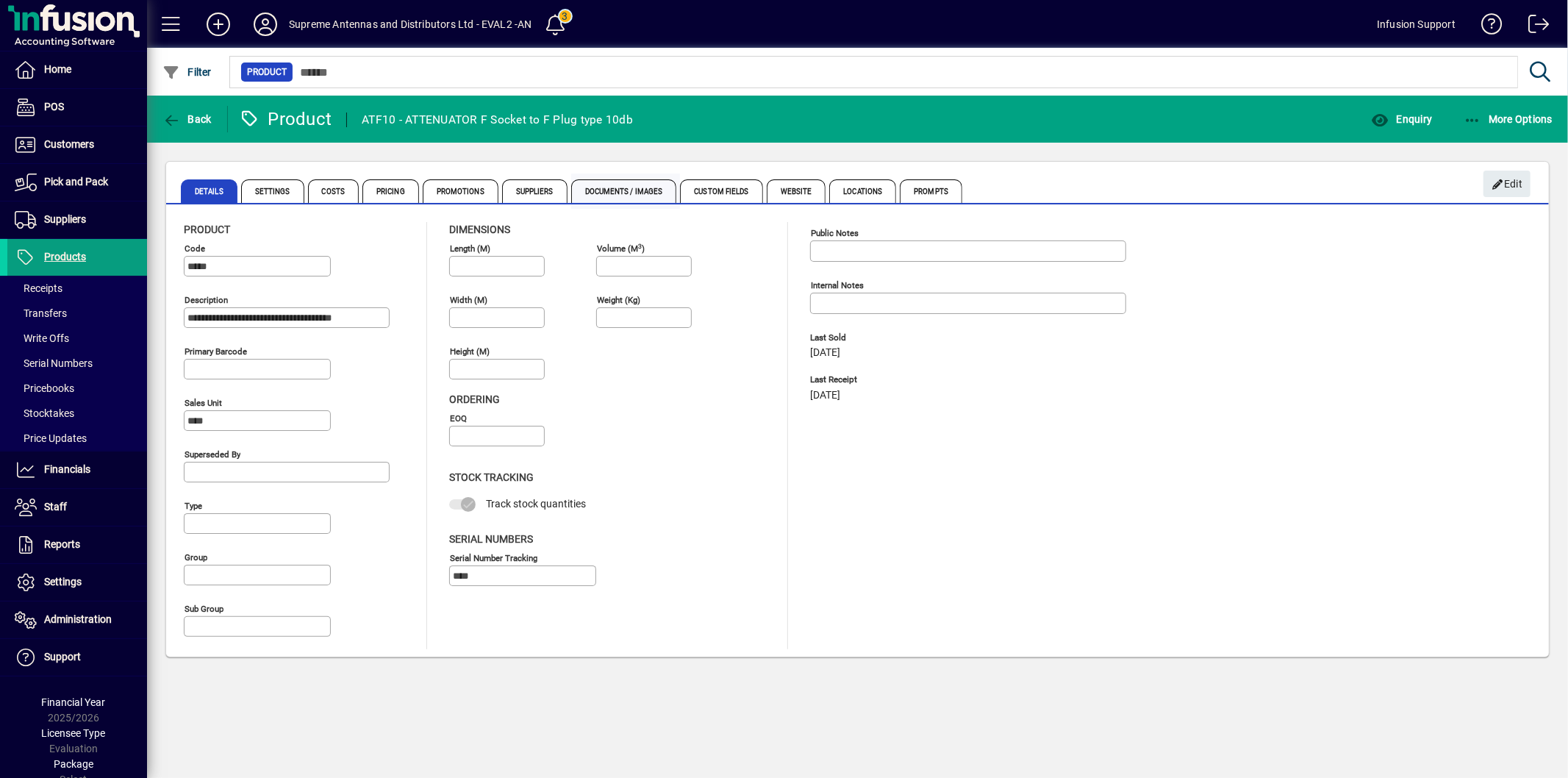
click at [652, 188] on span "Documents / Images" at bounding box center [624, 191] width 106 height 24
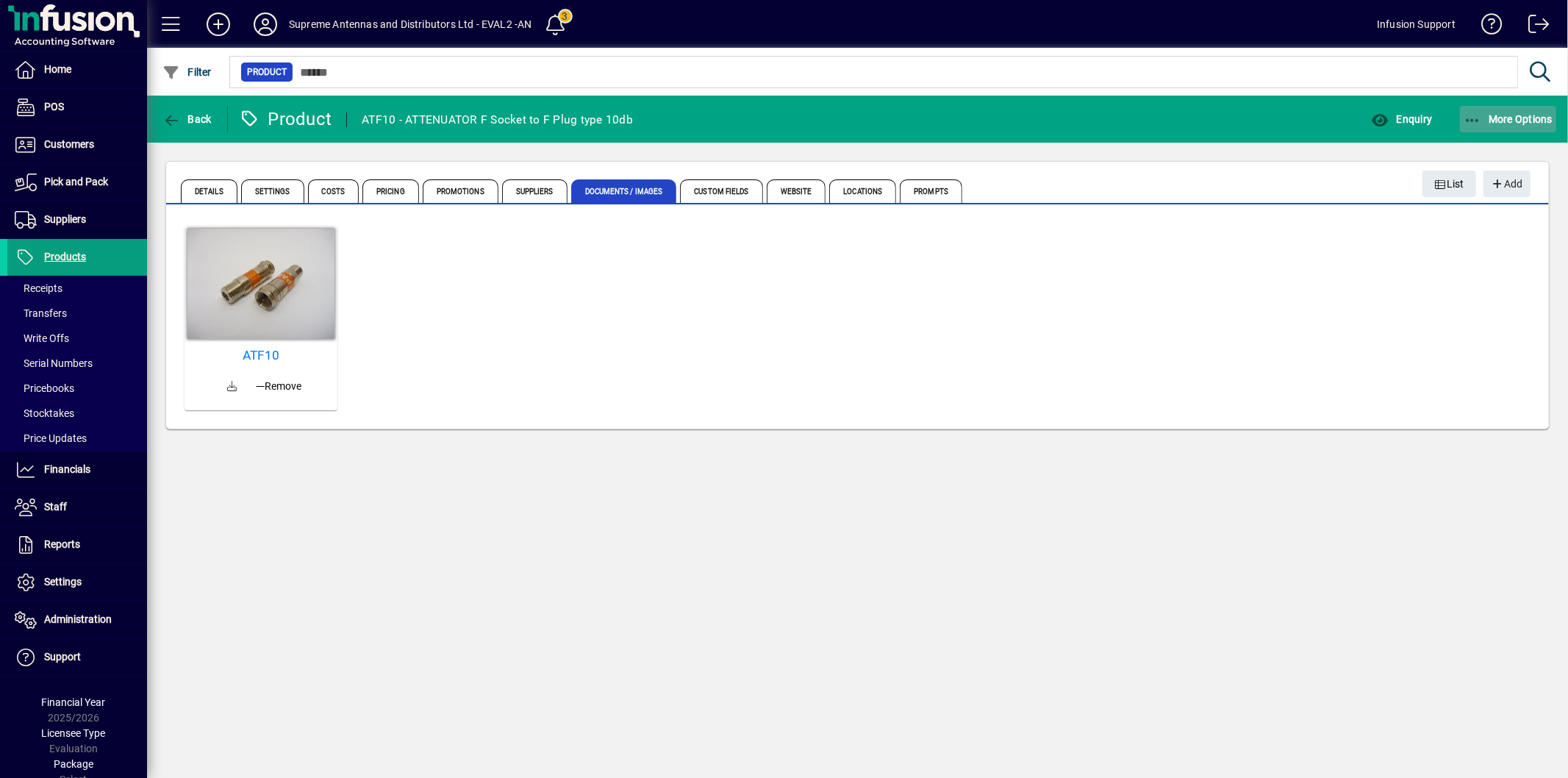
click at [1472, 119] on icon "button" at bounding box center [1473, 120] width 18 height 14
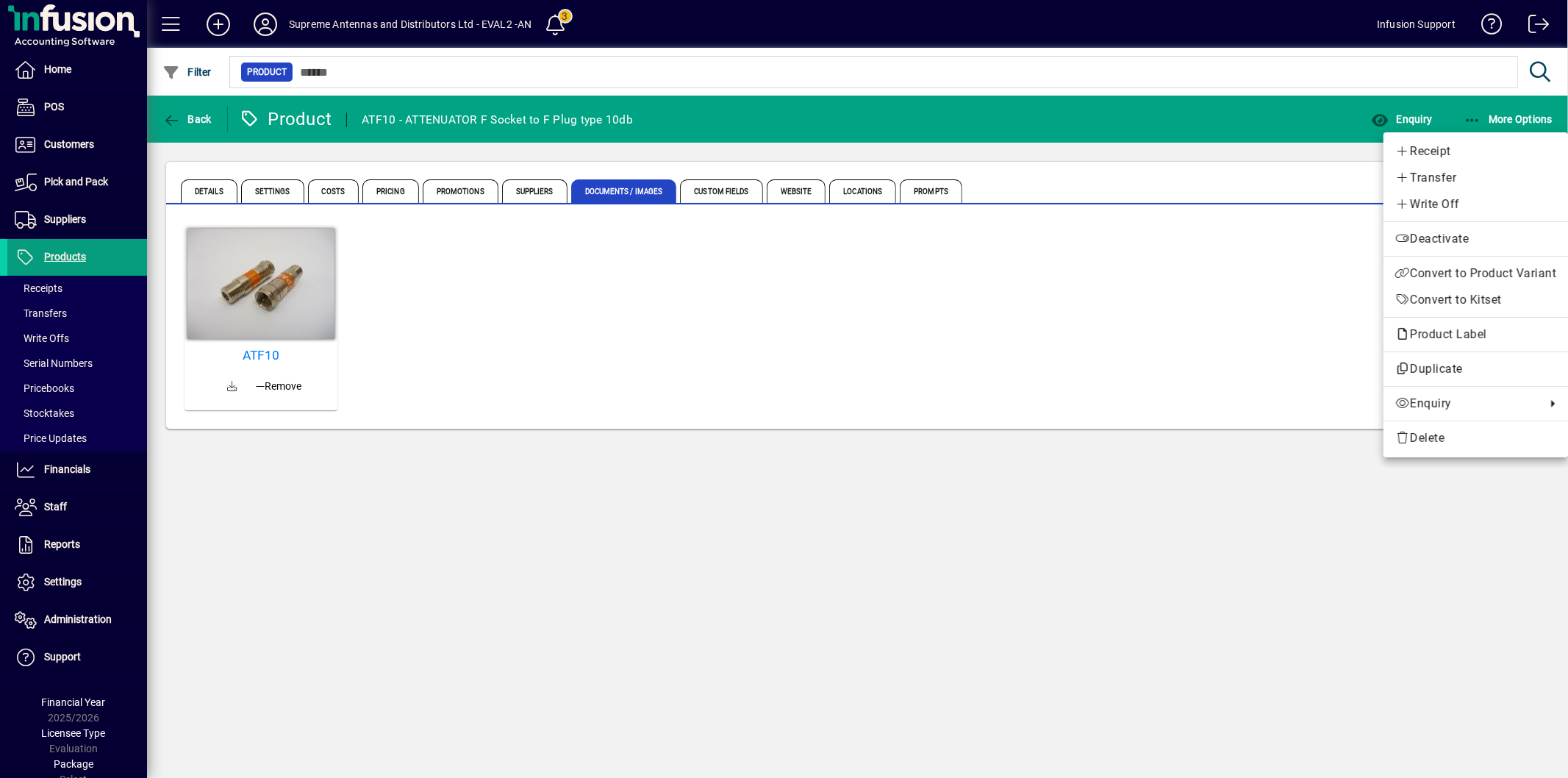
click at [272, 18] on div at bounding box center [784, 389] width 1568 height 778
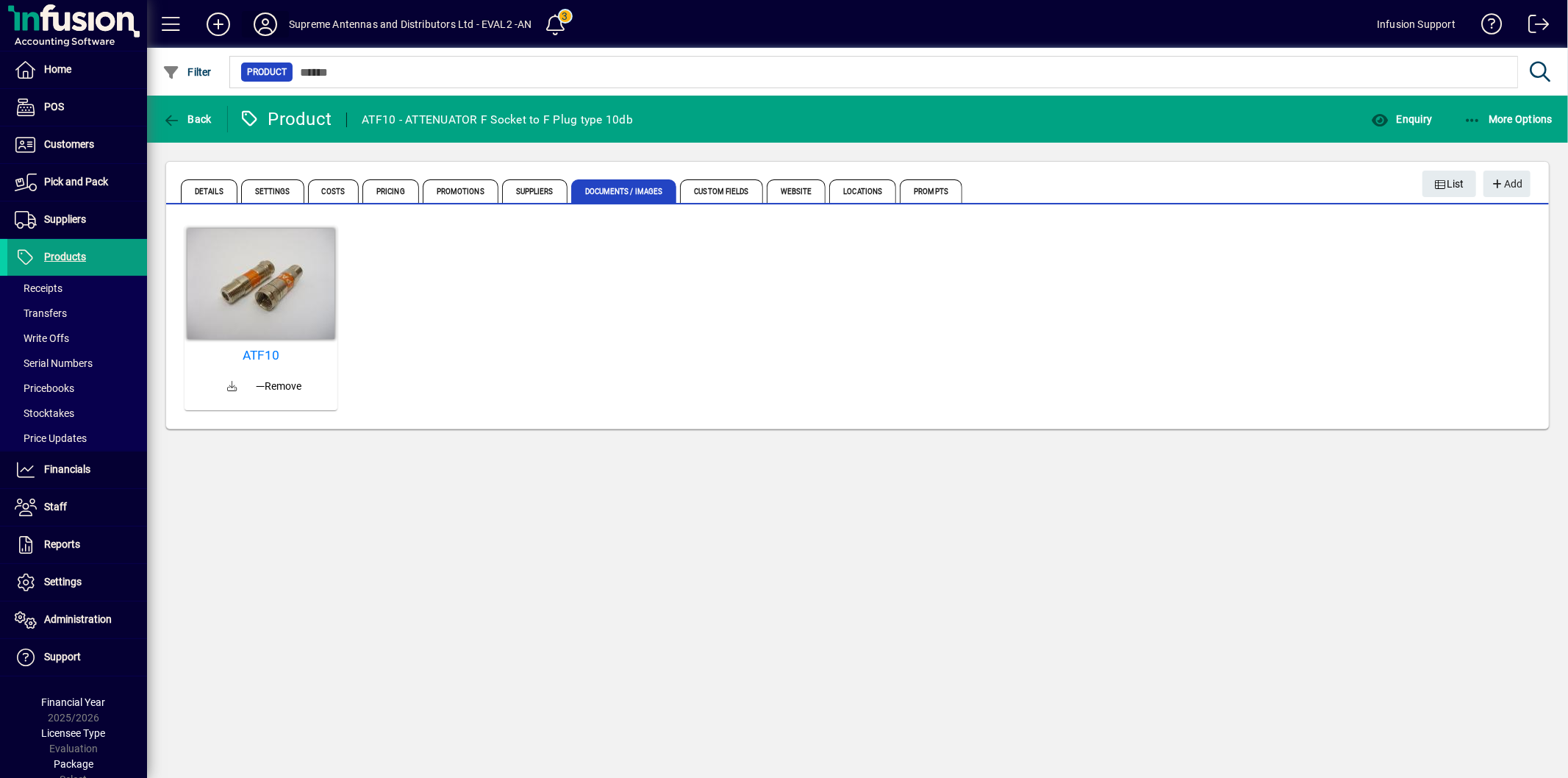
click at [267, 20] on icon at bounding box center [265, 24] width 29 height 24
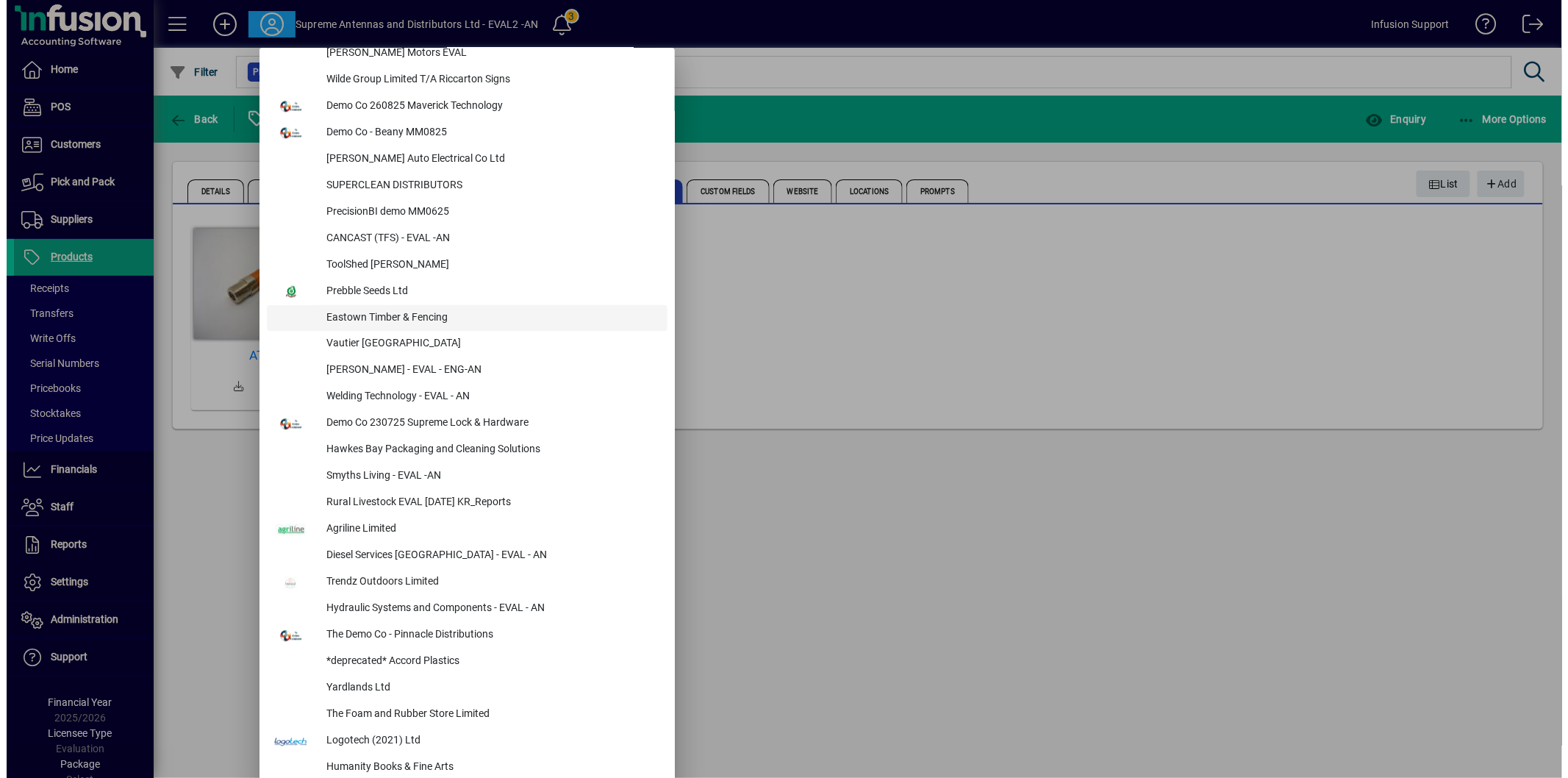
scroll to position [1062, 0]
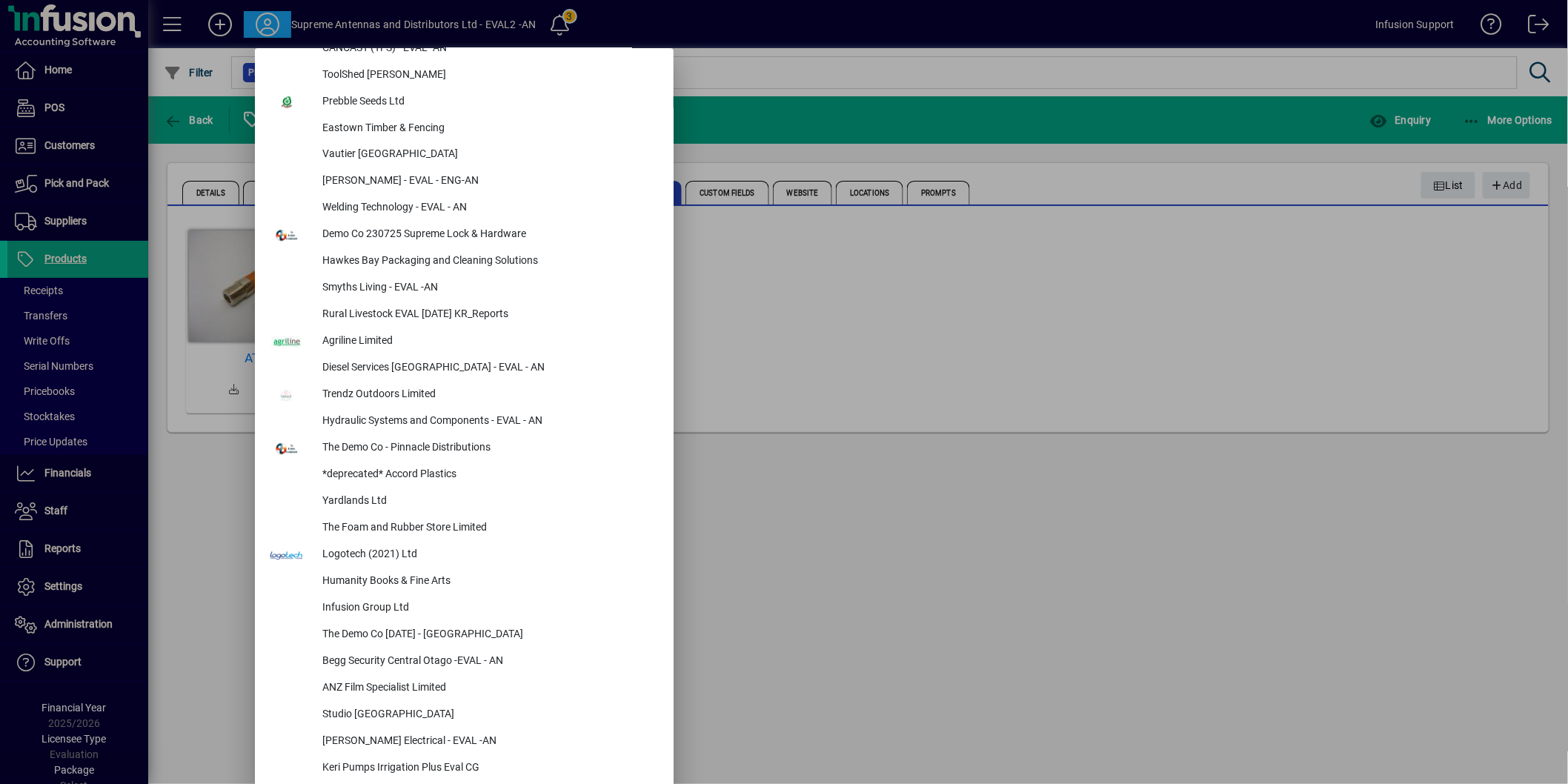
click at [171, 559] on div at bounding box center [784, 392] width 1568 height 784
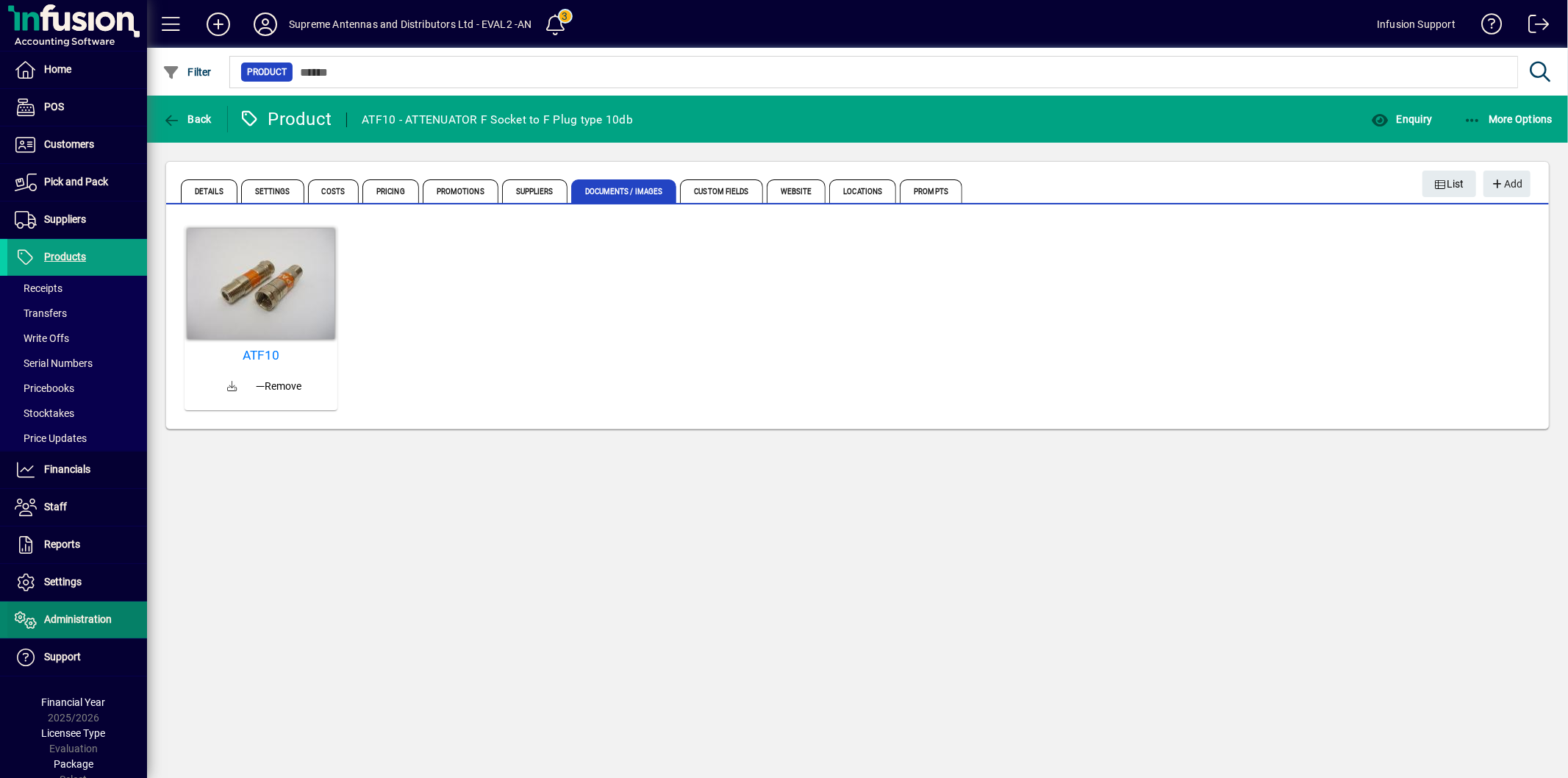
click at [104, 617] on span "Administration" at bounding box center [77, 619] width 67 height 12
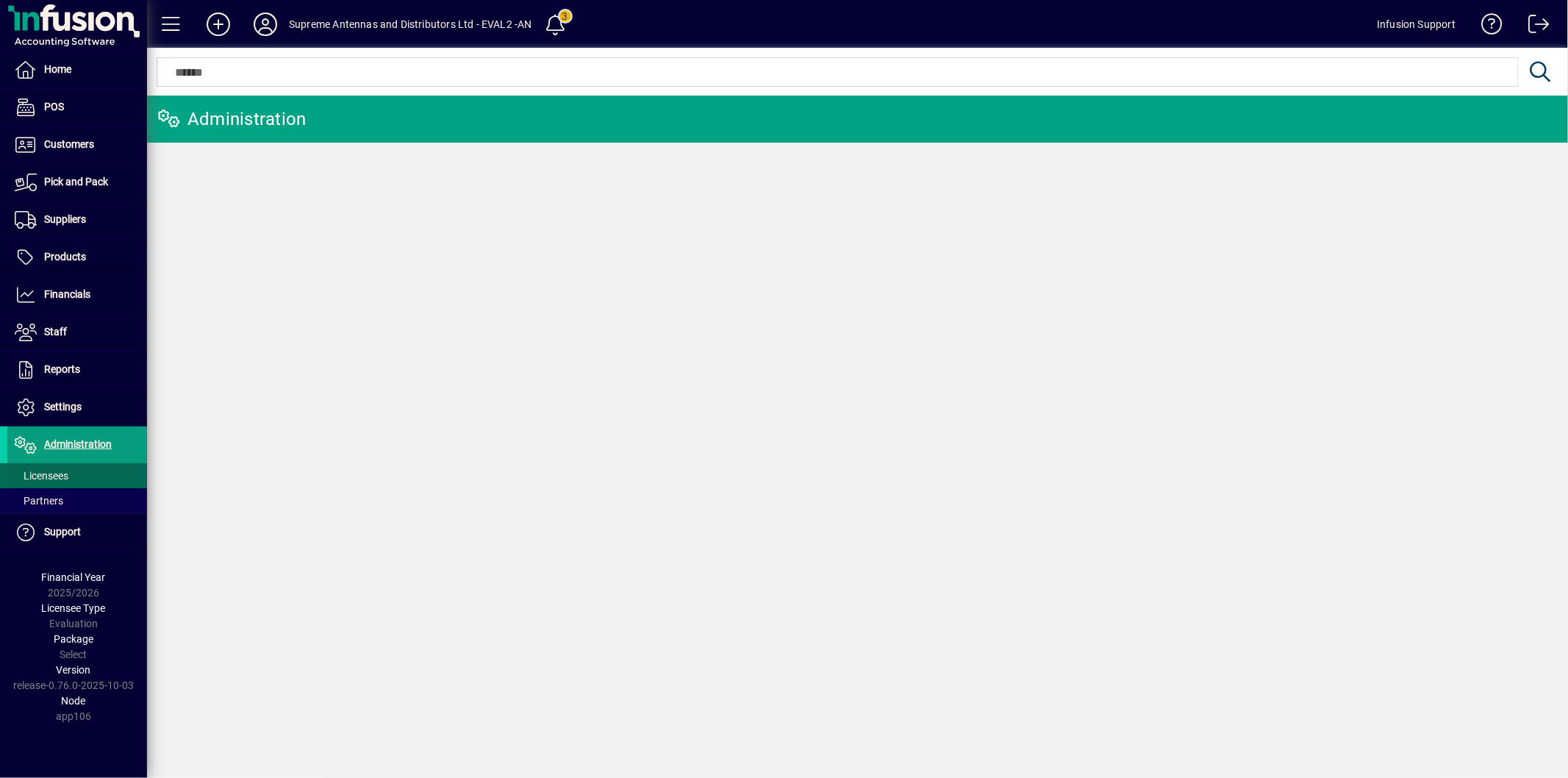
click at [89, 479] on span at bounding box center [77, 476] width 140 height 35
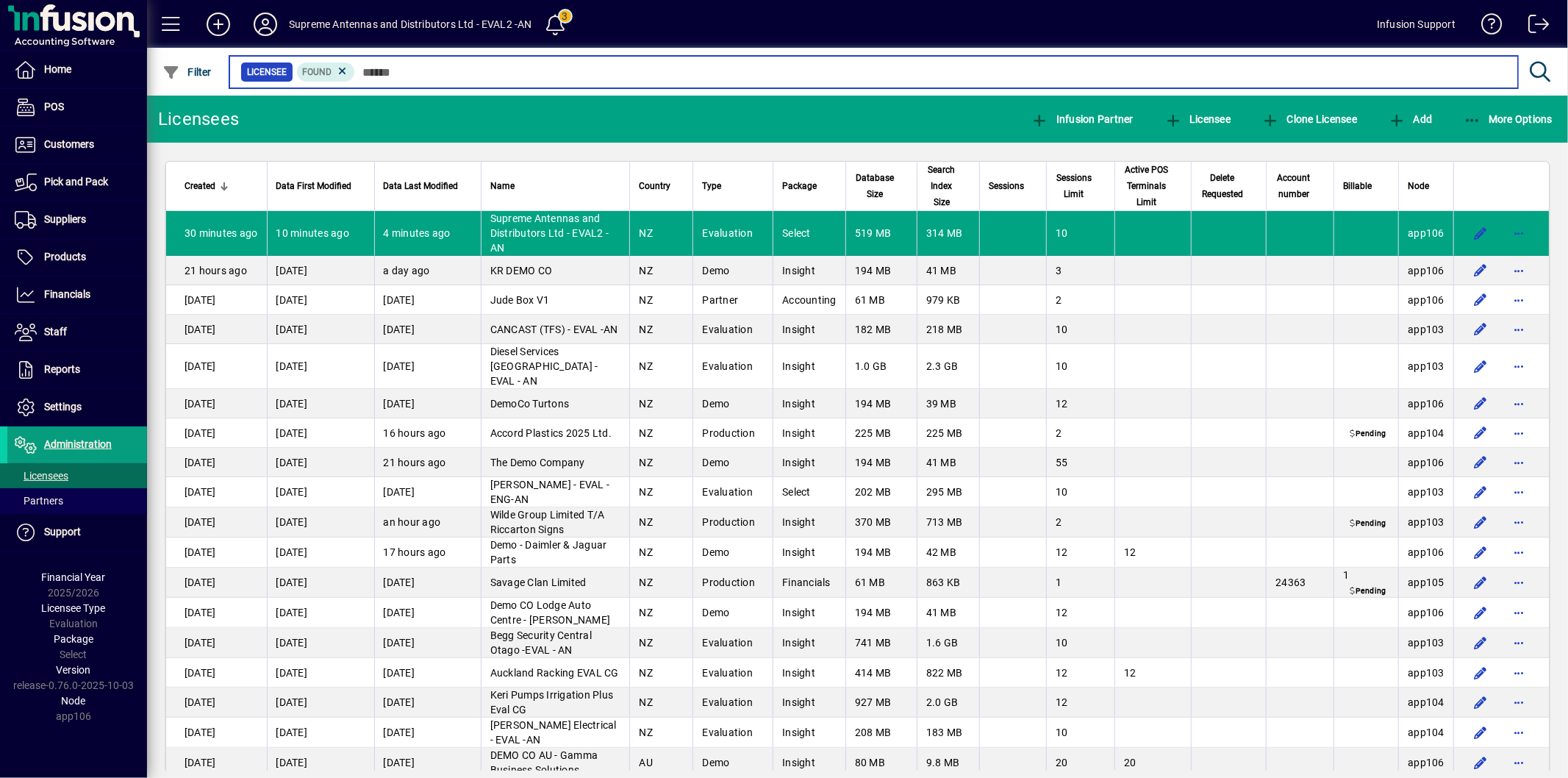
click at [408, 71] on input "text" at bounding box center [930, 71] width 1151 height 20
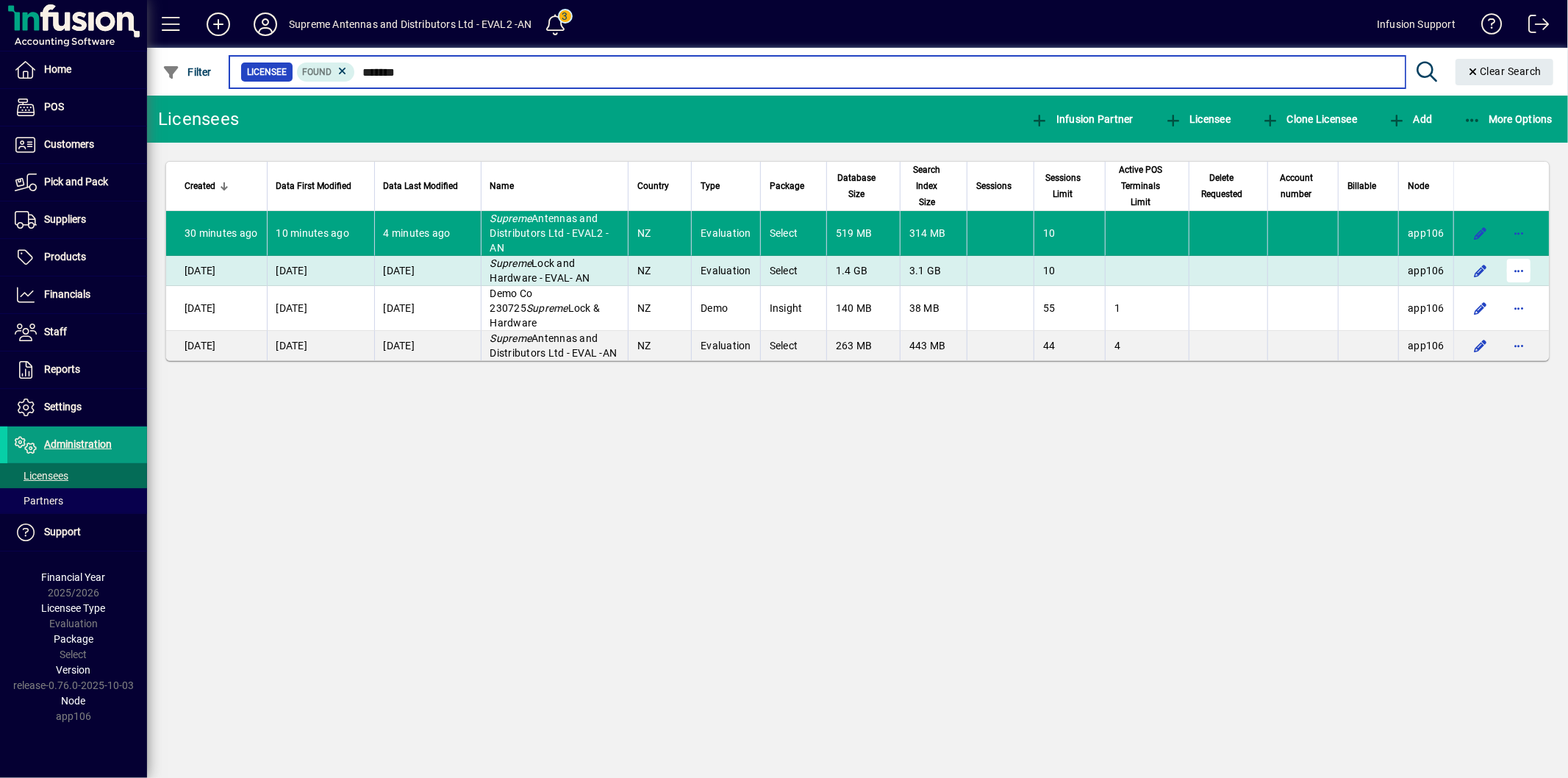
type input "*******"
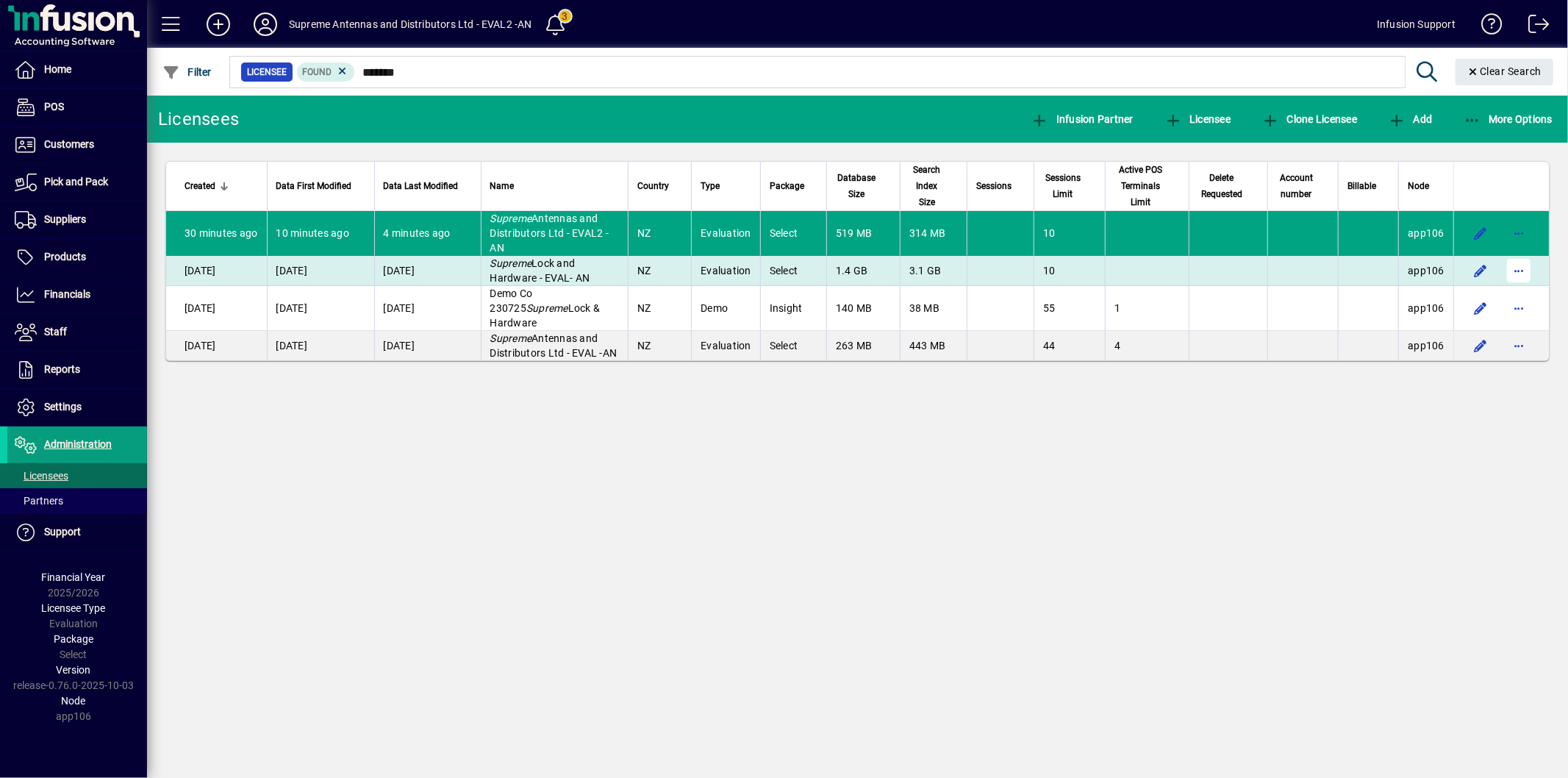
click at [1513, 267] on span "button" at bounding box center [1518, 271] width 35 height 35
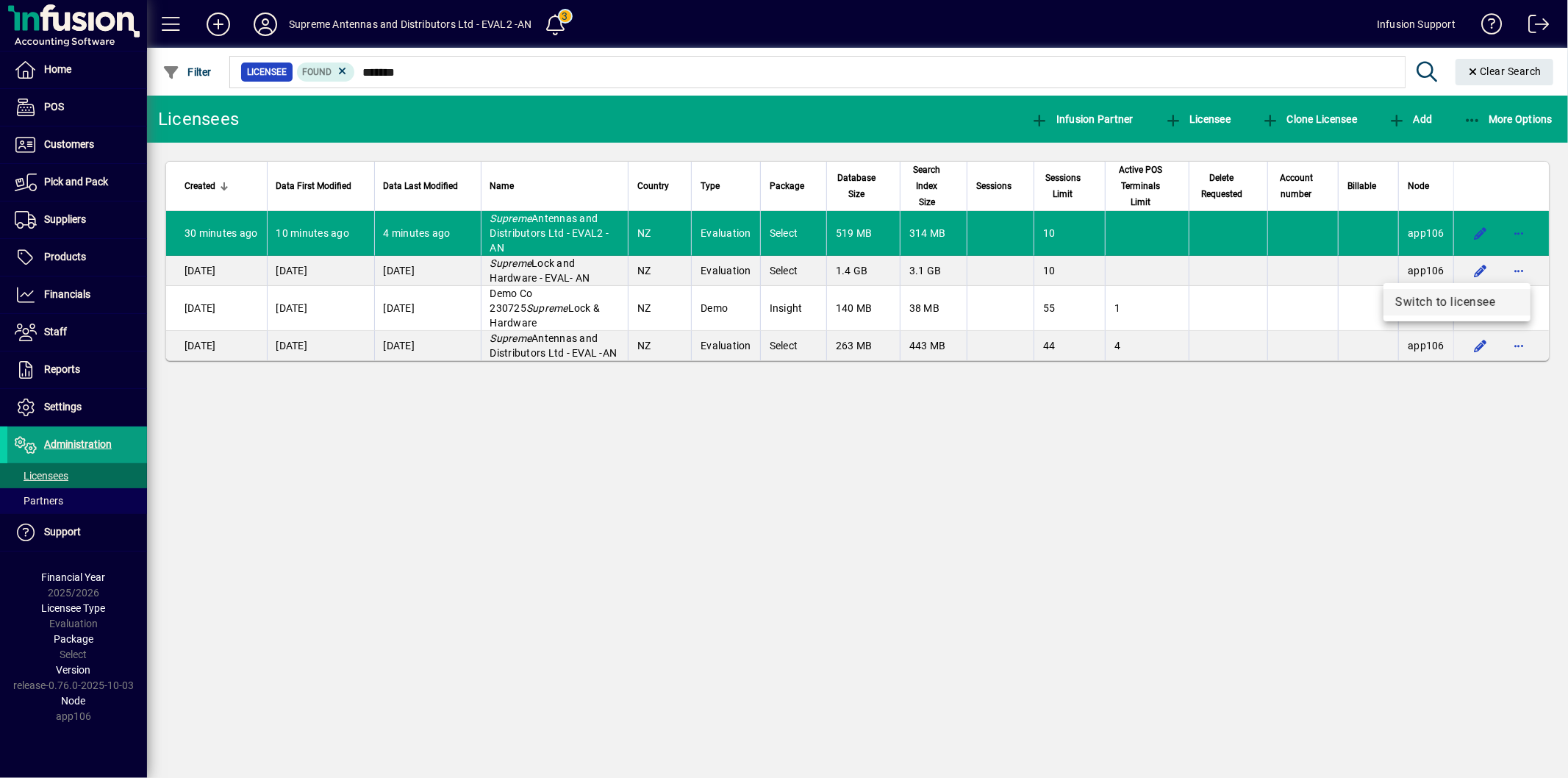
click at [1409, 299] on span "Switch to licensee" at bounding box center [1457, 302] width 124 height 18
